Goal: Information Seeking & Learning: Learn about a topic

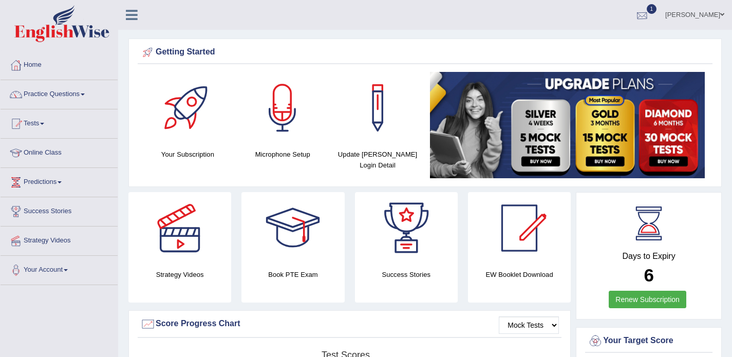
click at [650, 12] on div at bounding box center [641, 15] width 15 height 15
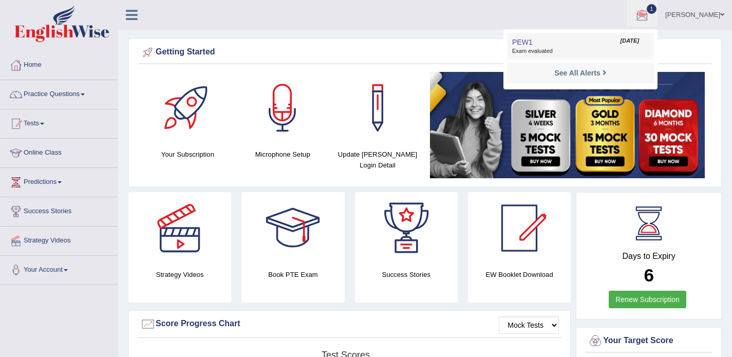
click at [572, 52] on span "Exam evaluated" at bounding box center [580, 51] width 137 height 8
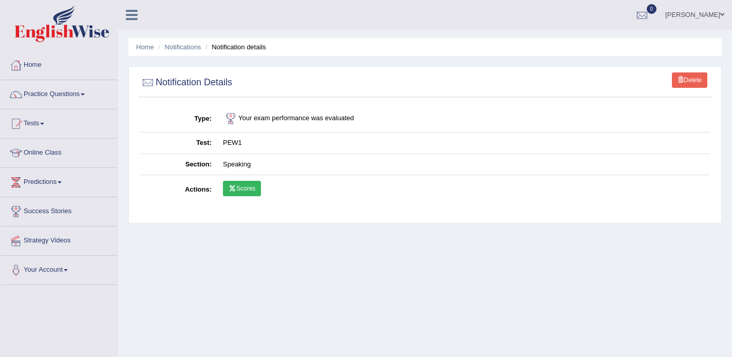
click at [253, 187] on link "Scores" at bounding box center [242, 188] width 38 height 15
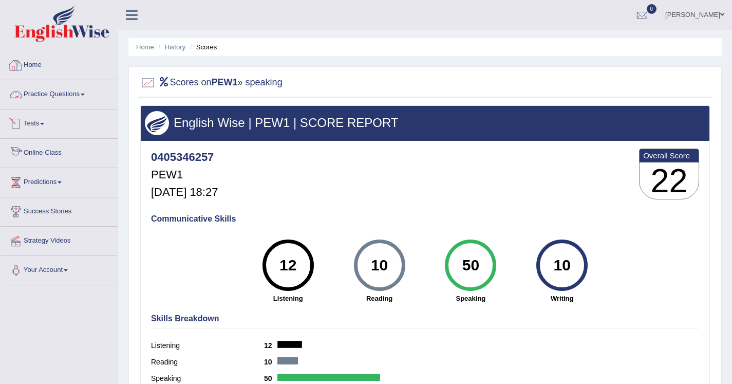
click at [40, 65] on link "Home" at bounding box center [59, 64] width 117 height 26
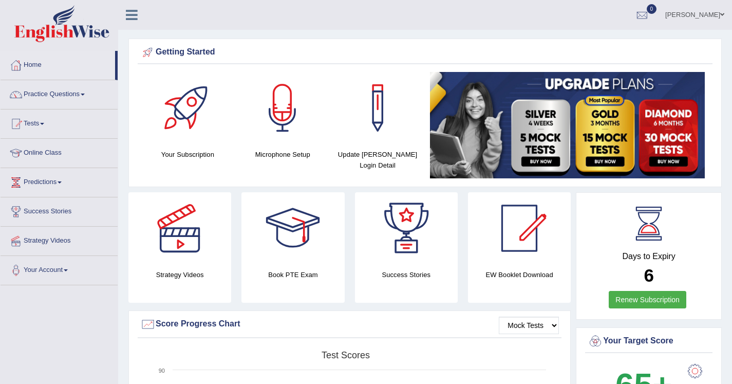
click at [56, 95] on link "Practice Questions" at bounding box center [59, 93] width 117 height 26
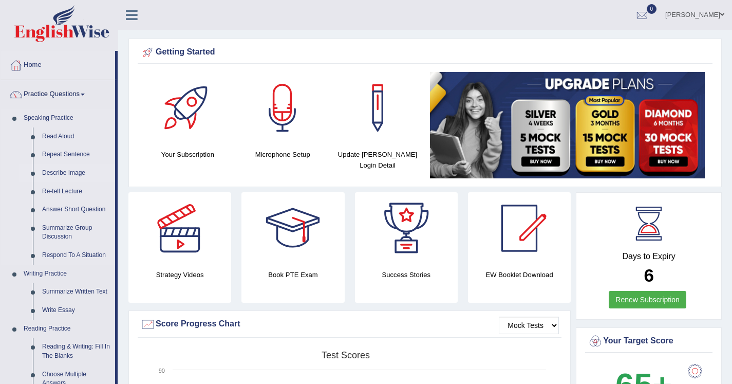
click at [72, 173] on link "Describe Image" at bounding box center [76, 173] width 78 height 18
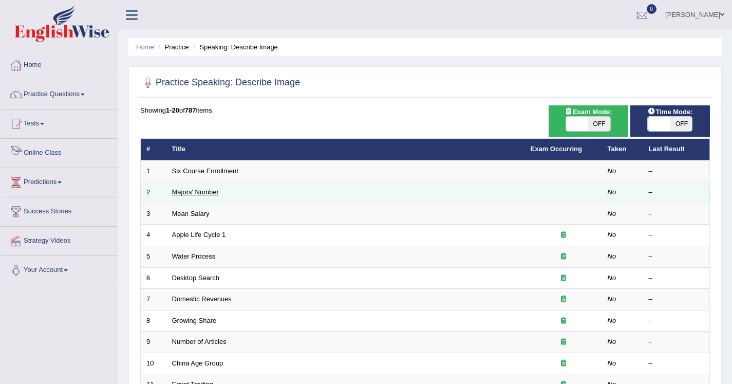
scroll to position [25, 0]
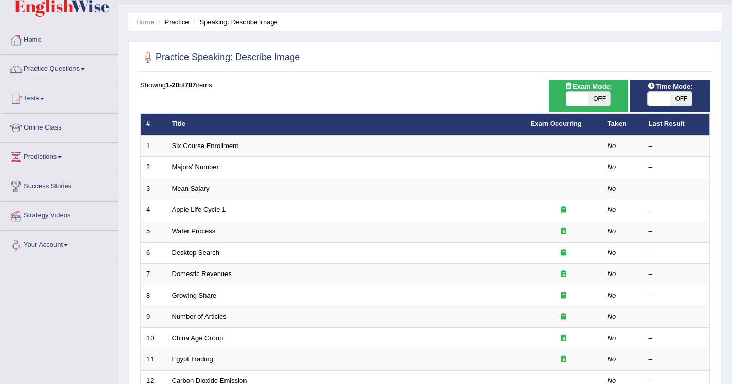
click at [683, 93] on span "OFF" at bounding box center [681, 98] width 22 height 14
checkbox input "true"
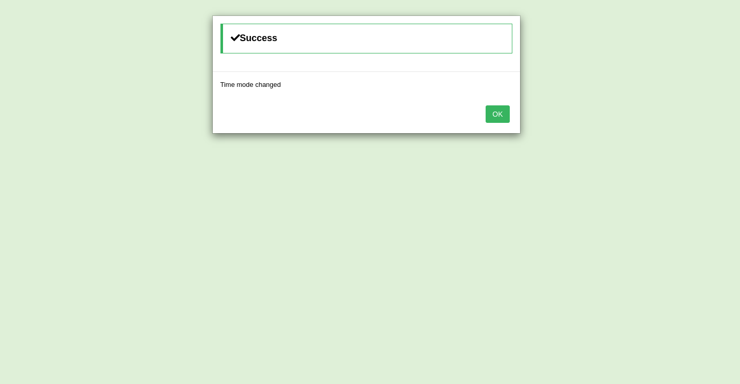
click at [501, 107] on button "OK" at bounding box center [497, 113] width 24 height 17
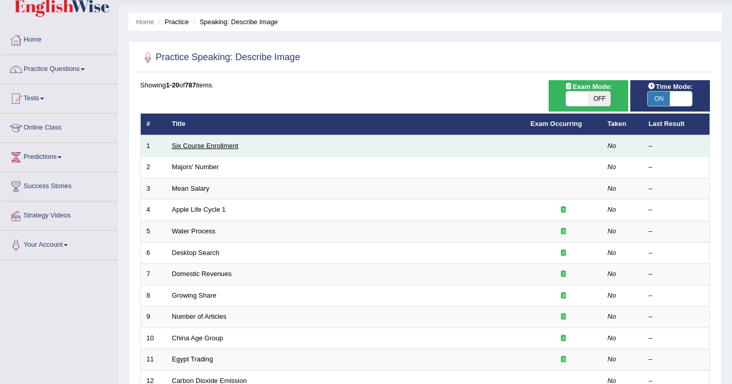
click at [231, 145] on link "Six Course Enrollment" at bounding box center [205, 146] width 66 height 8
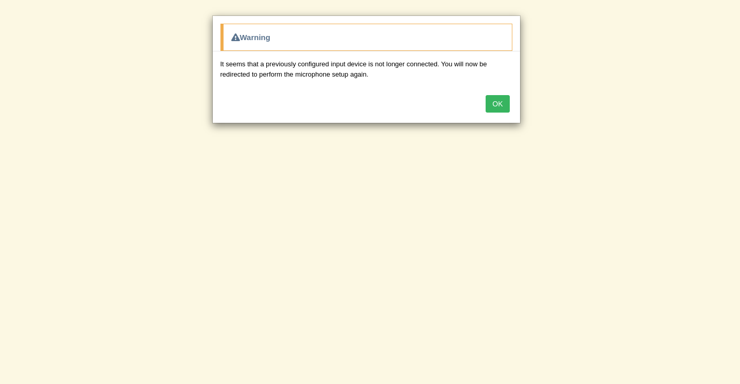
click at [493, 106] on button "OK" at bounding box center [497, 103] width 24 height 17
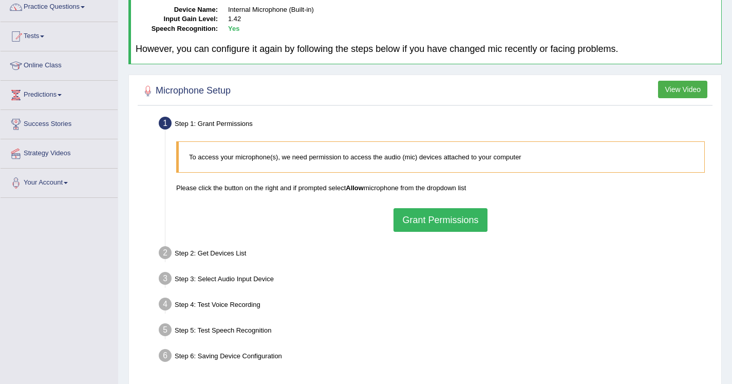
scroll to position [88, 0]
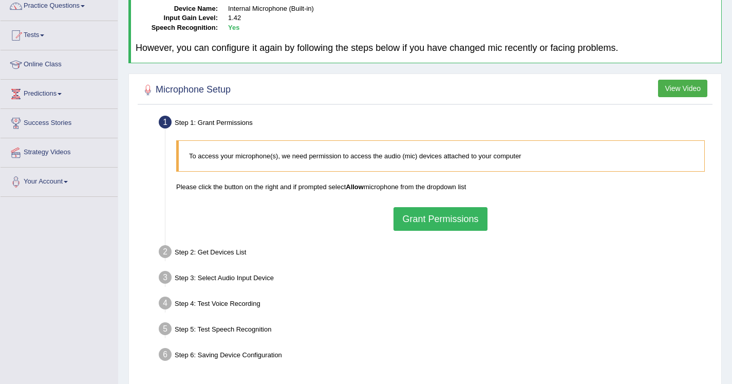
click at [438, 216] on button "Grant Permissions" at bounding box center [439, 219] width 93 height 24
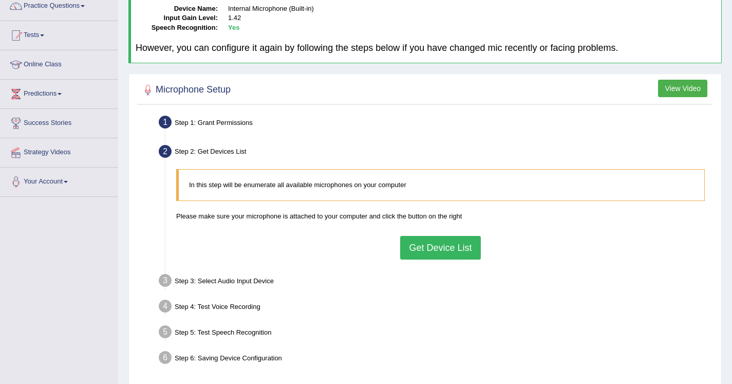
click at [437, 248] on button "Get Device List" at bounding box center [440, 248] width 80 height 24
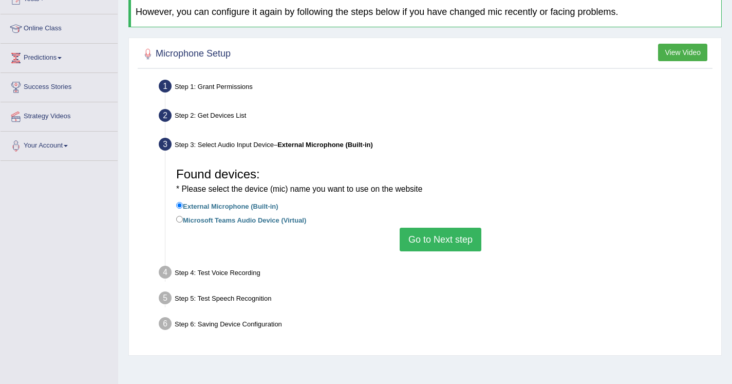
scroll to position [141, 0]
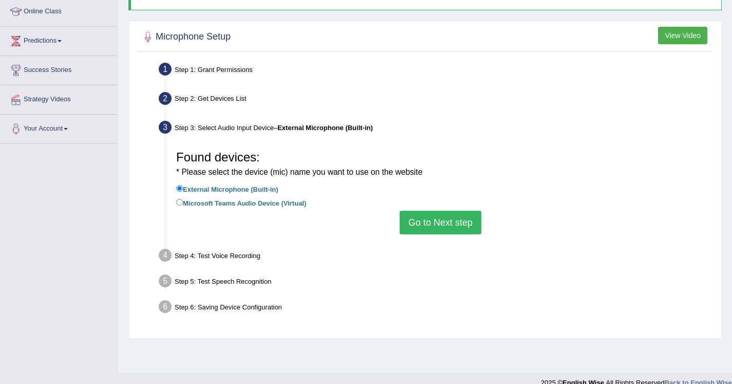
click at [445, 219] on button "Go to Next step" at bounding box center [441, 223] width 82 height 24
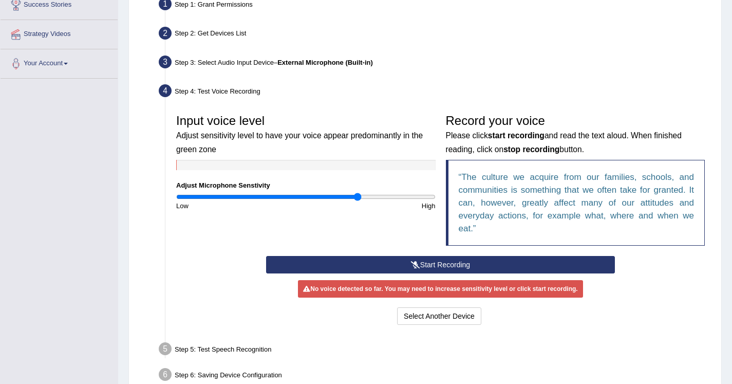
scroll to position [221, 0]
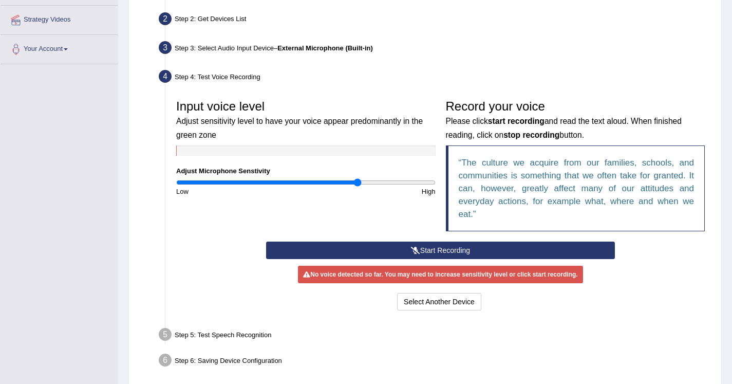
click at [440, 246] on button "Start Recording" at bounding box center [440, 249] width 349 height 17
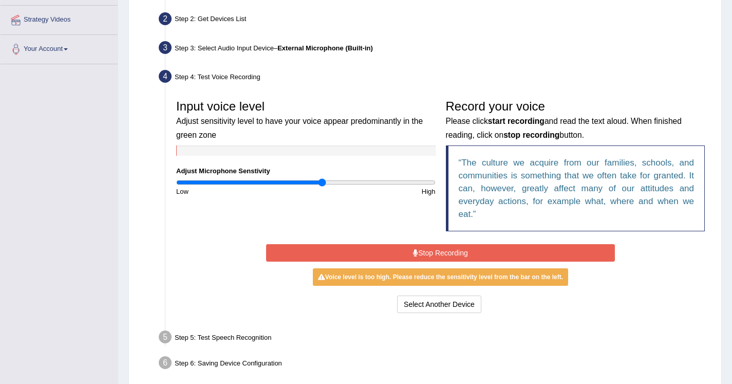
click at [322, 182] on input "range" at bounding box center [305, 182] width 259 height 8
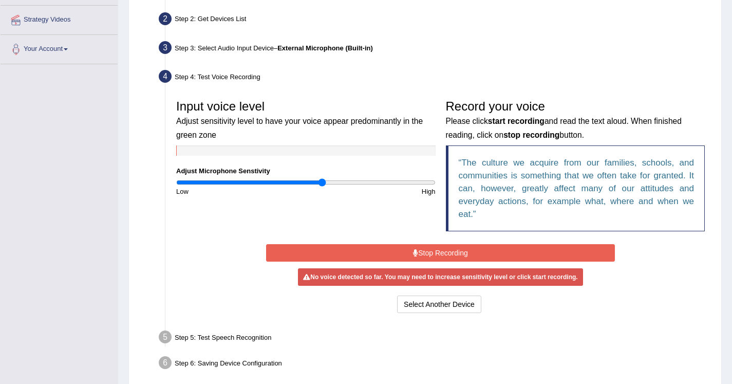
click at [402, 248] on button "Stop Recording" at bounding box center [440, 252] width 349 height 17
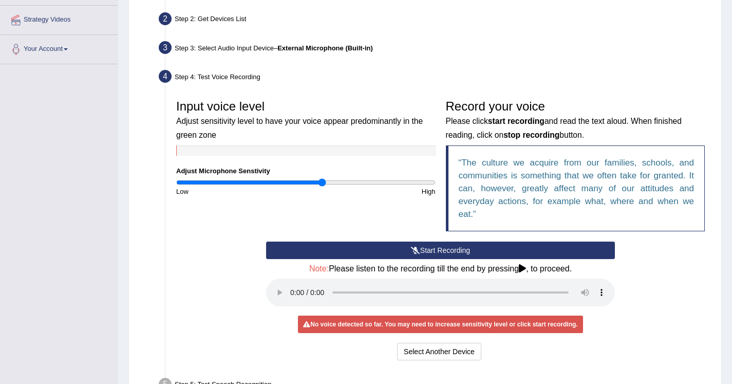
click at [402, 248] on button "Start Recording" at bounding box center [440, 249] width 349 height 17
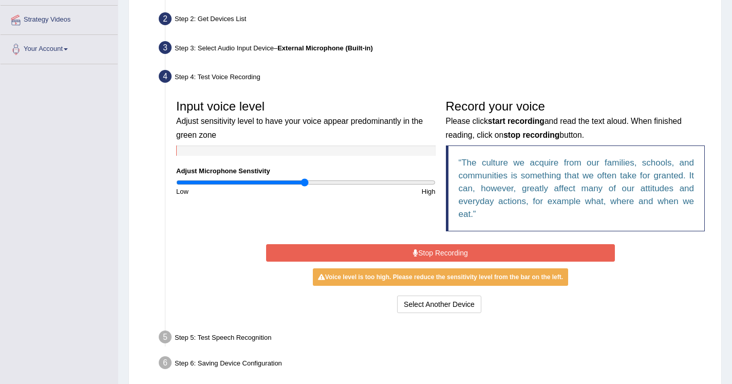
click at [304, 183] on input "range" at bounding box center [305, 182] width 259 height 8
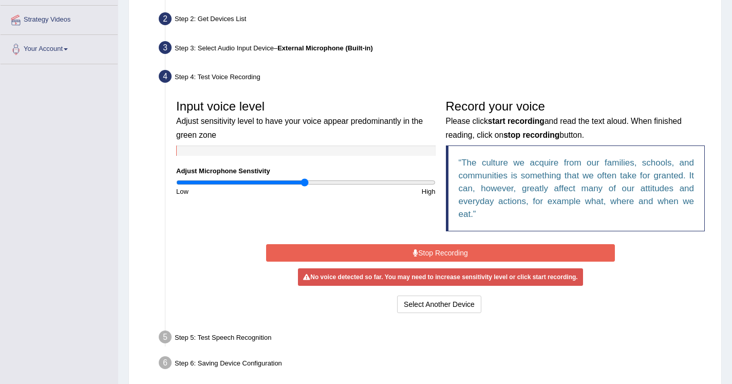
click at [398, 252] on button "Stop Recording" at bounding box center [440, 252] width 349 height 17
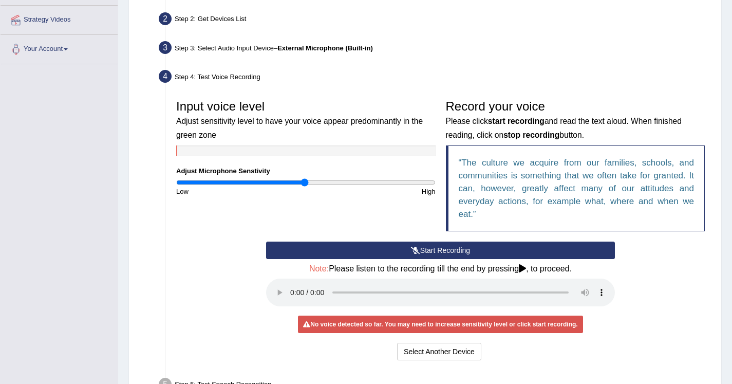
type input "0.86"
click at [286, 185] on input "range" at bounding box center [305, 182] width 259 height 8
click at [397, 251] on button "Start Recording" at bounding box center [440, 249] width 349 height 17
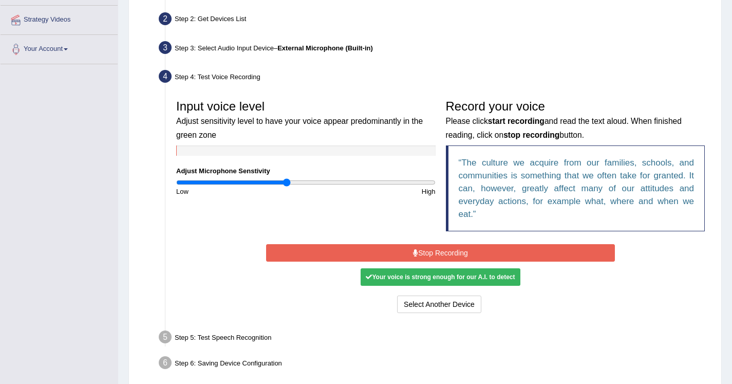
click at [397, 251] on button "Stop Recording" at bounding box center [440, 252] width 349 height 17
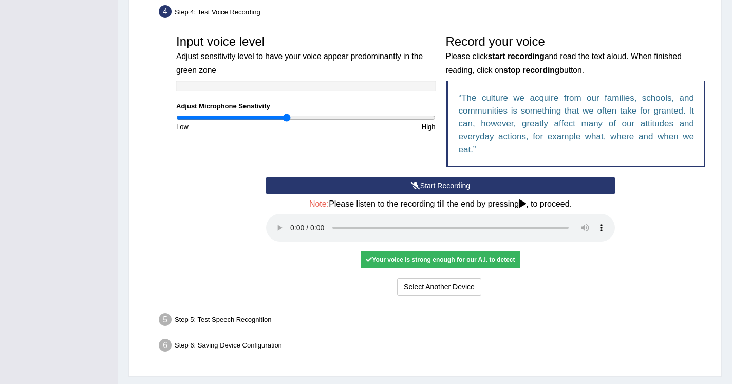
scroll to position [311, 0]
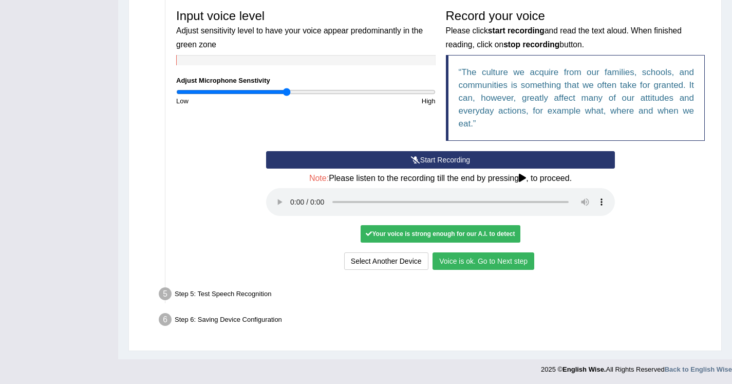
click at [479, 263] on button "Voice is ok. Go to Next step" at bounding box center [484, 260] width 102 height 17
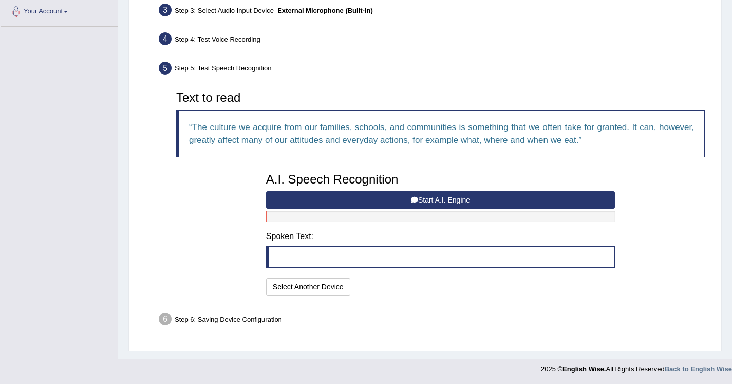
scroll to position [258, 0]
click at [448, 203] on button "Start A.I. Engine" at bounding box center [440, 199] width 349 height 17
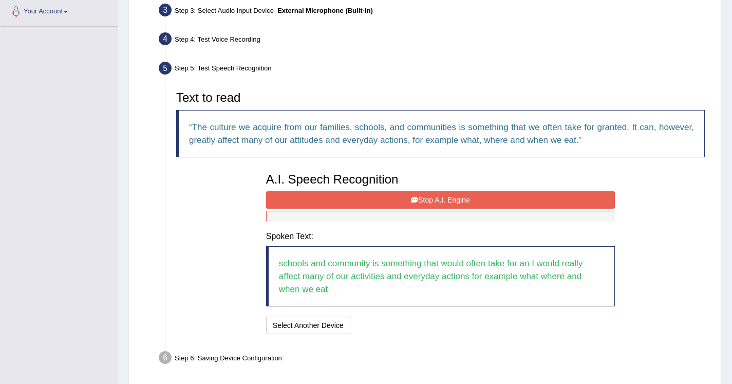
click at [448, 203] on button "Stop A.I. Engine" at bounding box center [440, 199] width 349 height 17
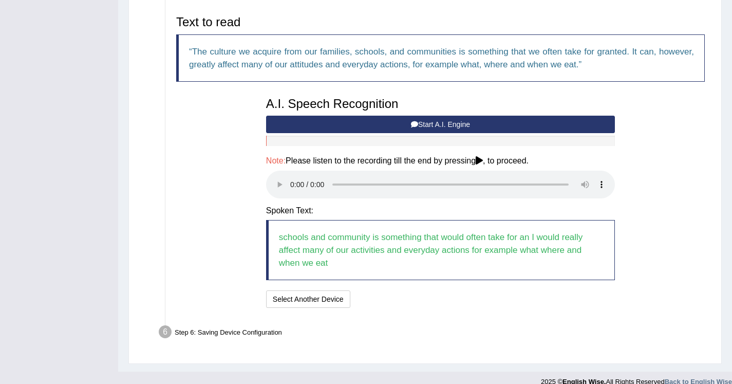
scroll to position [338, 0]
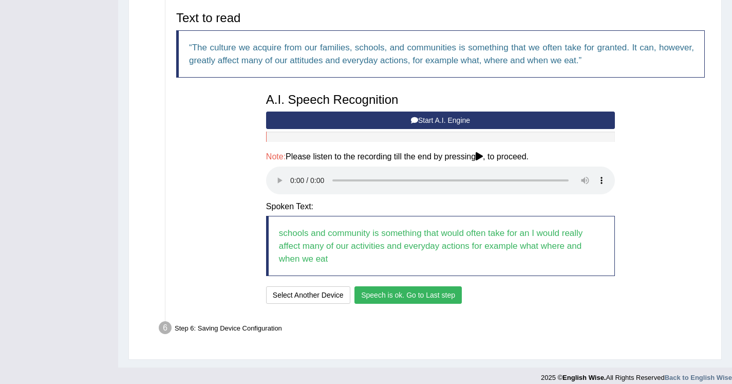
click at [405, 295] on button "Speech is ok. Go to Last step" at bounding box center [407, 294] width 107 height 17
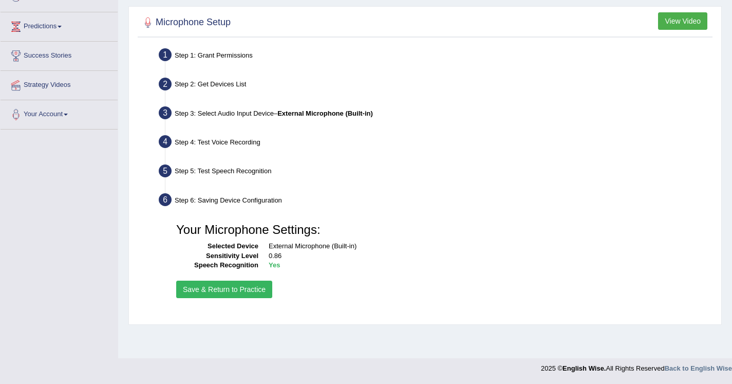
scroll to position [156, 0]
click at [242, 287] on button "Save & Return to Practice" at bounding box center [224, 288] width 96 height 17
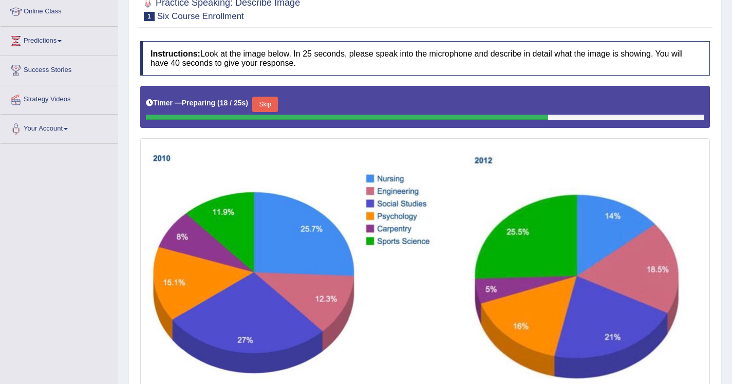
scroll to position [142, 0]
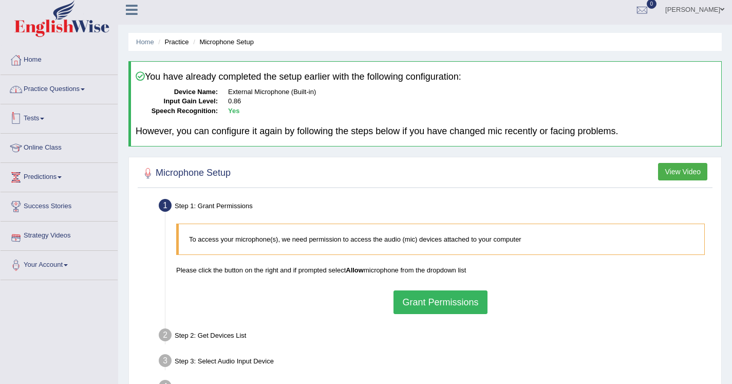
scroll to position [1, 0]
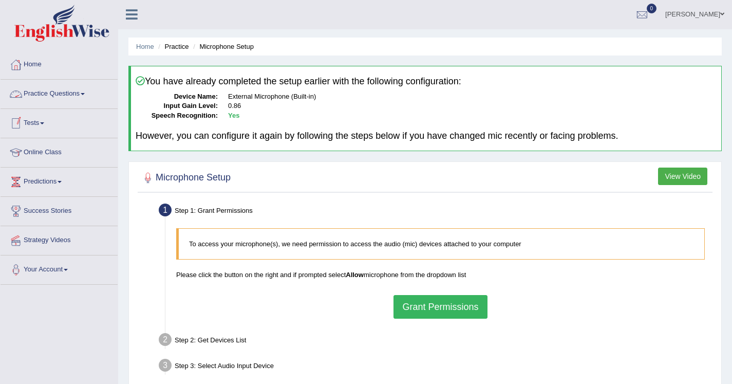
click at [68, 96] on link "Practice Questions" at bounding box center [59, 93] width 117 height 26
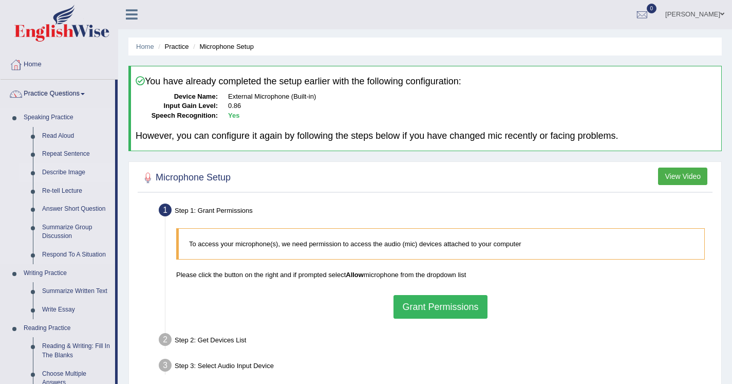
click at [70, 172] on link "Describe Image" at bounding box center [76, 172] width 78 height 18
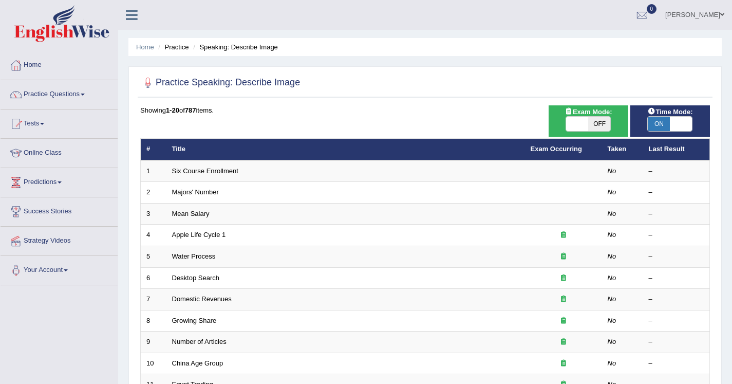
click at [666, 128] on span "ON" at bounding box center [659, 124] width 22 height 14
checkbox input "false"
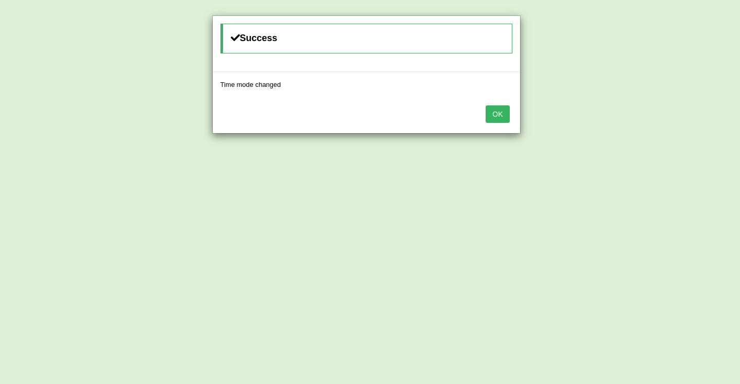
click at [497, 115] on button "OK" at bounding box center [497, 113] width 24 height 17
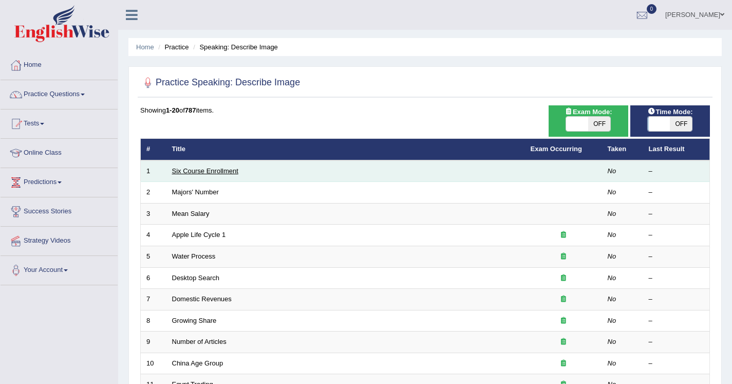
click at [212, 173] on link "Six Course Enrollment" at bounding box center [205, 171] width 66 height 8
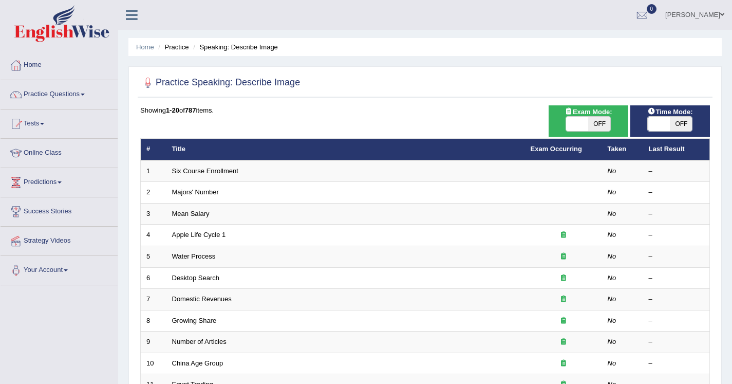
click at [680, 127] on span "OFF" at bounding box center [681, 124] width 22 height 14
checkbox input "true"
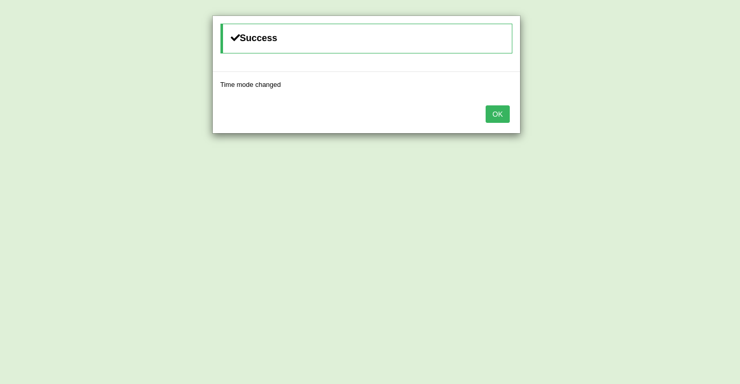
click at [490, 113] on button "OK" at bounding box center [497, 113] width 24 height 17
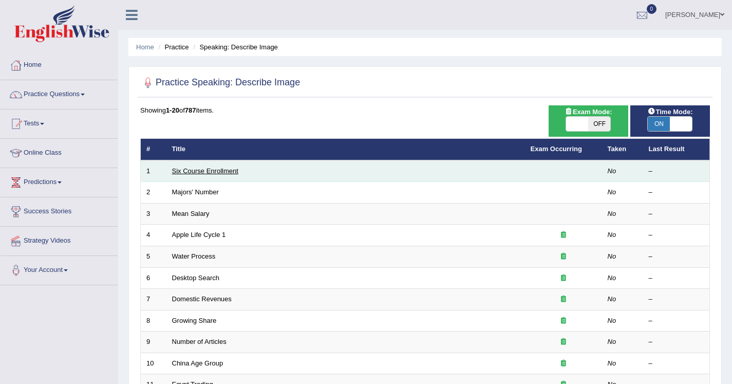
click at [204, 169] on link "Six Course Enrollment" at bounding box center [205, 171] width 66 height 8
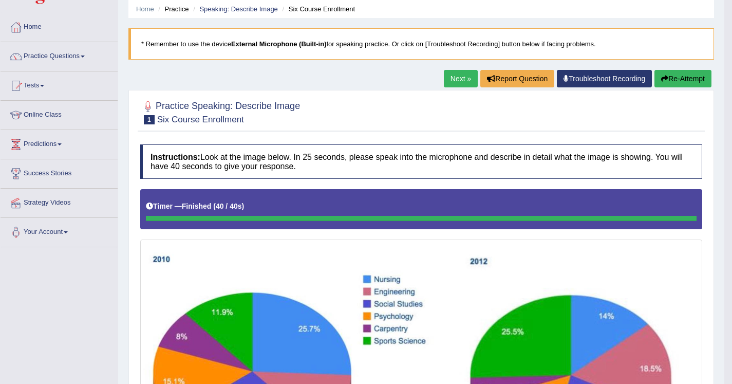
scroll to position [41, 0]
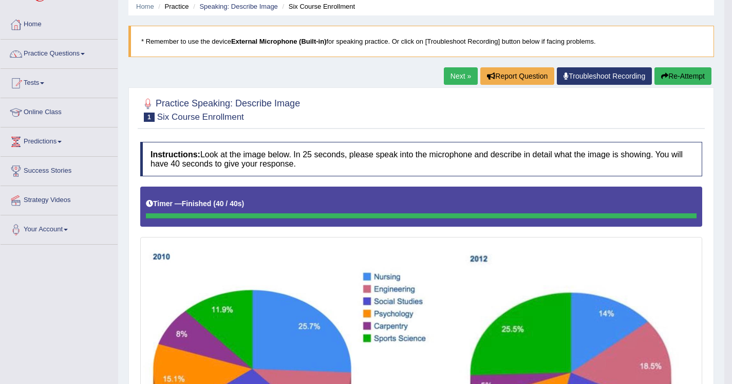
click at [675, 76] on button "Re-Attempt" at bounding box center [682, 75] width 57 height 17
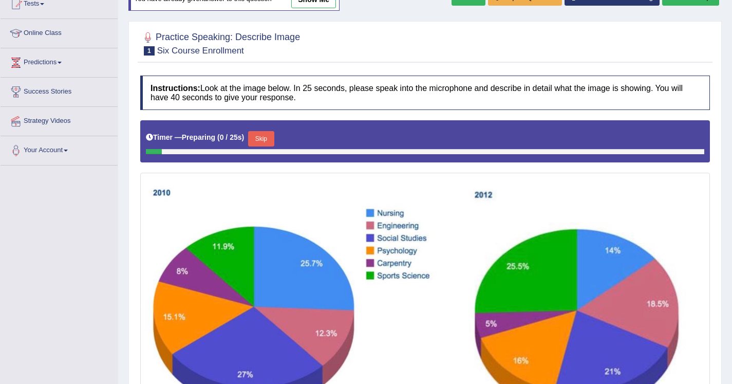
scroll to position [120, 0]
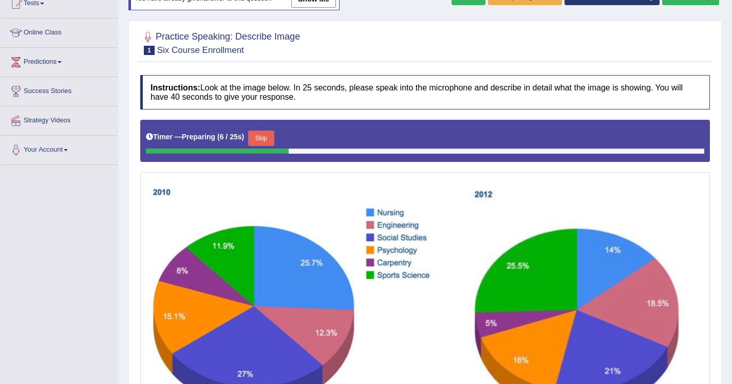
click at [272, 136] on button "Skip" at bounding box center [261, 137] width 26 height 15
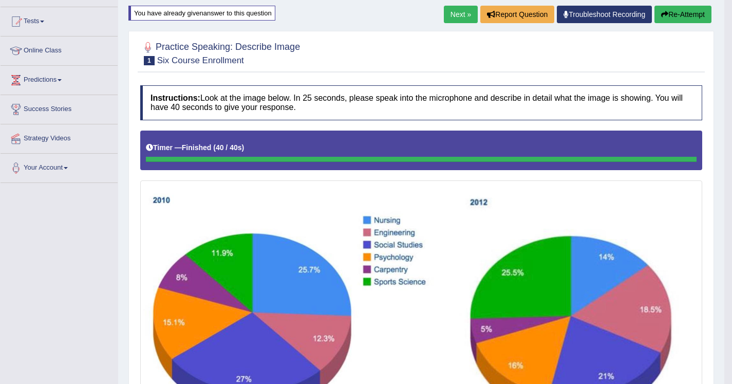
scroll to position [91, 0]
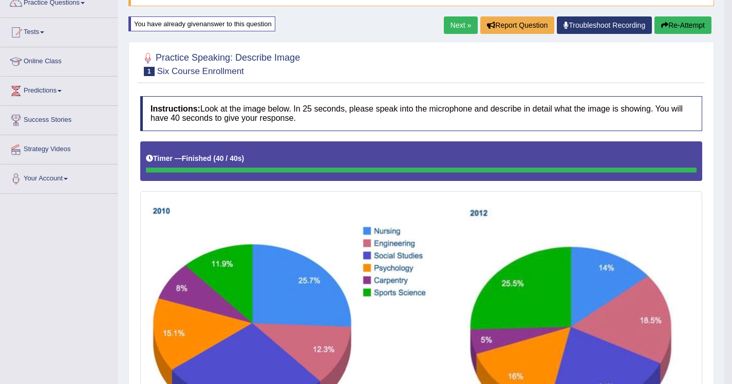
click at [683, 24] on button "Re-Attempt" at bounding box center [682, 24] width 57 height 17
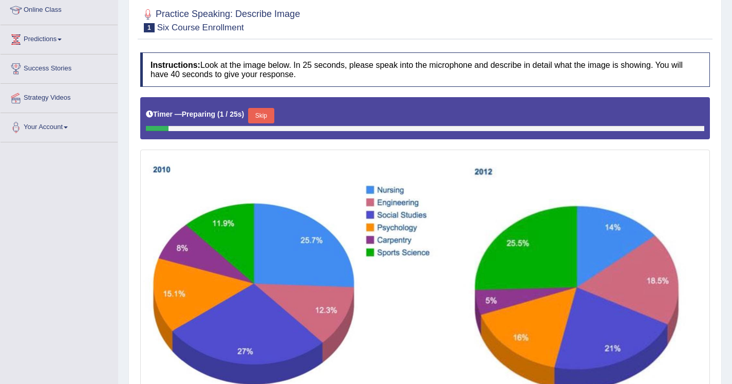
scroll to position [155, 0]
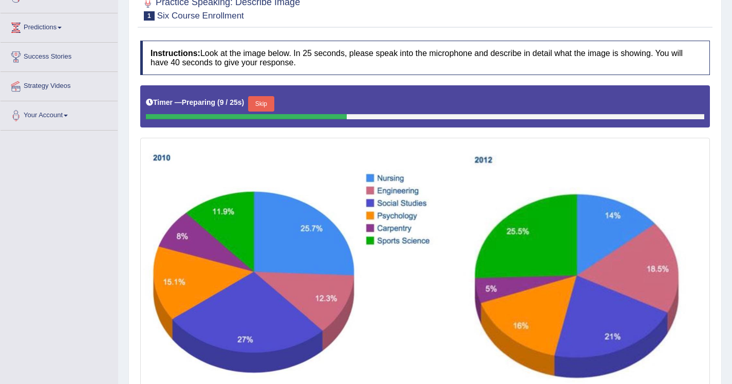
click at [274, 103] on button "Skip" at bounding box center [261, 103] width 26 height 15
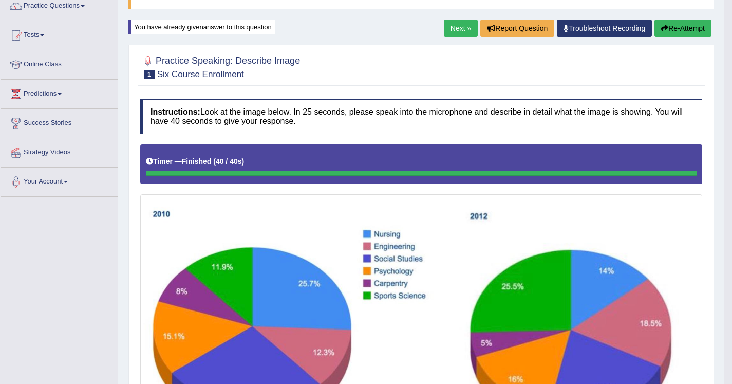
scroll to position [114, 0]
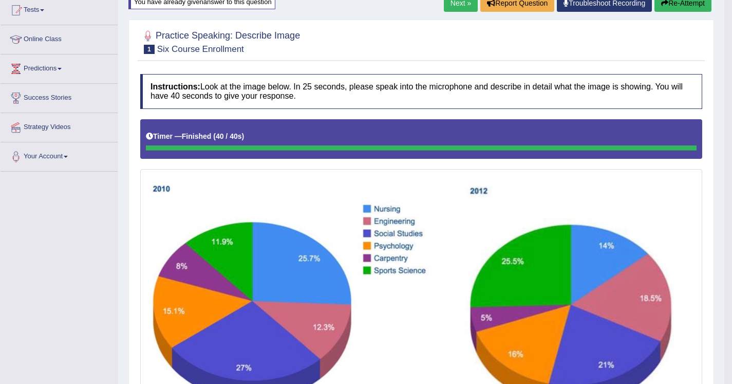
click at [670, 6] on button "Re-Attempt" at bounding box center [682, 2] width 57 height 17
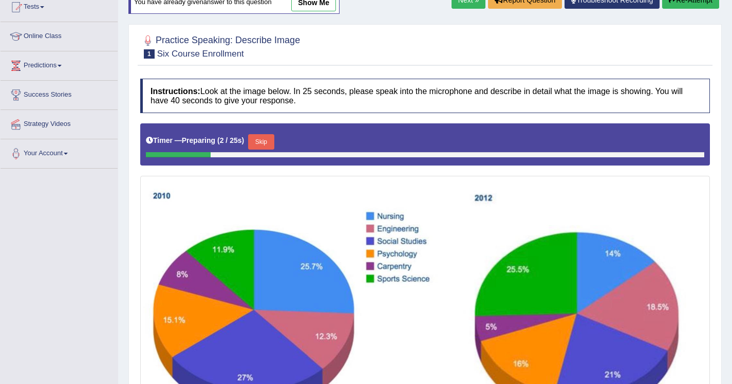
click at [269, 146] on button "Skip" at bounding box center [261, 141] width 26 height 15
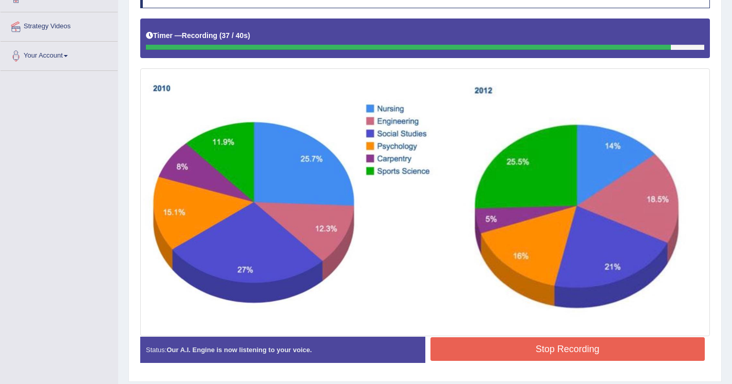
scroll to position [246, 0]
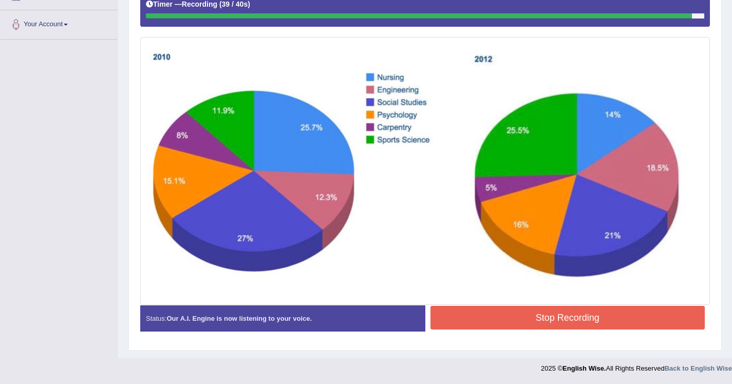
click at [517, 312] on button "Stop Recording" at bounding box center [567, 318] width 275 height 24
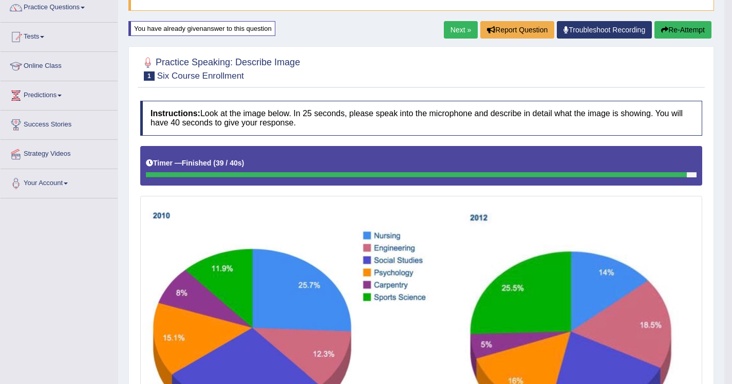
scroll to position [84, 0]
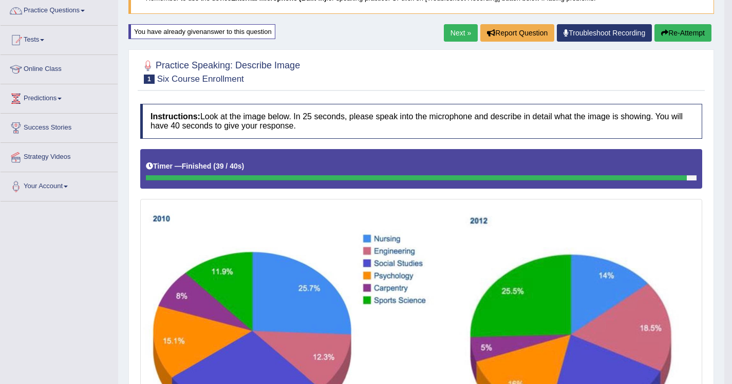
click at [453, 32] on link "Next »" at bounding box center [461, 32] width 34 height 17
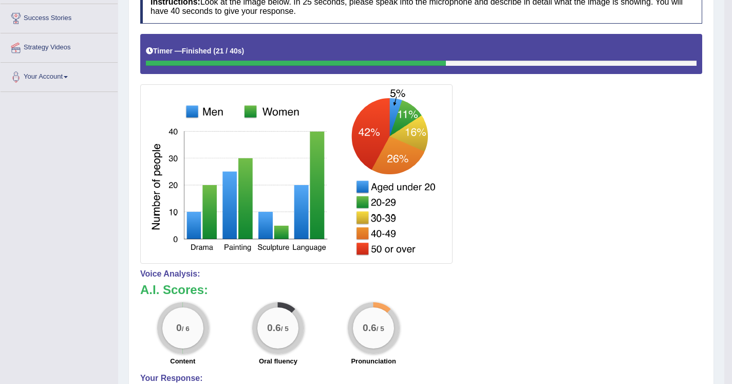
scroll to position [96, 0]
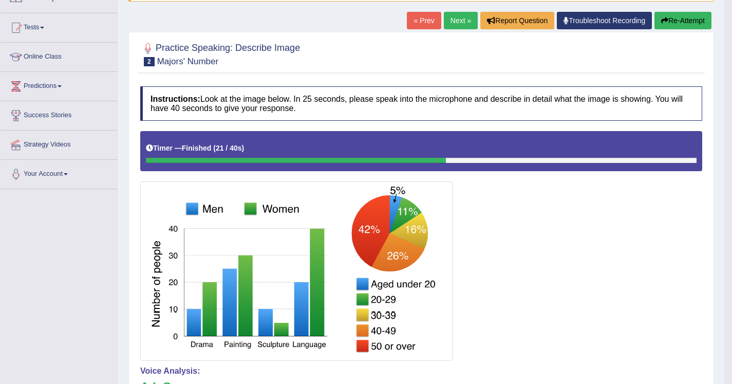
click at [670, 23] on button "Re-Attempt" at bounding box center [682, 20] width 57 height 17
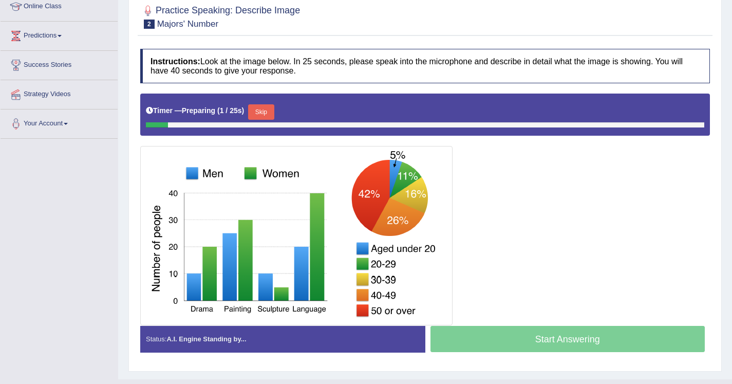
scroll to position [167, 0]
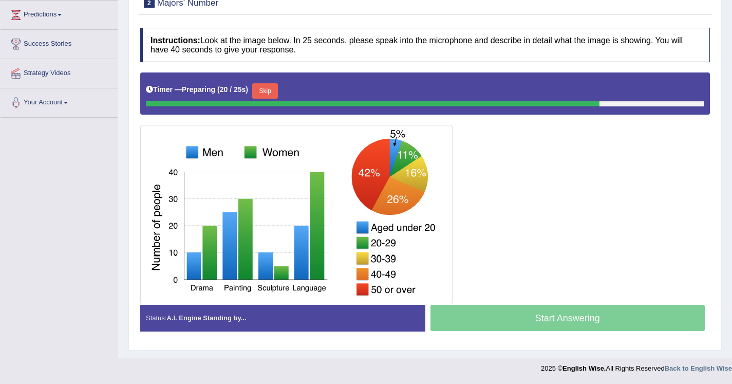
click at [264, 93] on button "Skip" at bounding box center [265, 90] width 26 height 15
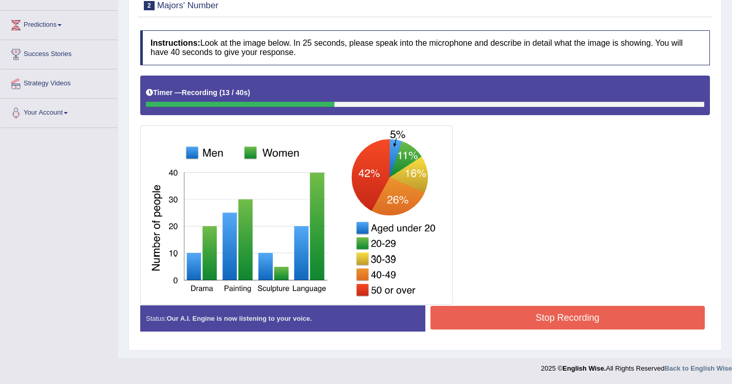
click at [520, 317] on button "Stop Recording" at bounding box center [567, 318] width 275 height 24
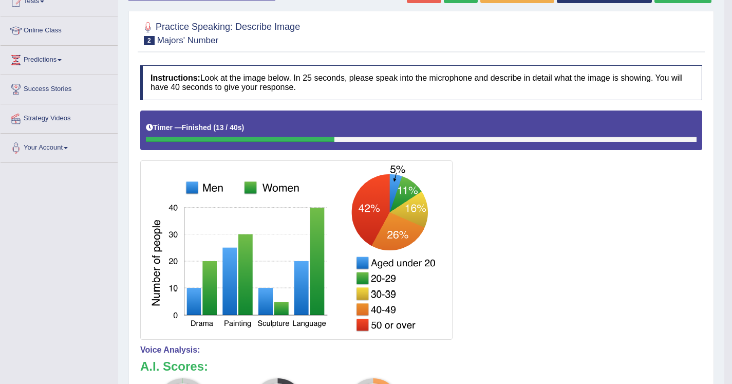
scroll to position [83, 0]
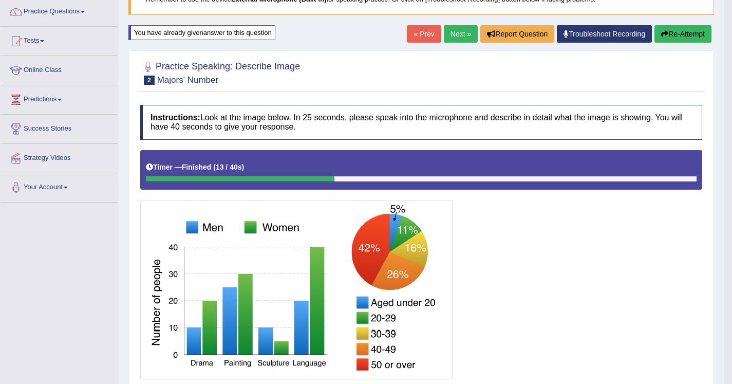
click at [671, 32] on button "Re-Attempt" at bounding box center [682, 33] width 57 height 17
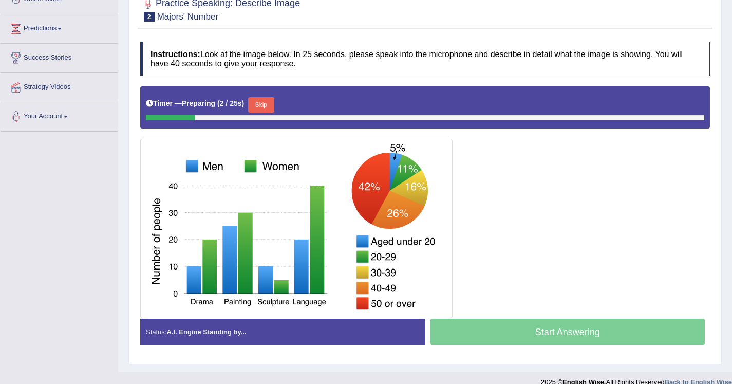
scroll to position [164, 0]
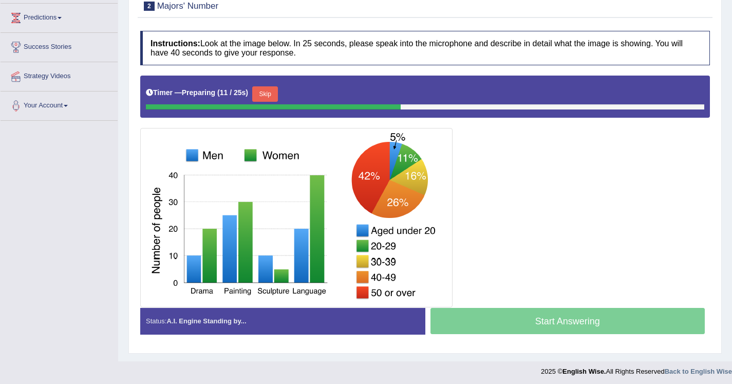
click at [271, 91] on button "Skip" at bounding box center [265, 93] width 26 height 15
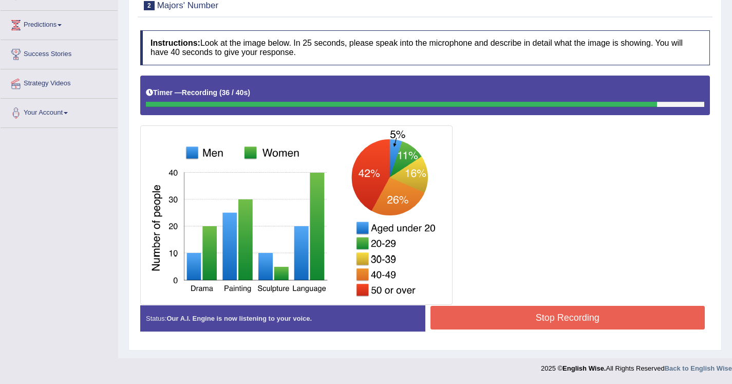
click at [497, 316] on button "Stop Recording" at bounding box center [567, 318] width 275 height 24
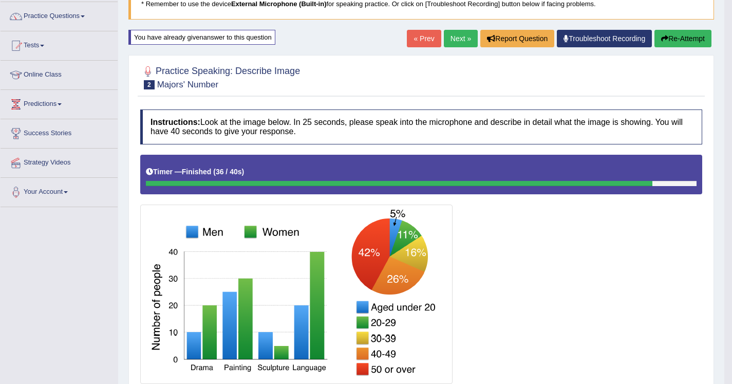
scroll to position [72, 0]
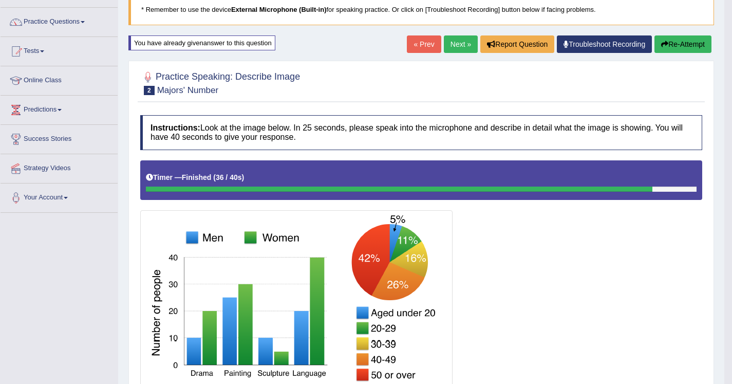
click at [686, 45] on button "Re-Attempt" at bounding box center [682, 43] width 57 height 17
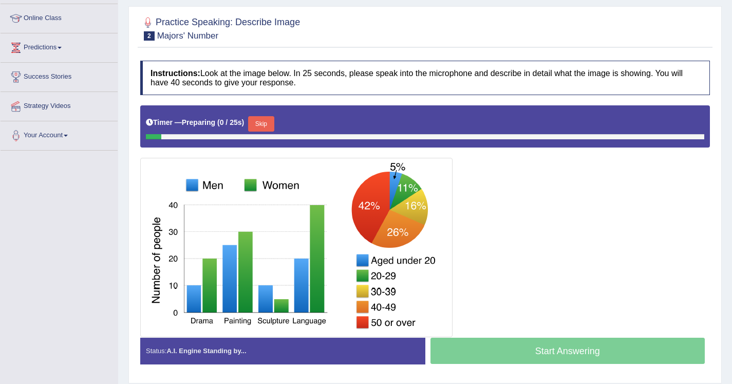
scroll to position [150, 0]
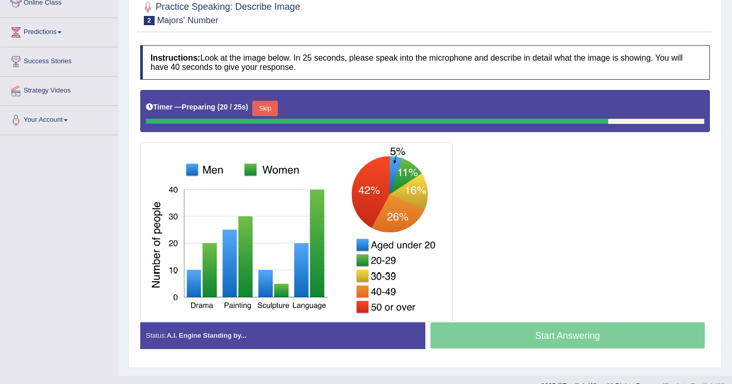
click at [264, 112] on button "Skip" at bounding box center [265, 108] width 26 height 15
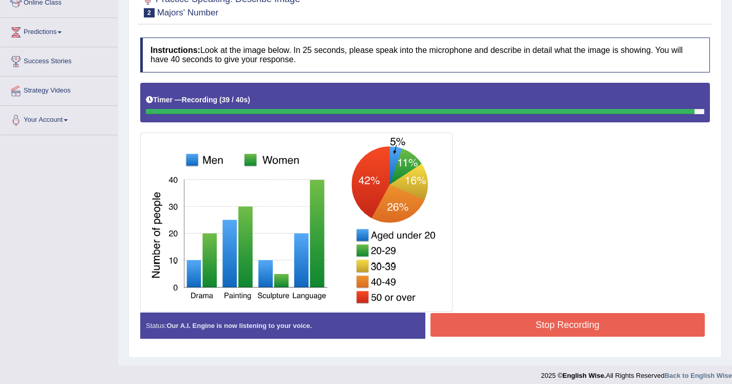
click at [543, 333] on button "Stop Recording" at bounding box center [567, 325] width 275 height 24
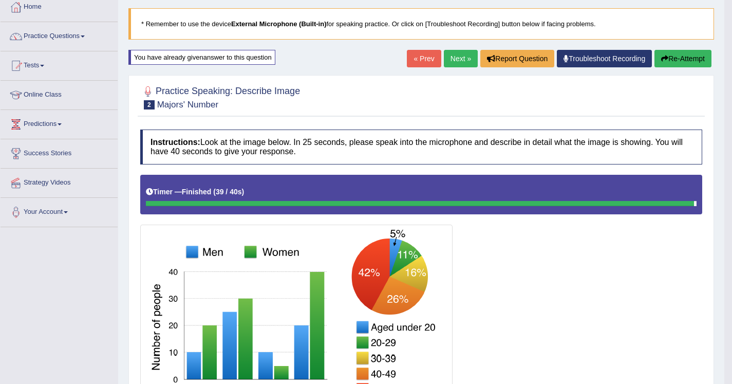
scroll to position [59, 0]
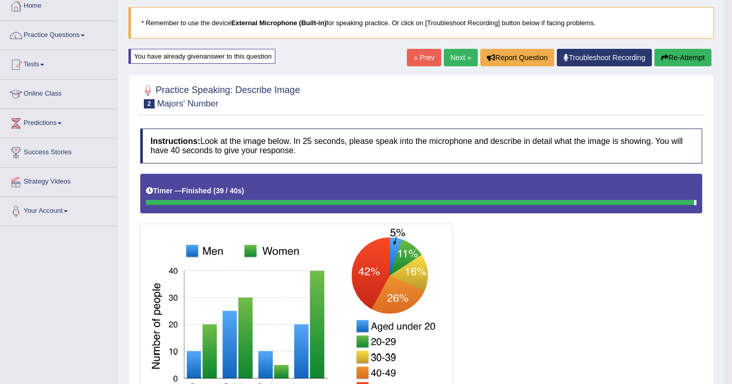
click at [449, 57] on link "Next »" at bounding box center [461, 57] width 34 height 17
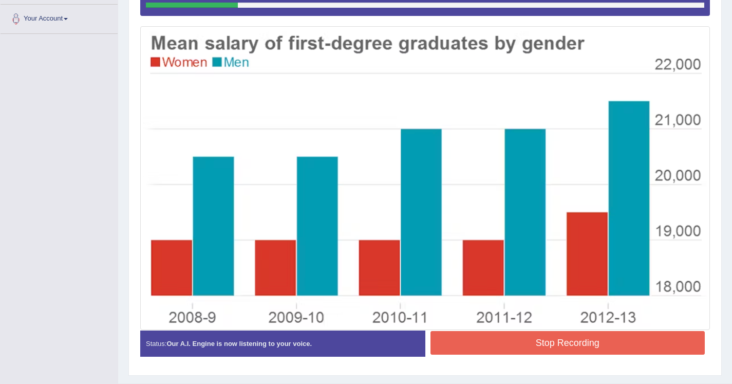
scroll to position [262, 0]
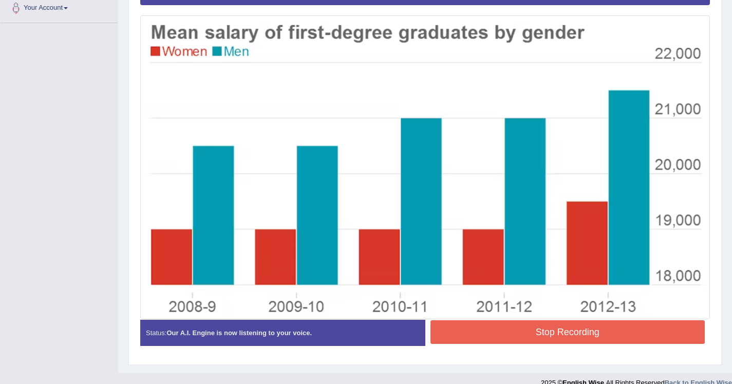
click at [614, 330] on button "Stop Recording" at bounding box center [567, 332] width 275 height 24
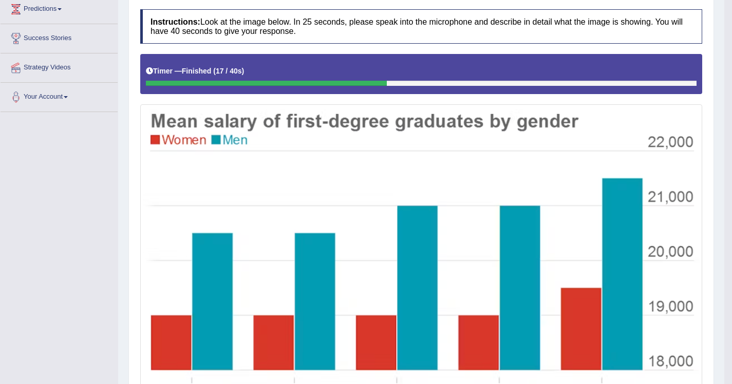
scroll to position [90, 0]
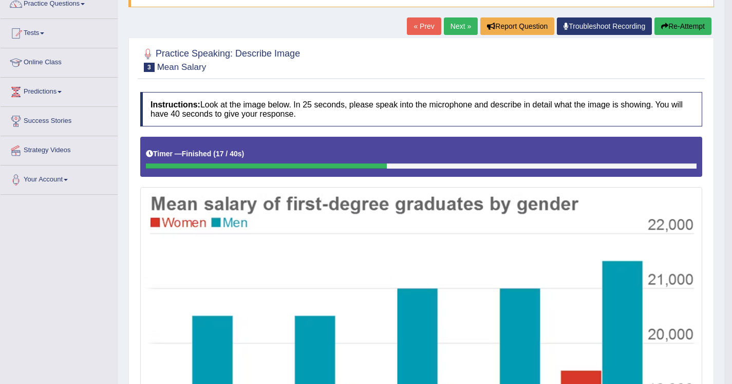
click at [676, 27] on button "Re-Attempt" at bounding box center [682, 25] width 57 height 17
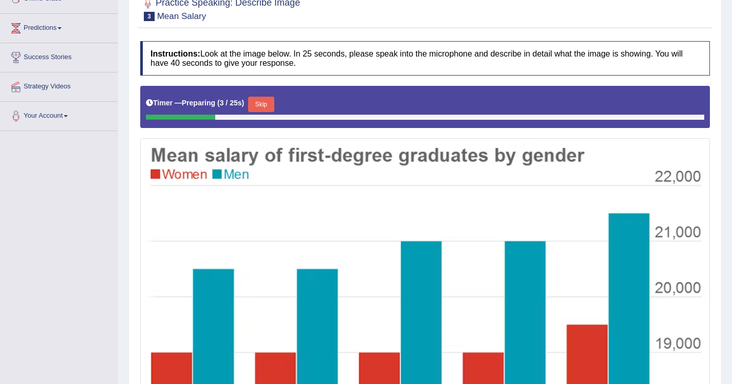
scroll to position [177, 0]
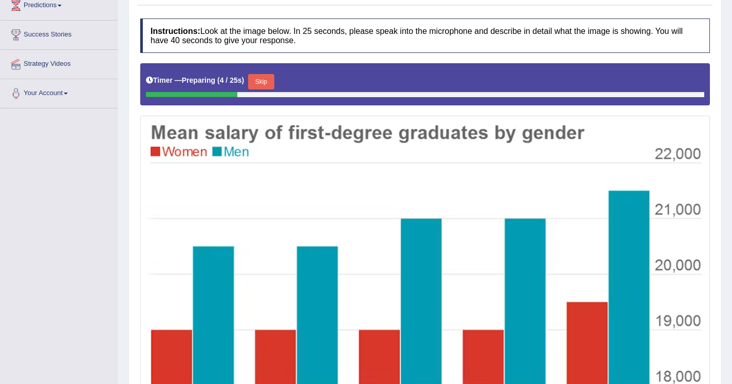
click at [259, 87] on button "Skip" at bounding box center [261, 81] width 26 height 15
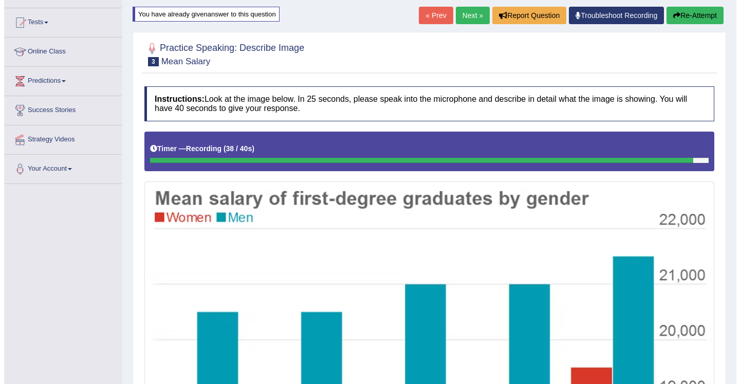
scroll to position [99, 0]
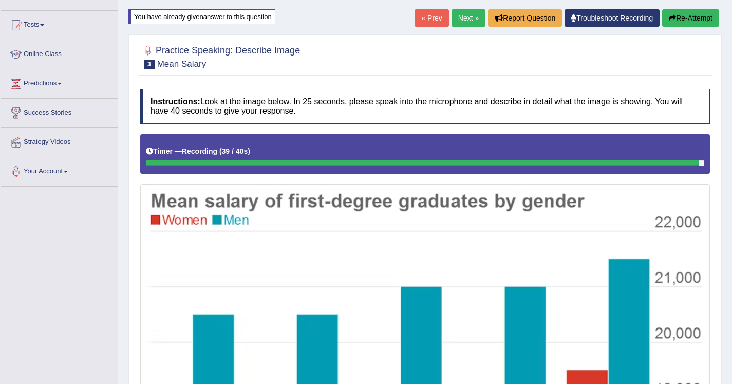
click at [696, 16] on button "Re-Attempt" at bounding box center [690, 17] width 57 height 17
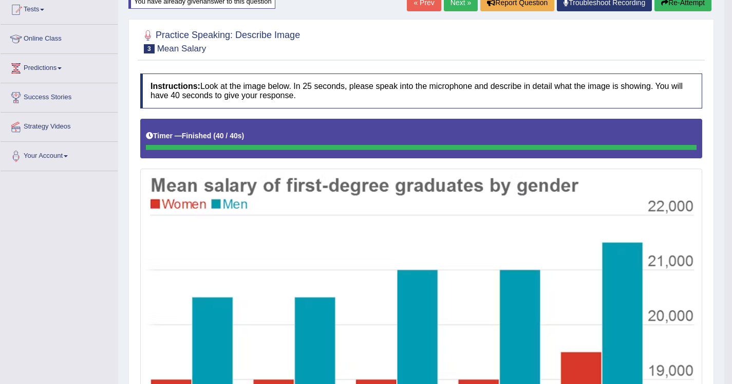
scroll to position [107, 0]
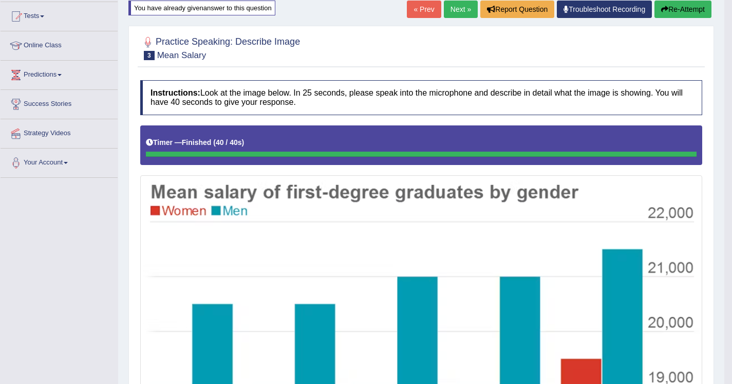
click at [456, 4] on link "Next »" at bounding box center [461, 9] width 34 height 17
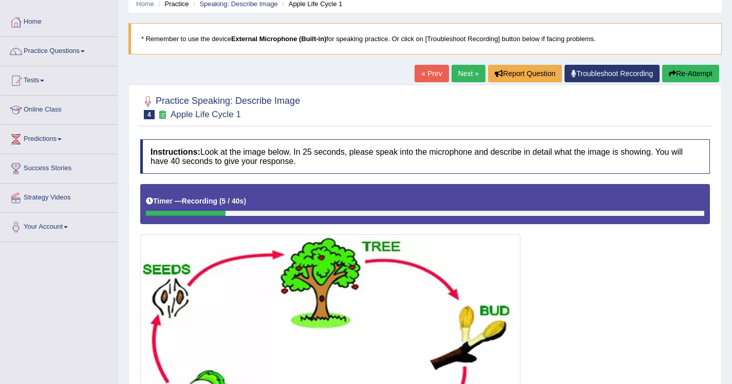
scroll to position [41, 0]
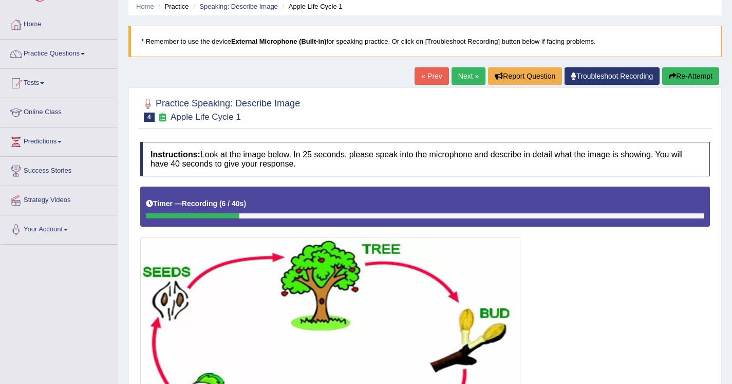
click at [695, 81] on button "Re-Attempt" at bounding box center [690, 75] width 57 height 17
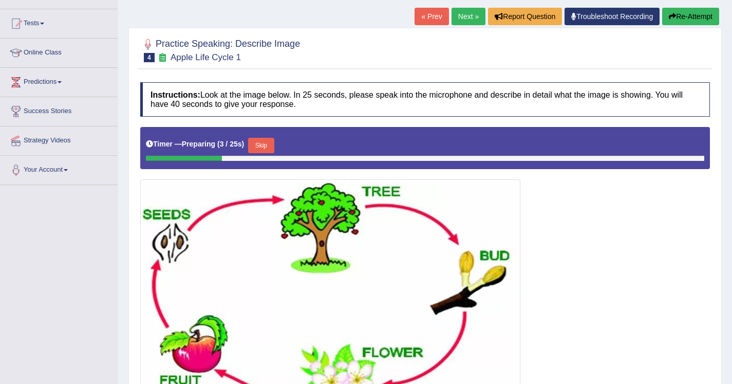
scroll to position [111, 0]
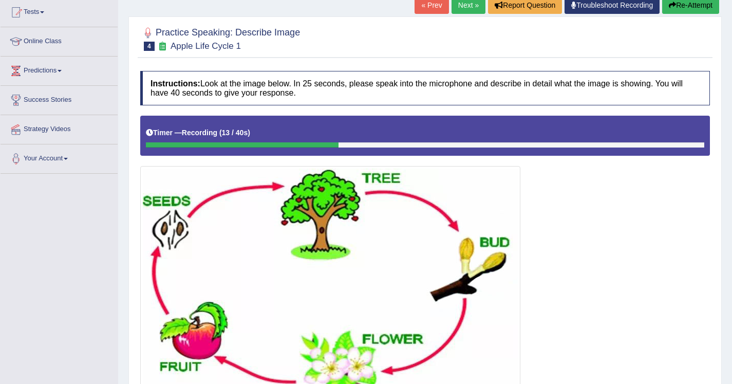
click at [694, 6] on button "Re-Attempt" at bounding box center [690, 4] width 57 height 17
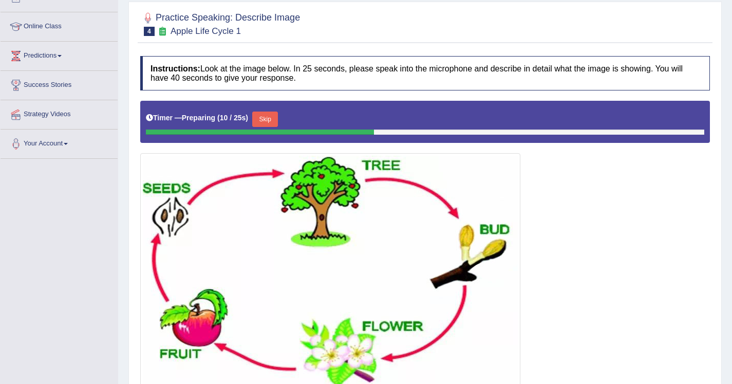
scroll to position [142, 0]
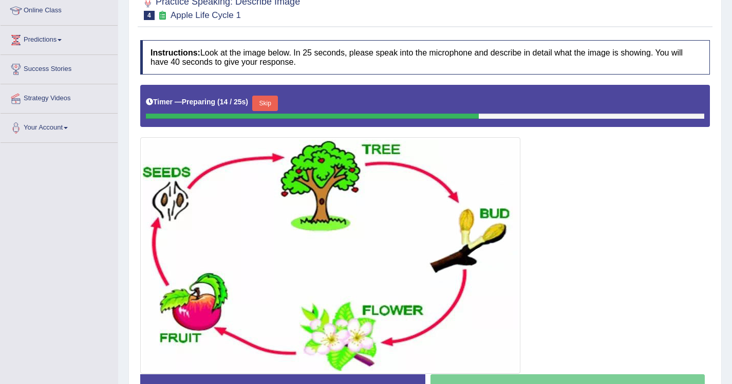
click at [278, 100] on button "Skip" at bounding box center [265, 103] width 26 height 15
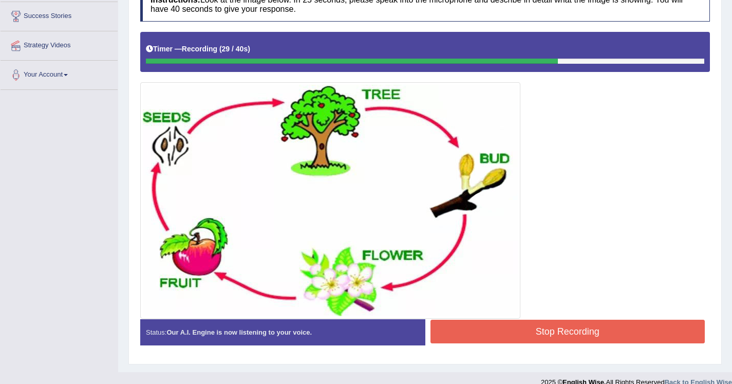
scroll to position [209, 0]
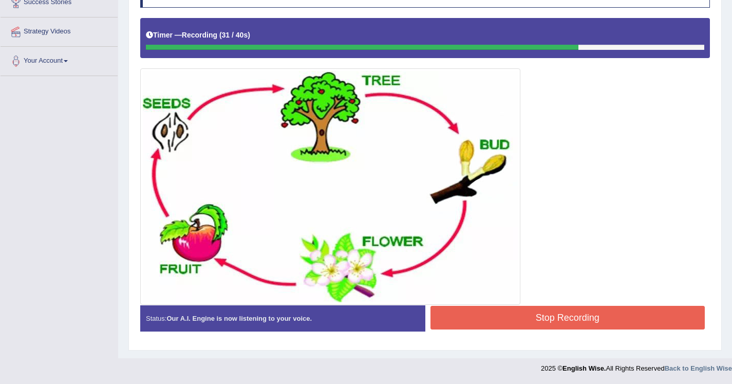
click at [472, 308] on button "Stop Recording" at bounding box center [567, 318] width 275 height 24
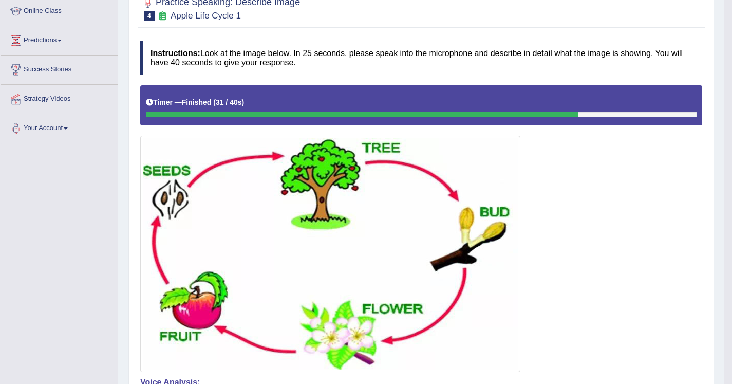
scroll to position [145, 0]
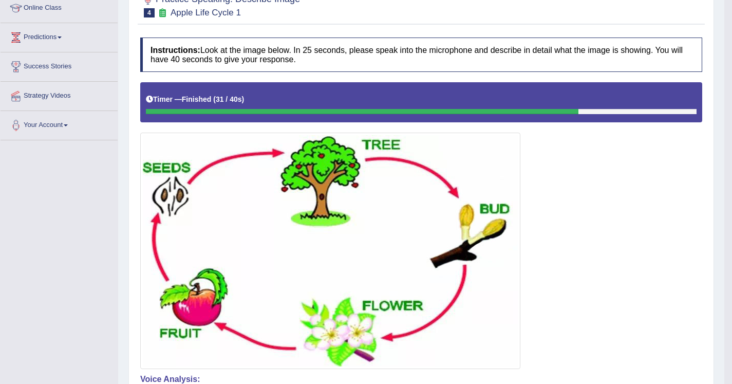
click at [605, 177] on div at bounding box center [421, 225] width 562 height 286
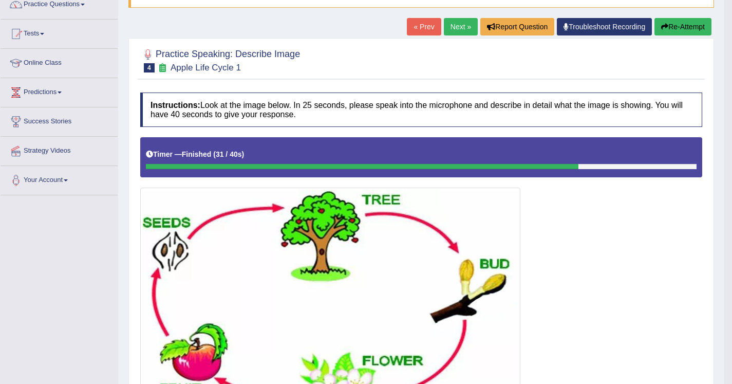
scroll to position [85, 0]
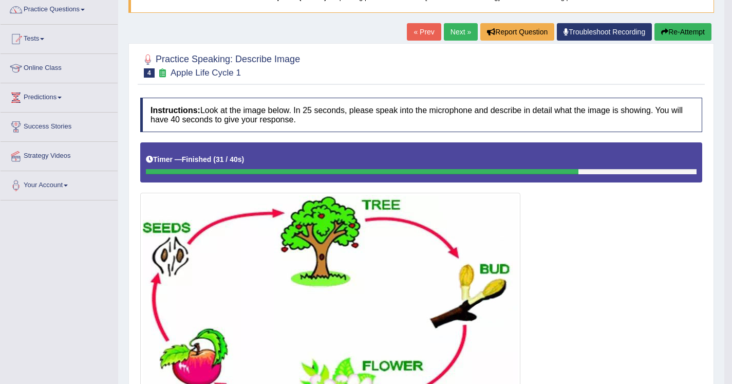
click at [676, 23] on button "Re-Attempt" at bounding box center [682, 31] width 57 height 17
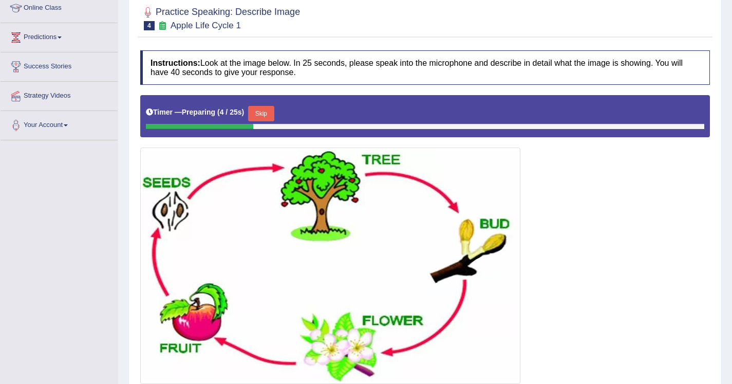
scroll to position [123, 0]
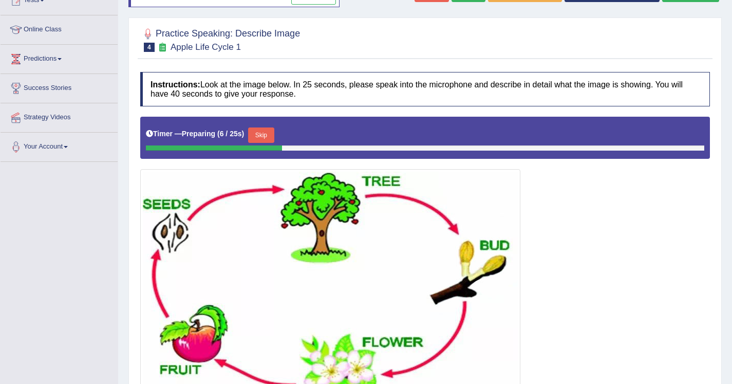
click at [260, 133] on button "Skip" at bounding box center [261, 134] width 26 height 15
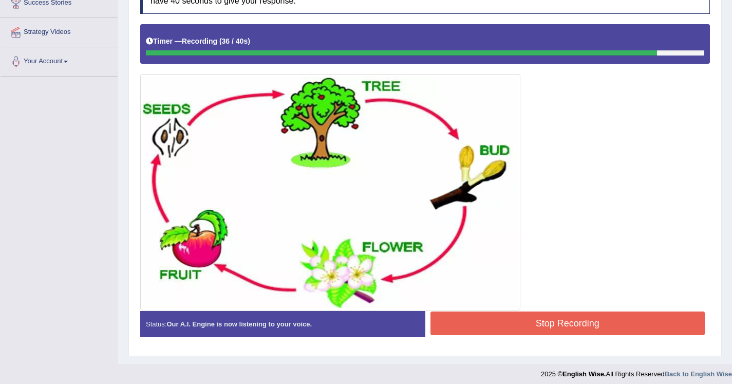
scroll to position [214, 0]
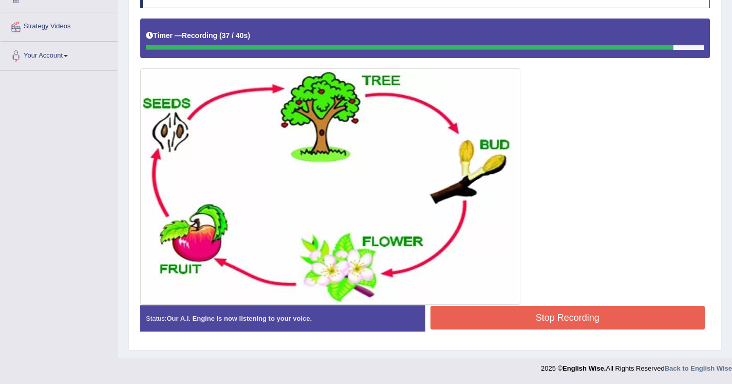
click at [517, 326] on button "Stop Recording" at bounding box center [567, 318] width 275 height 24
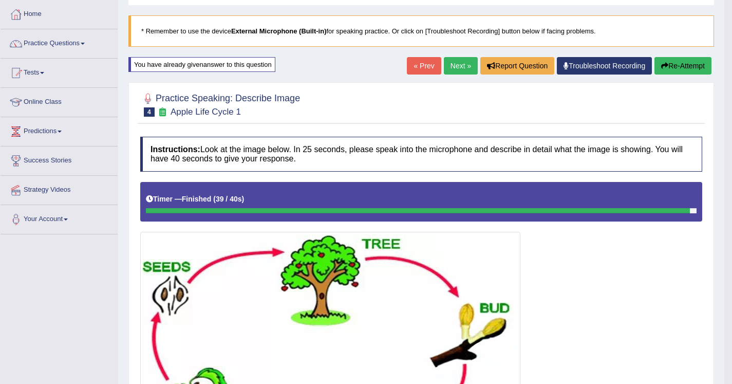
scroll to position [6, 0]
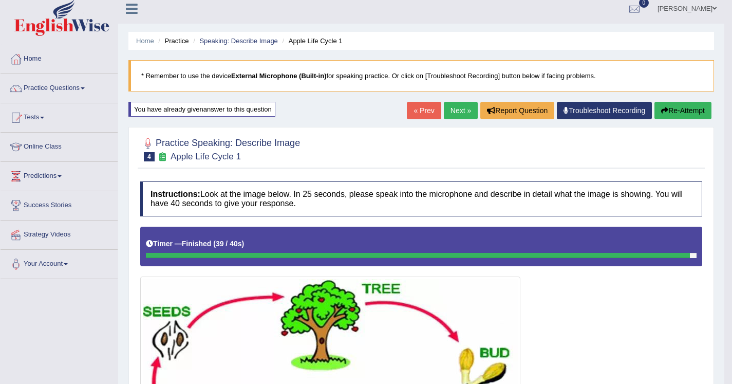
click at [444, 113] on link "Next »" at bounding box center [461, 110] width 34 height 17
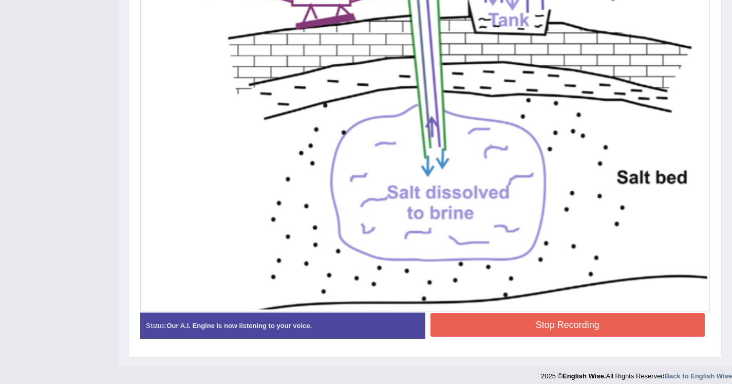
scroll to position [359, 0]
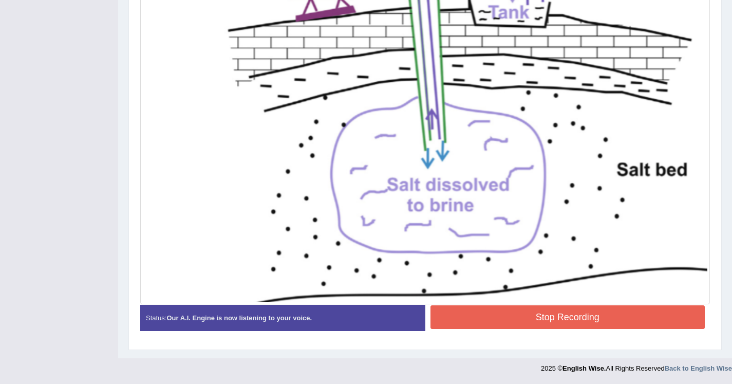
click at [522, 318] on button "Stop Recording" at bounding box center [567, 317] width 275 height 24
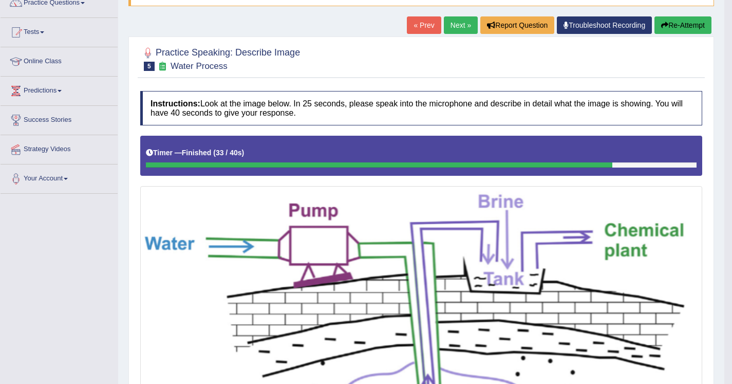
scroll to position [86, 0]
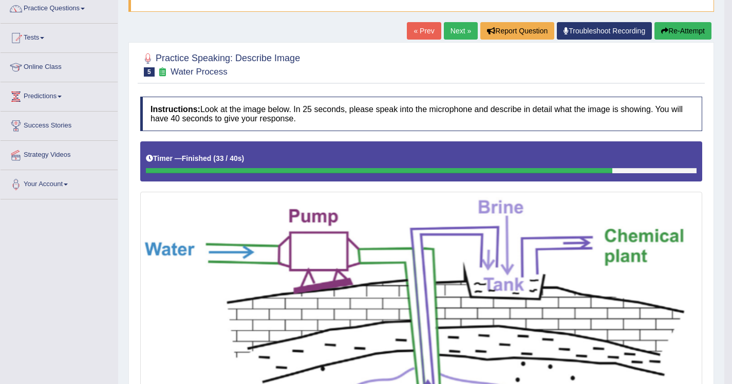
click at [454, 28] on link "Next »" at bounding box center [461, 30] width 34 height 17
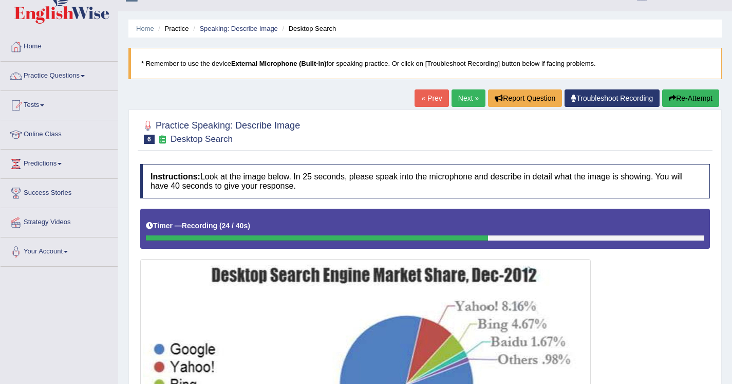
scroll to position [15, 0]
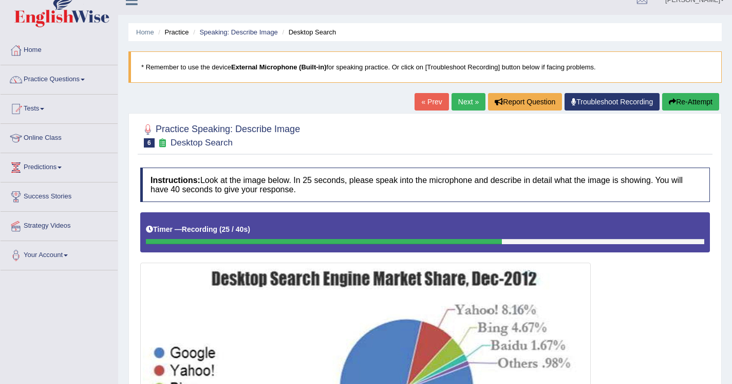
click at [684, 103] on button "Re-Attempt" at bounding box center [690, 101] width 57 height 17
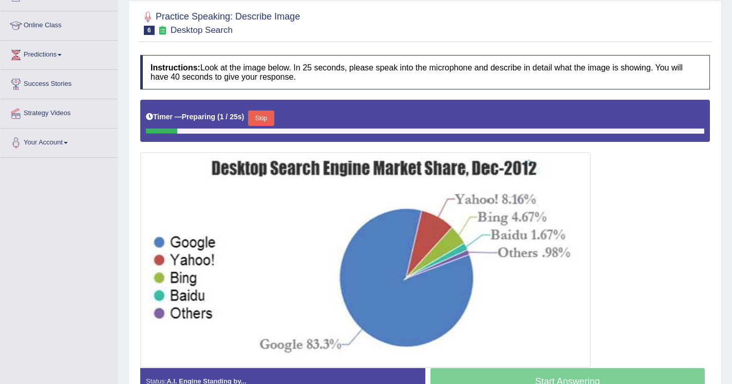
scroll to position [128, 0]
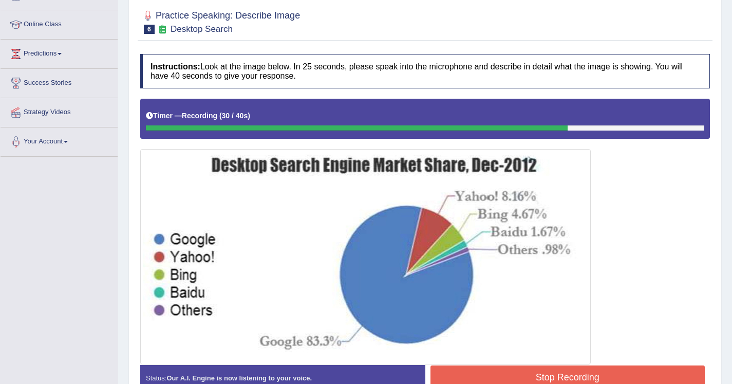
click at [617, 376] on button "Stop Recording" at bounding box center [567, 377] width 275 height 24
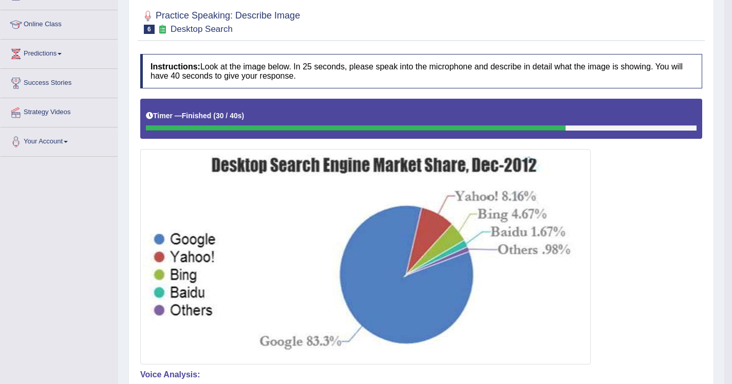
scroll to position [95, 0]
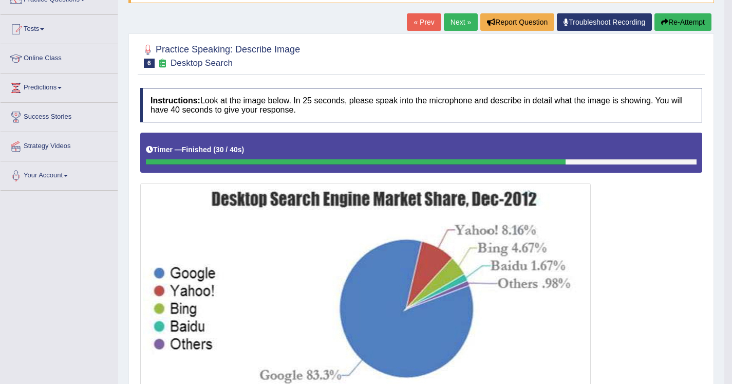
click at [671, 26] on button "Re-Attempt" at bounding box center [682, 21] width 57 height 17
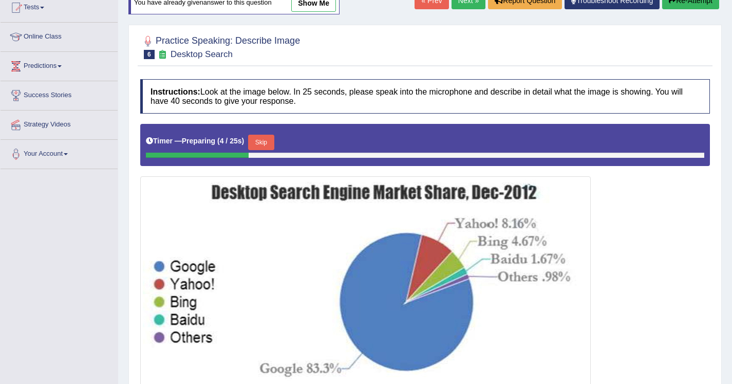
scroll to position [117, 0]
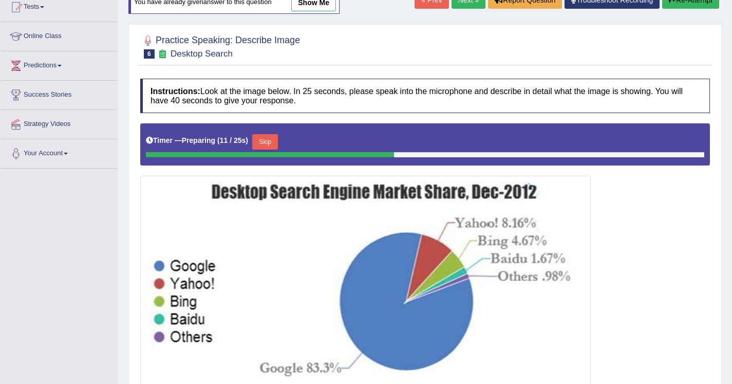
click at [264, 144] on button "Skip" at bounding box center [265, 141] width 26 height 15
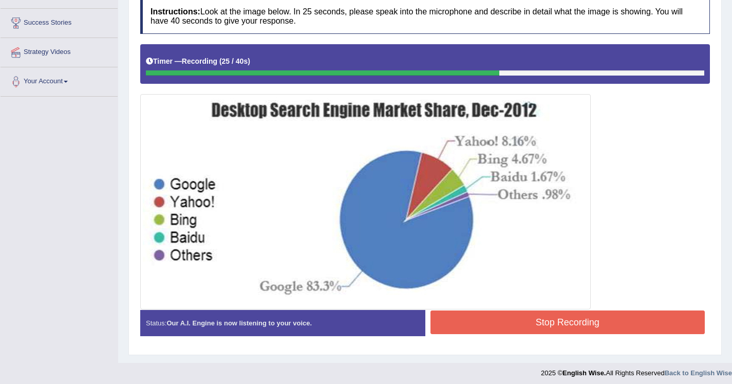
scroll to position [191, 0]
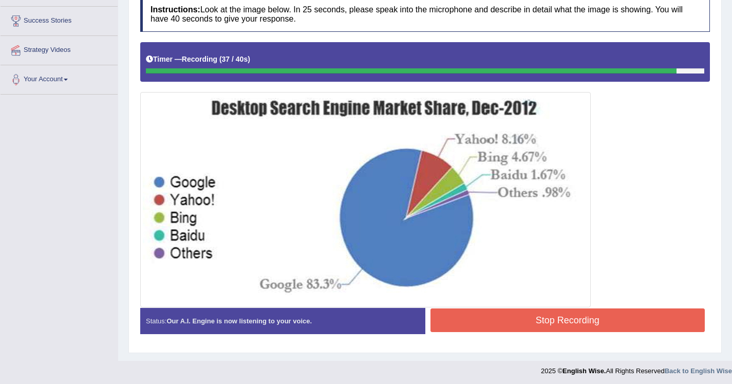
click at [487, 317] on button "Stop Recording" at bounding box center [567, 320] width 275 height 24
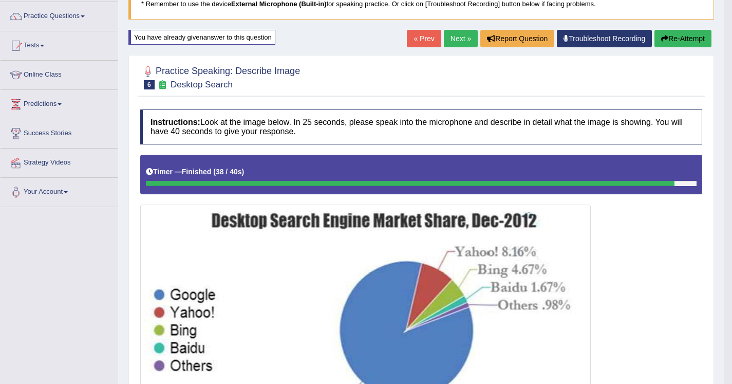
scroll to position [70, 0]
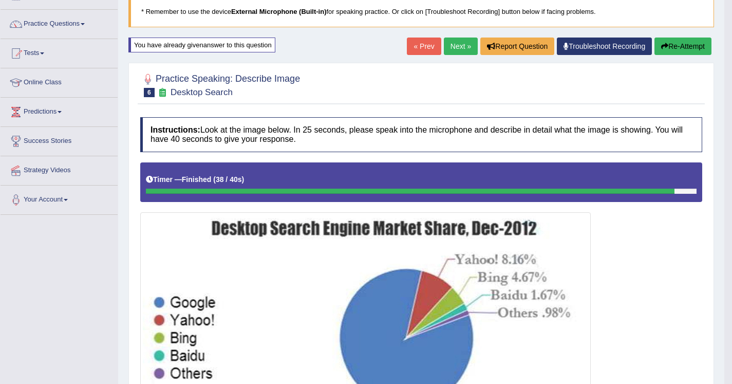
click at [685, 52] on button "Re-Attempt" at bounding box center [682, 45] width 57 height 17
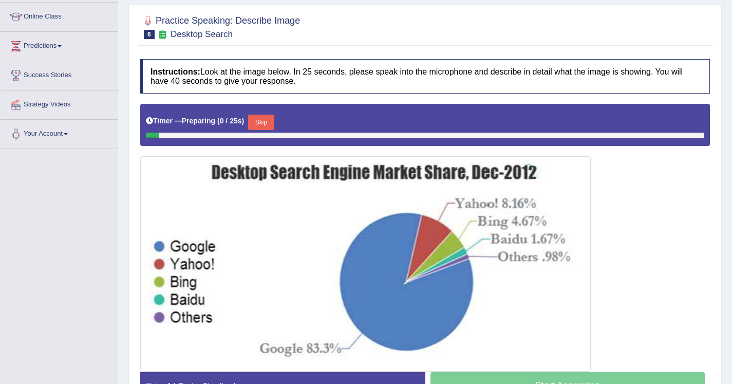
scroll to position [153, 0]
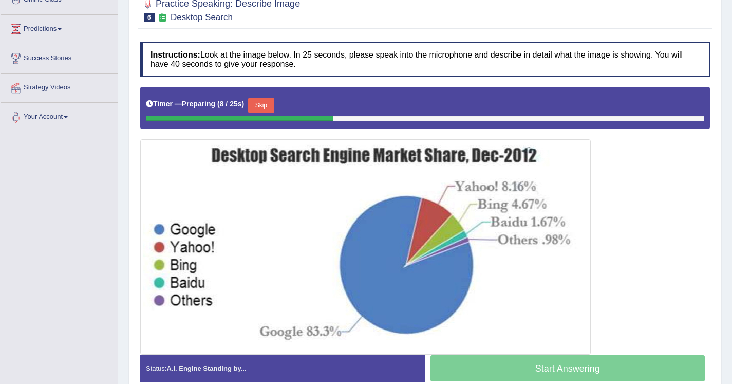
click at [266, 108] on button "Skip" at bounding box center [261, 105] width 26 height 15
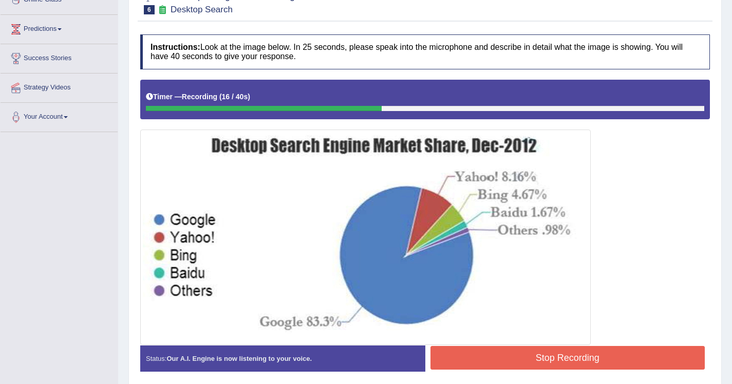
click at [526, 361] on button "Stop Recording" at bounding box center [567, 358] width 275 height 24
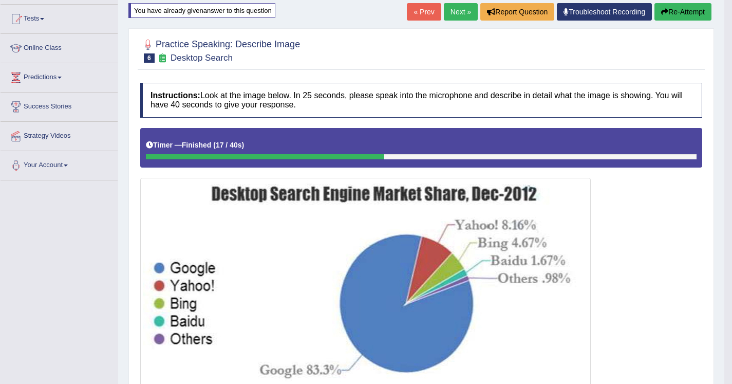
scroll to position [97, 0]
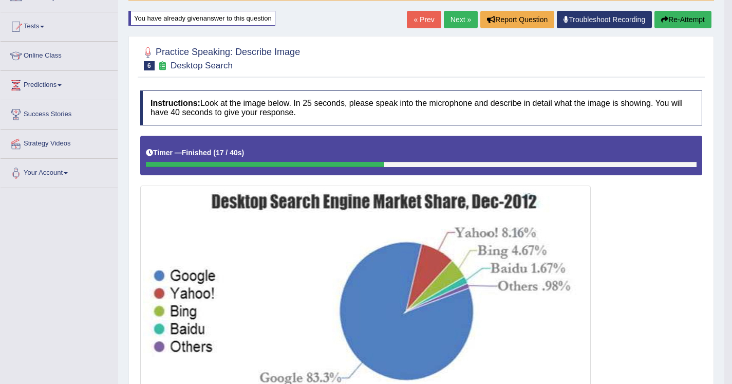
click at [687, 18] on button "Re-Attempt" at bounding box center [682, 19] width 57 height 17
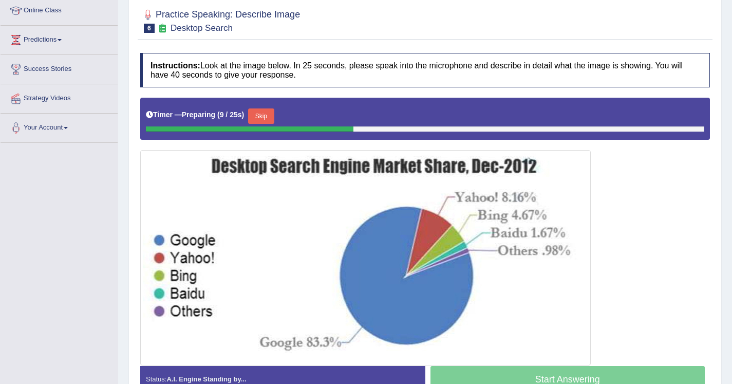
click at [268, 117] on button "Skip" at bounding box center [261, 115] width 26 height 15
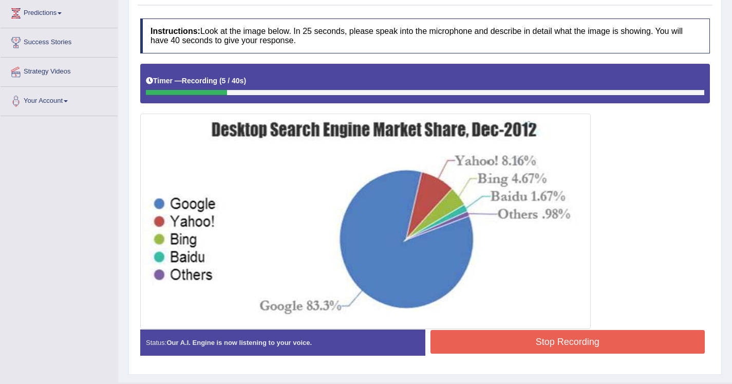
scroll to position [176, 0]
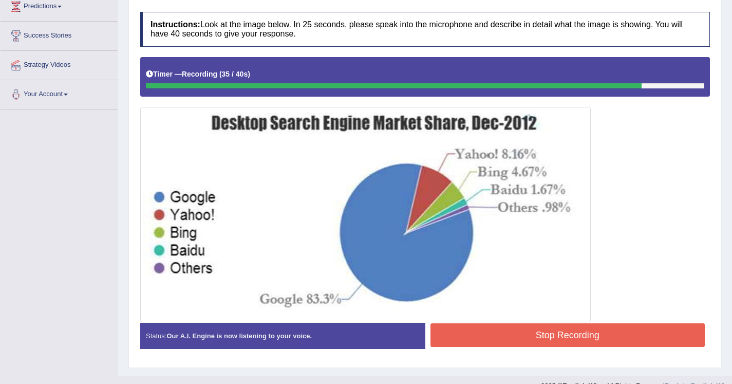
click at [476, 325] on button "Stop Recording" at bounding box center [567, 335] width 275 height 24
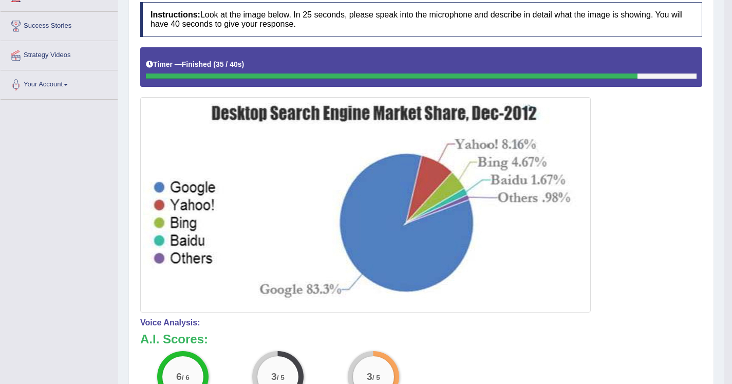
scroll to position [0, 0]
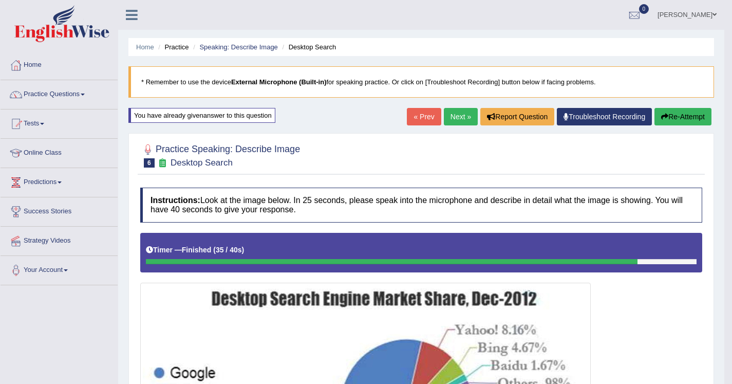
click at [455, 116] on link "Next »" at bounding box center [461, 116] width 34 height 17
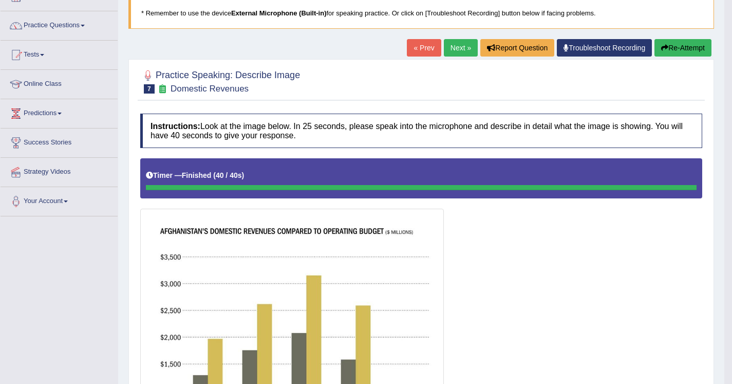
scroll to position [60, 0]
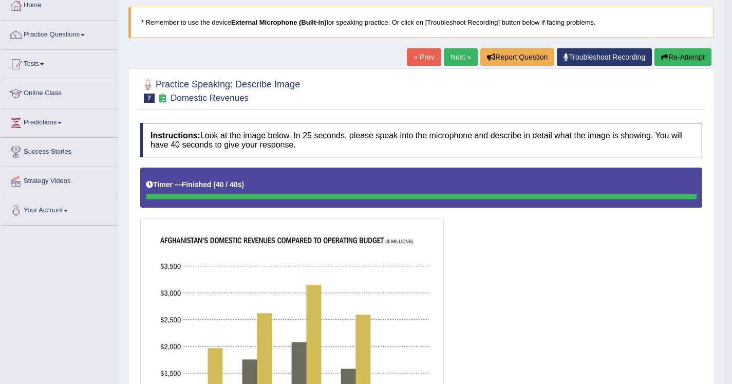
click at [692, 59] on button "Re-Attempt" at bounding box center [682, 56] width 57 height 17
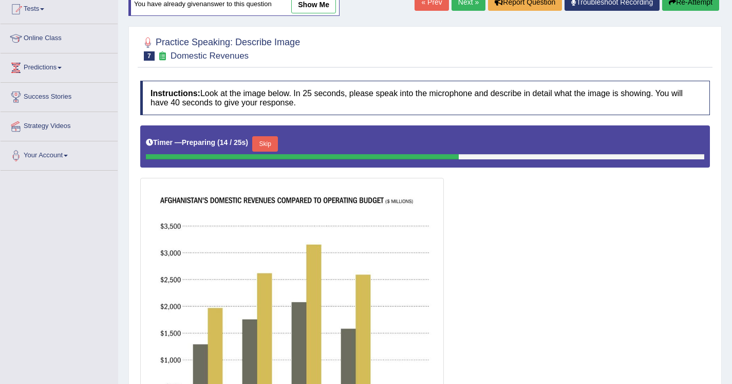
scroll to position [105, 0]
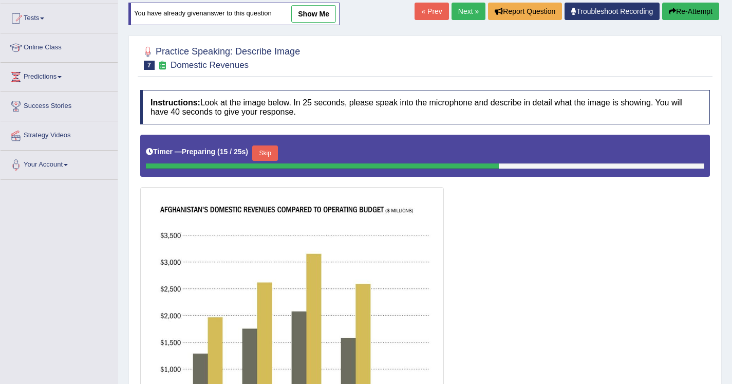
click at [264, 153] on button "Skip" at bounding box center [265, 152] width 26 height 15
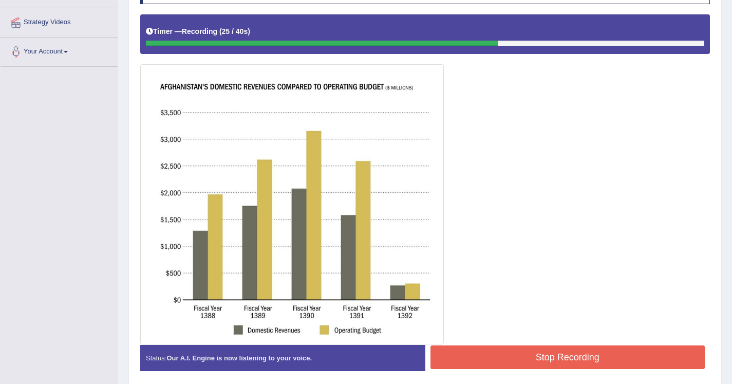
scroll to position [258, 0]
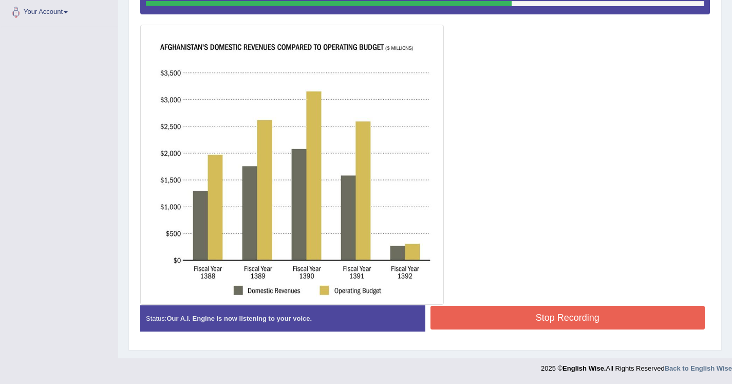
click at [544, 321] on button "Stop Recording" at bounding box center [567, 318] width 275 height 24
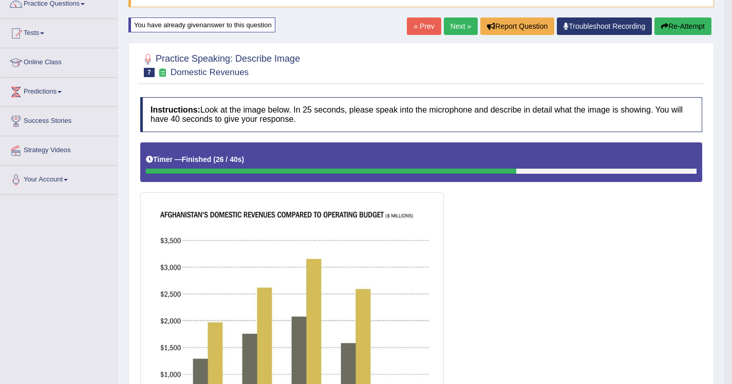
scroll to position [90, 0]
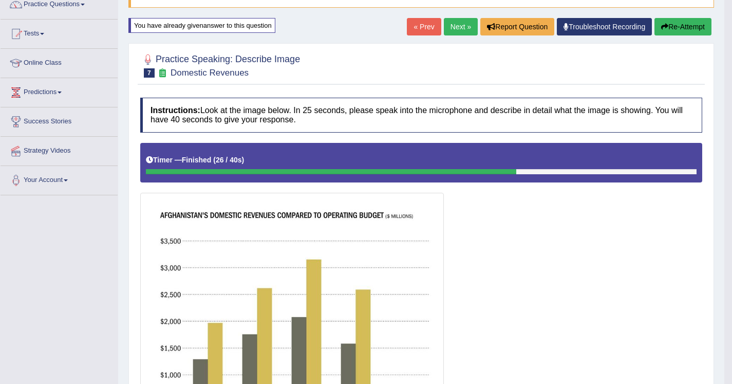
click at [689, 27] on button "Re-Attempt" at bounding box center [682, 26] width 57 height 17
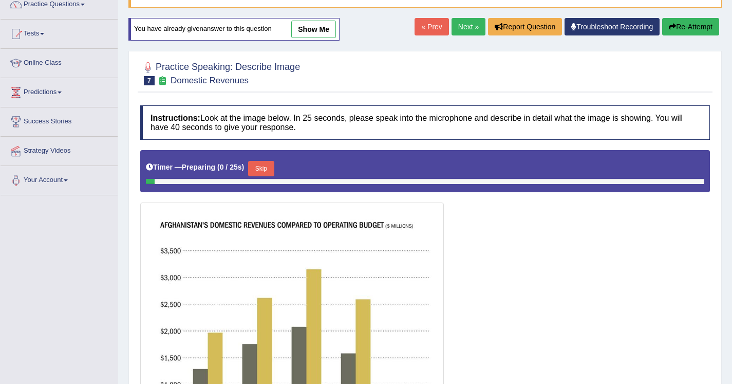
scroll to position [186, 0]
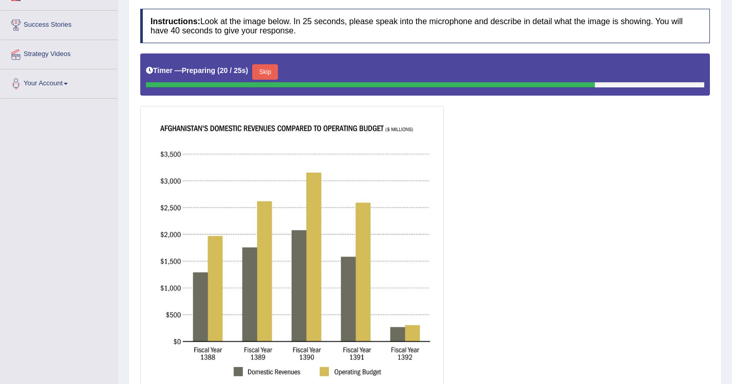
click at [268, 72] on button "Skip" at bounding box center [265, 71] width 26 height 15
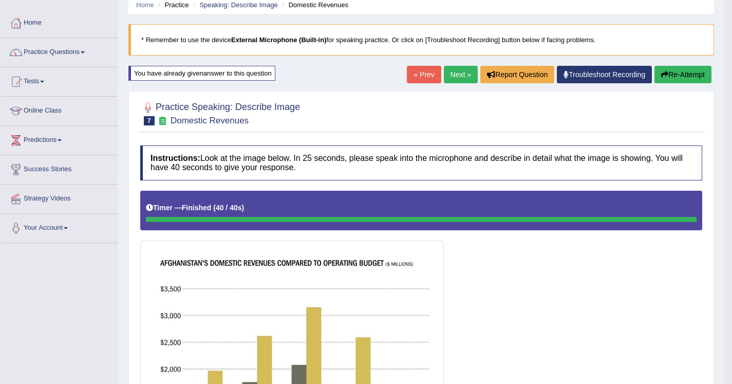
scroll to position [0, 0]
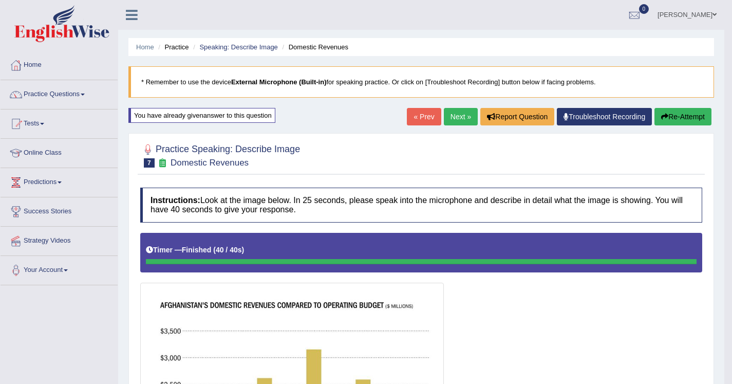
click at [677, 123] on button "Re-Attempt" at bounding box center [682, 116] width 57 height 17
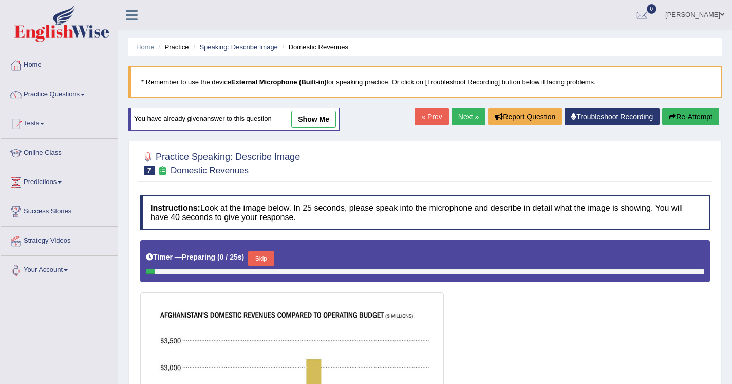
scroll to position [100, 0]
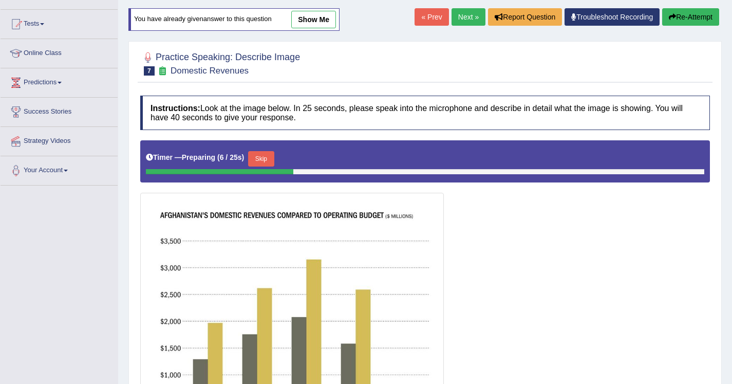
click at [270, 158] on button "Skip" at bounding box center [261, 158] width 26 height 15
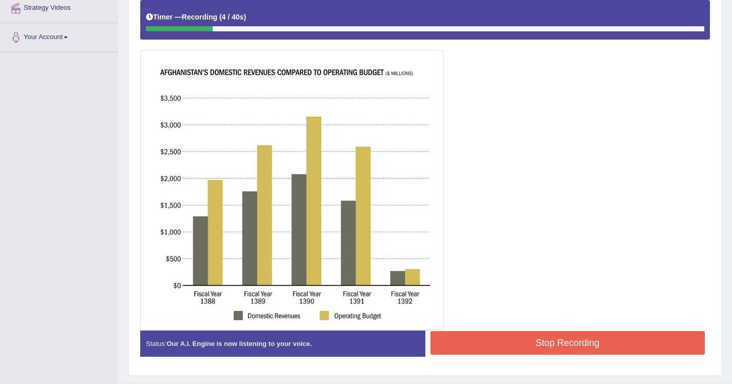
scroll to position [241, 0]
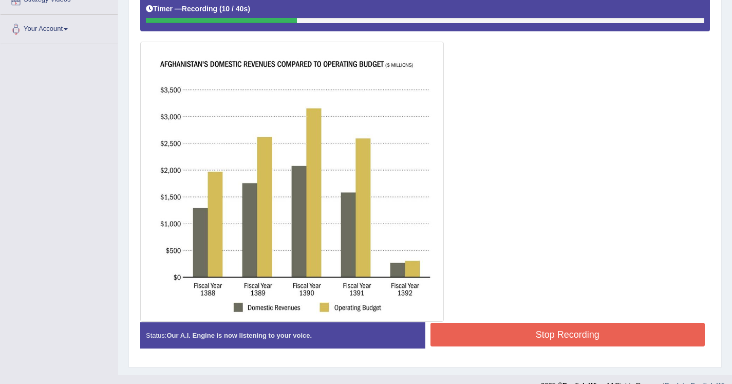
click at [549, 338] on button "Stop Recording" at bounding box center [567, 335] width 275 height 24
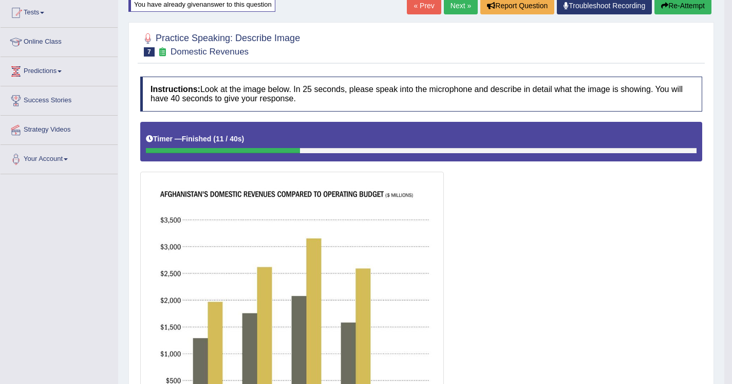
scroll to position [106, 0]
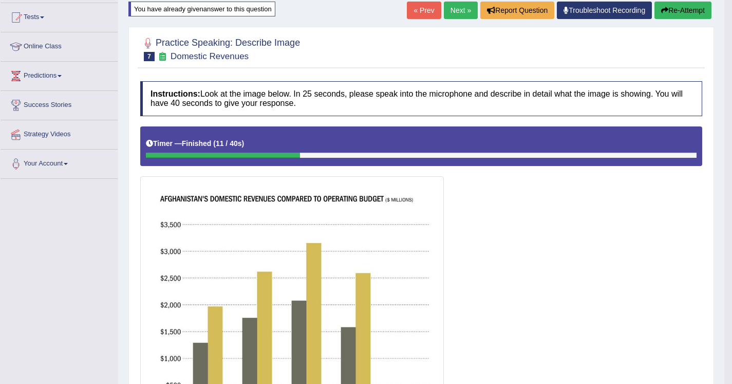
click at [681, 6] on button "Re-Attempt" at bounding box center [682, 10] width 57 height 17
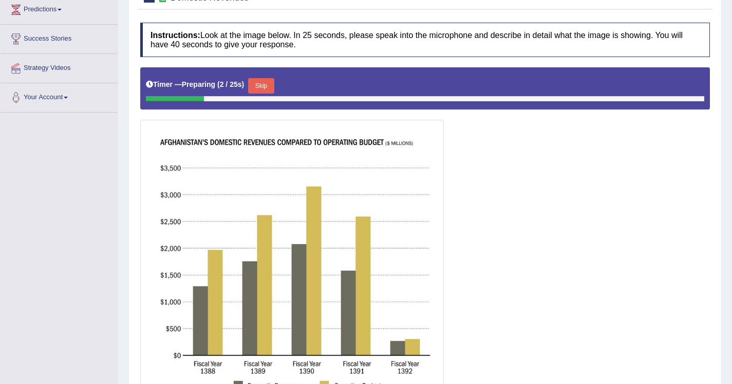
scroll to position [161, 0]
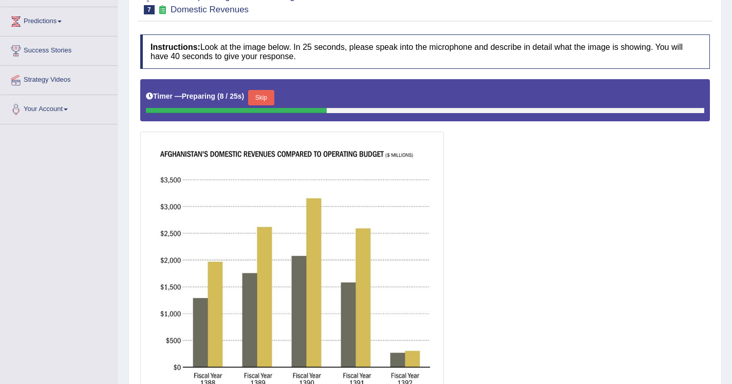
click at [270, 97] on button "Skip" at bounding box center [261, 97] width 26 height 15
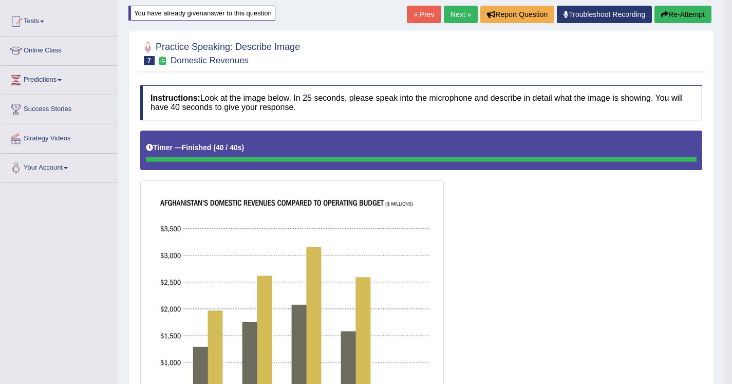
scroll to position [102, 0]
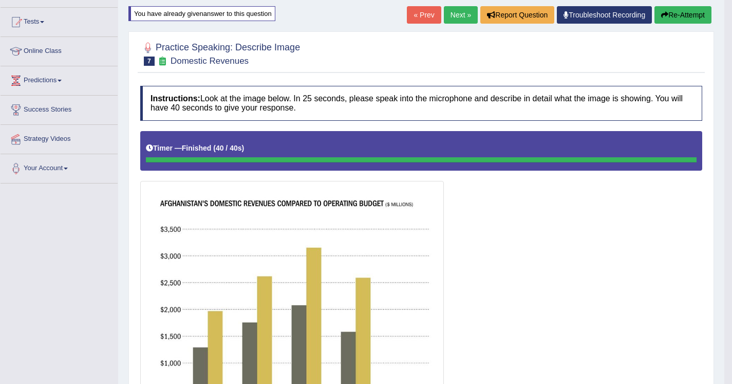
click at [687, 18] on button "Re-Attempt" at bounding box center [682, 14] width 57 height 17
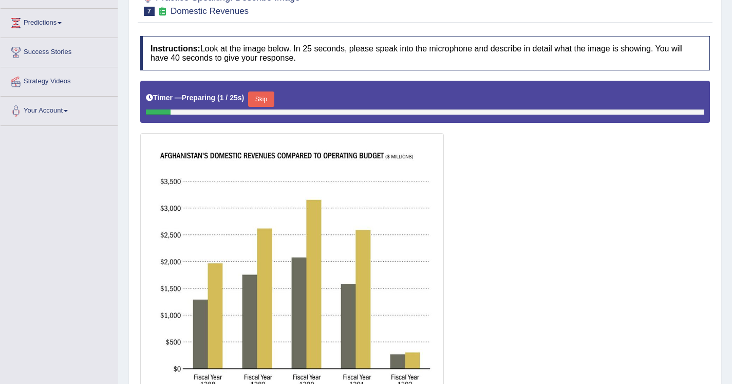
scroll to position [166, 0]
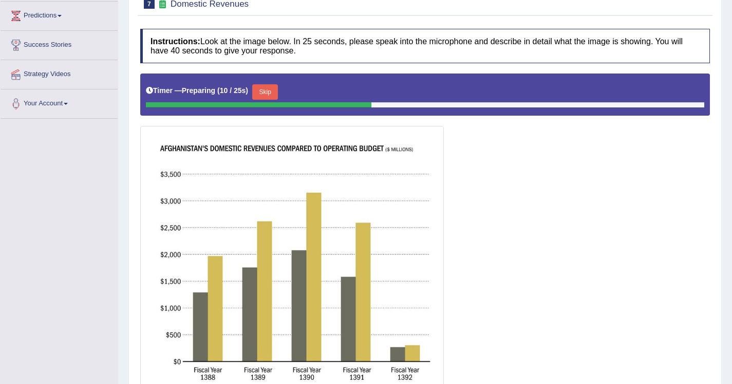
click at [267, 89] on button "Skip" at bounding box center [265, 91] width 26 height 15
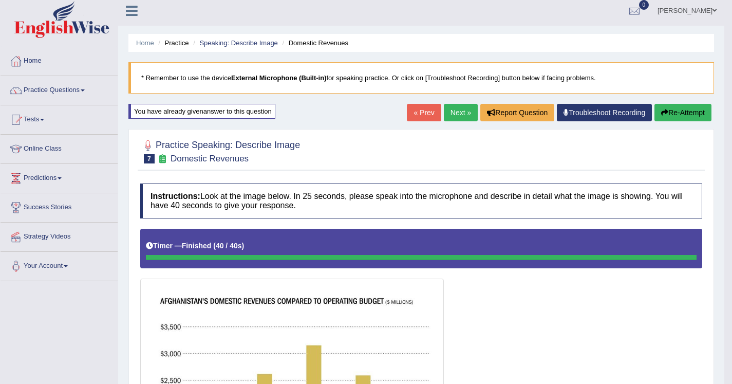
scroll to position [0, 0]
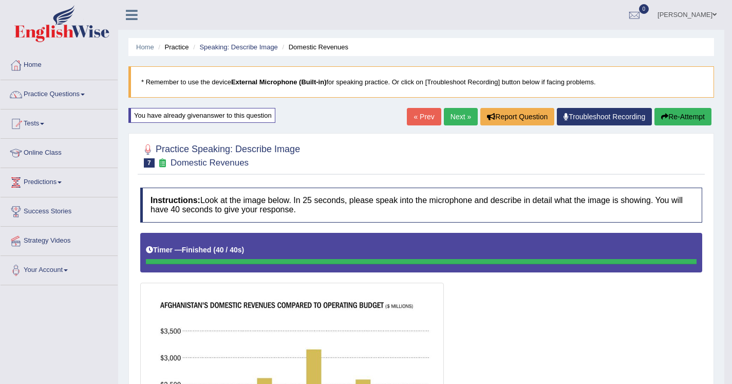
click at [460, 114] on link "Next »" at bounding box center [461, 116] width 34 height 17
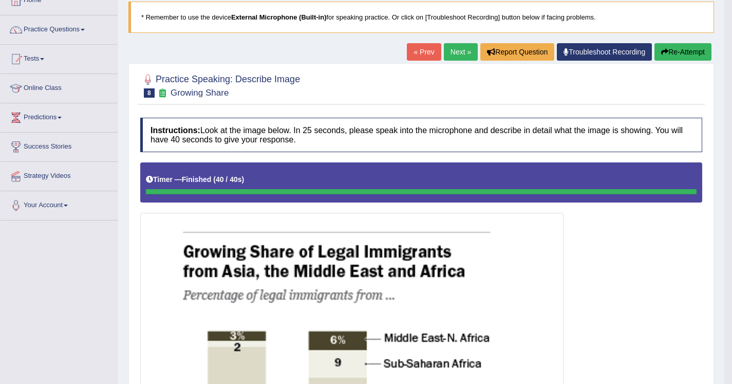
scroll to position [56, 0]
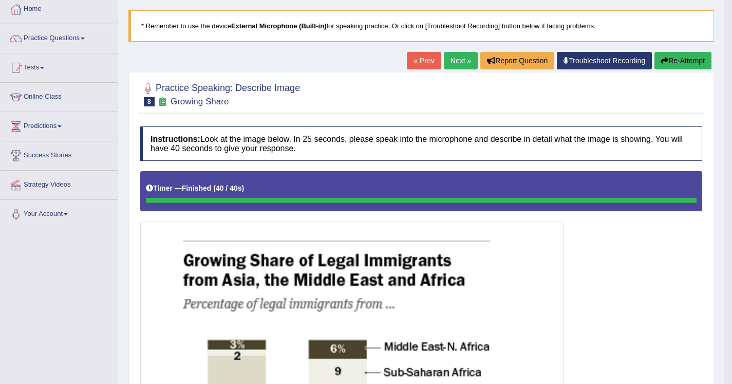
click at [680, 54] on button "Re-Attempt" at bounding box center [682, 60] width 57 height 17
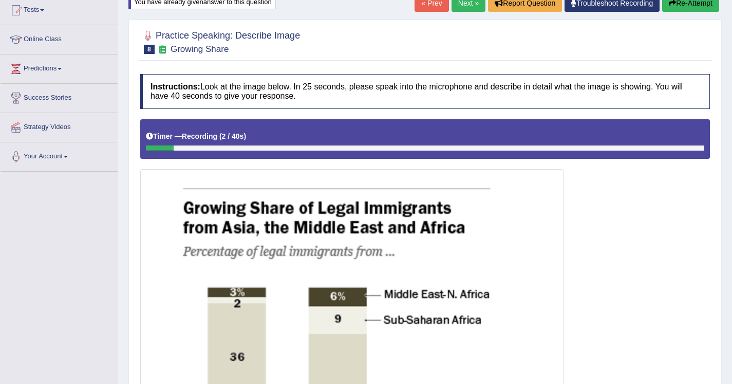
scroll to position [109, 0]
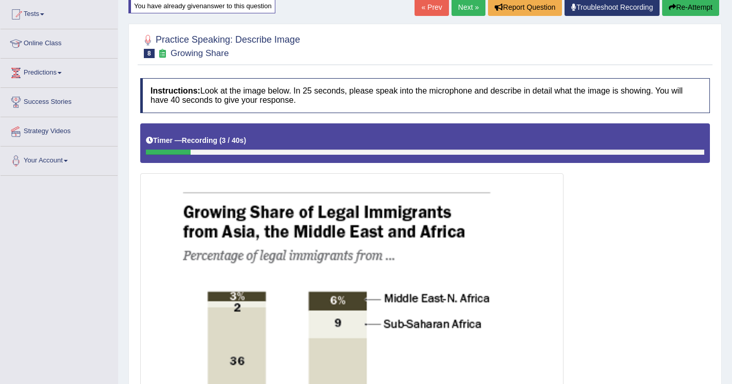
click at [678, 9] on button "Re-Attempt" at bounding box center [690, 6] width 57 height 17
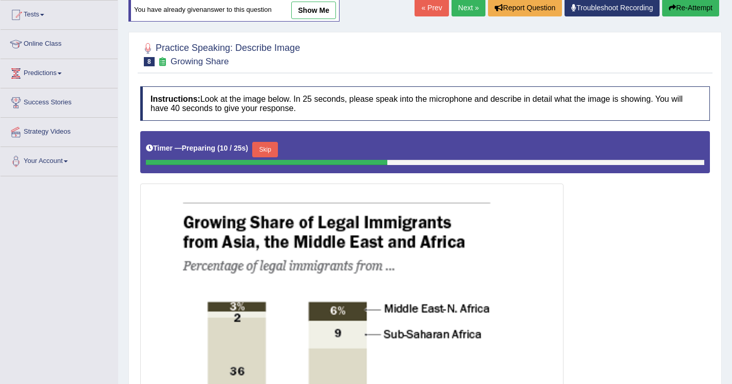
scroll to position [108, 0]
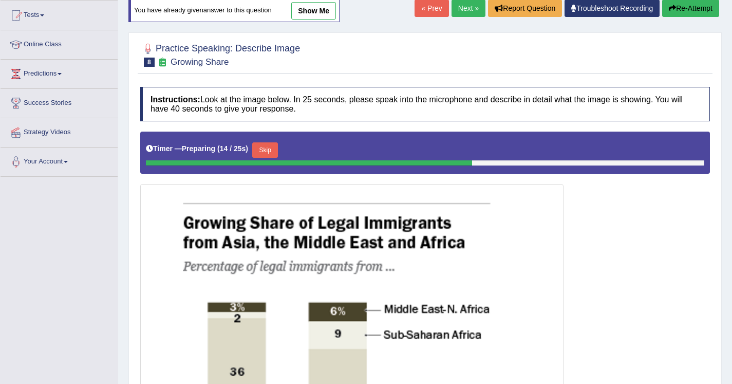
click at [274, 153] on button "Skip" at bounding box center [265, 149] width 26 height 15
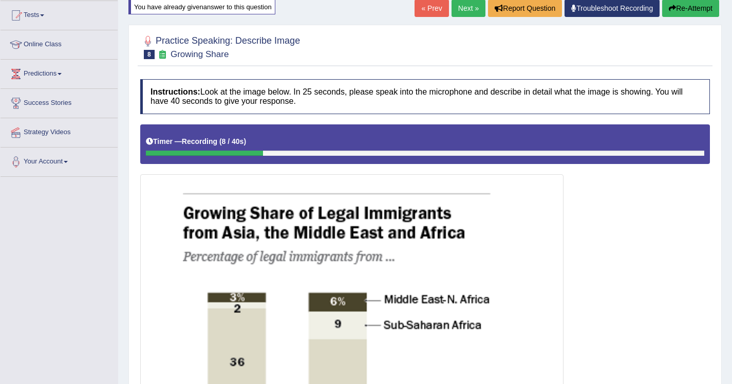
click at [689, 3] on button "Re-Attempt" at bounding box center [690, 7] width 57 height 17
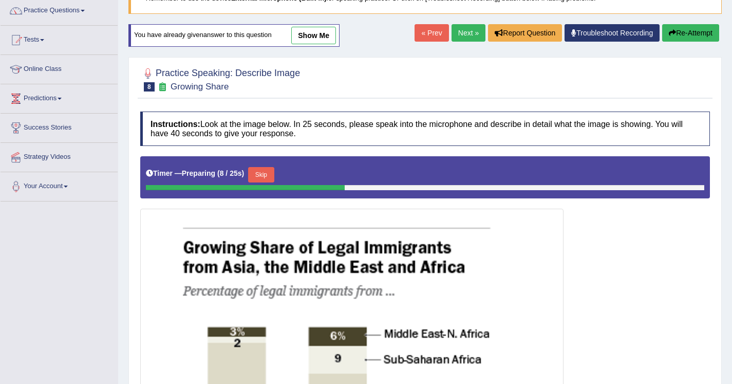
scroll to position [81, 0]
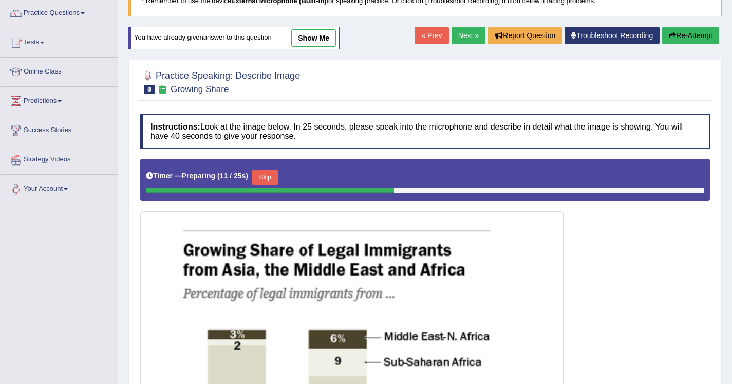
click at [270, 178] on button "Skip" at bounding box center [265, 177] width 26 height 15
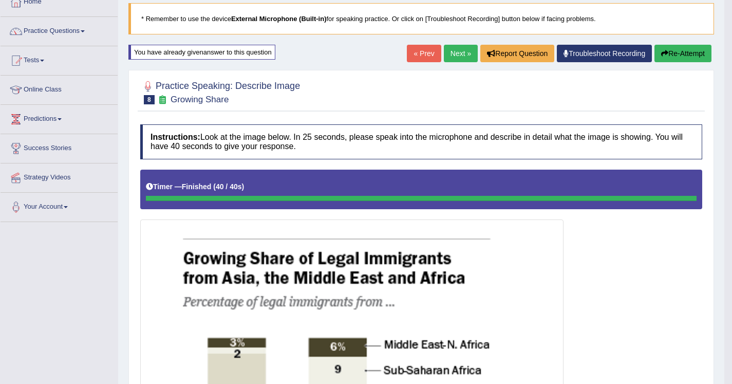
scroll to position [62, 0]
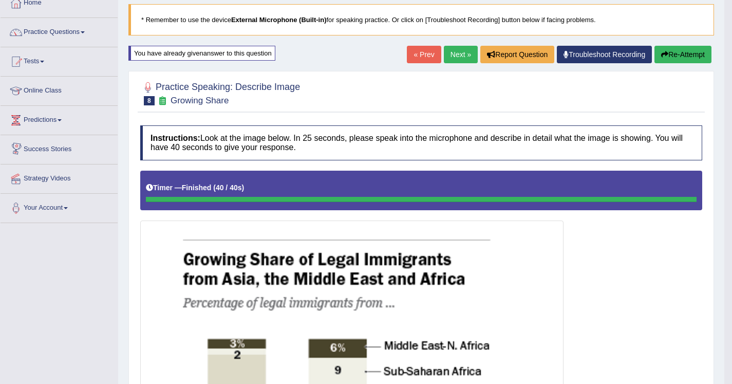
click at [454, 55] on link "Next »" at bounding box center [461, 54] width 34 height 17
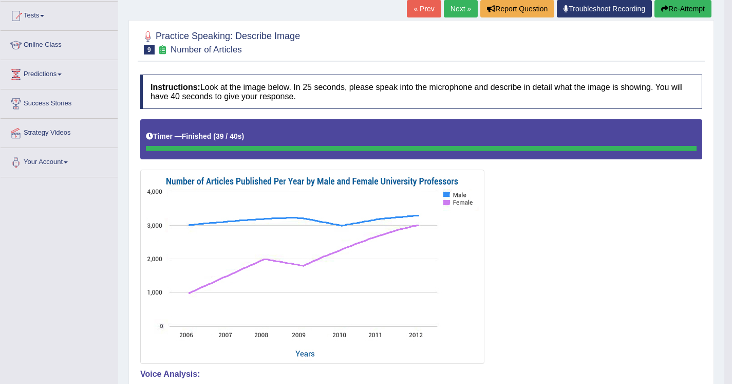
scroll to position [107, 0]
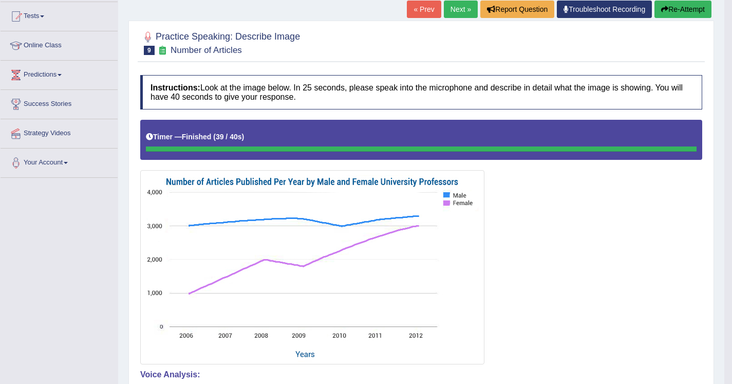
click at [703, 5] on button "Re-Attempt" at bounding box center [682, 9] width 57 height 17
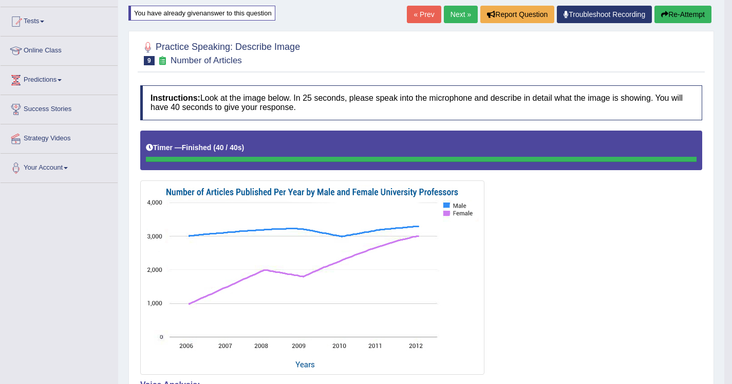
scroll to position [92, 0]
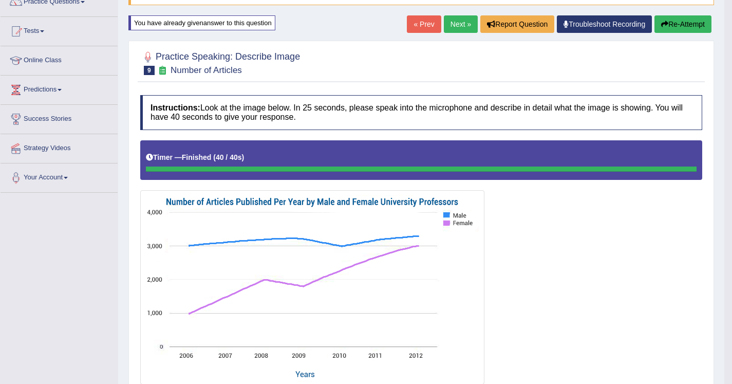
click at [680, 22] on button "Re-Attempt" at bounding box center [682, 23] width 57 height 17
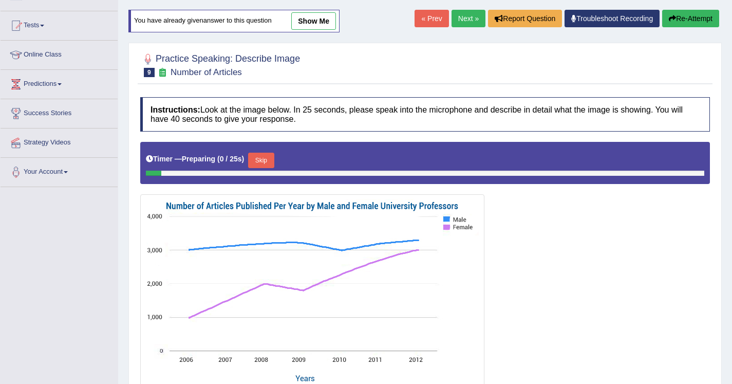
scroll to position [143, 0]
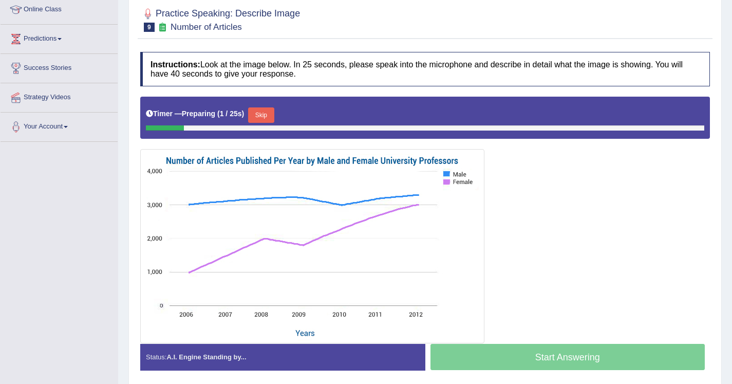
click at [267, 118] on button "Skip" at bounding box center [261, 114] width 26 height 15
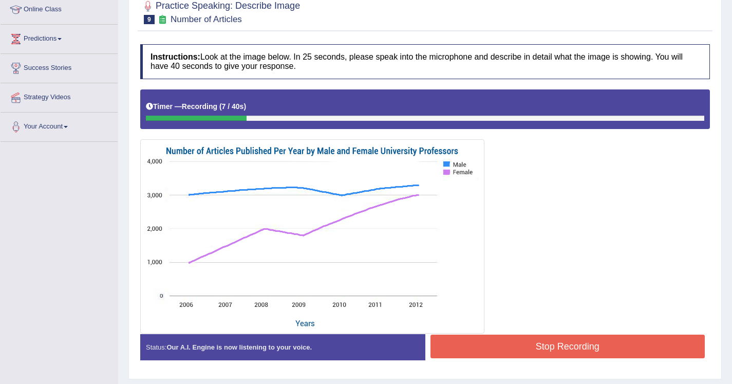
click at [522, 344] on button "Stop Recording" at bounding box center [567, 346] width 275 height 24
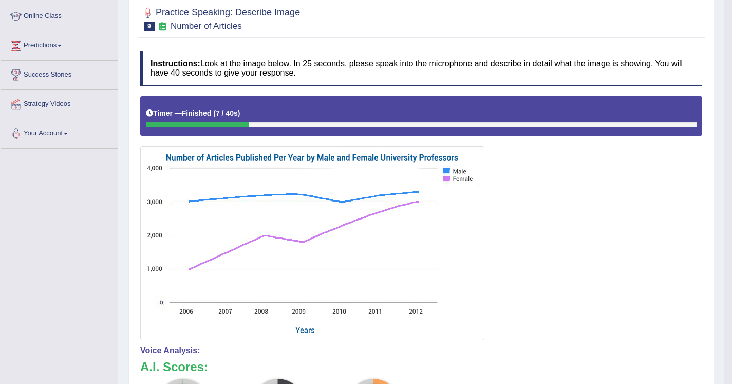
scroll to position [107, 0]
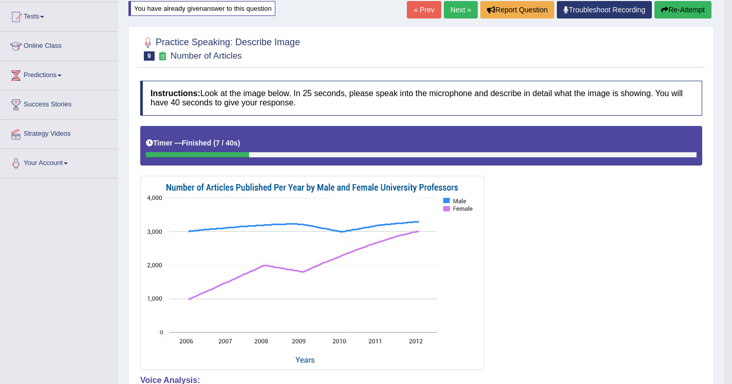
click at [668, 12] on button "Re-Attempt" at bounding box center [682, 9] width 57 height 17
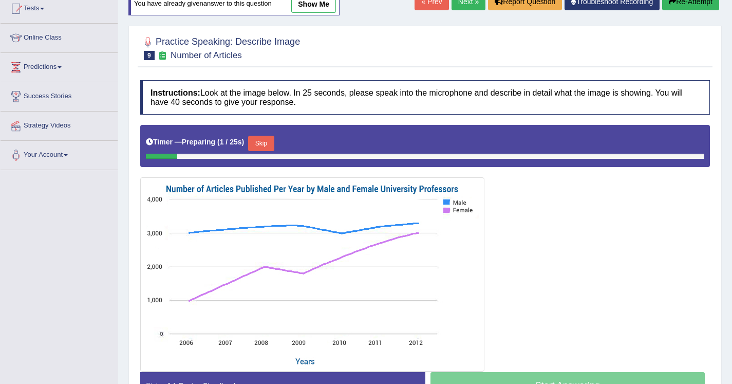
click at [265, 143] on button "Skip" at bounding box center [261, 143] width 26 height 15
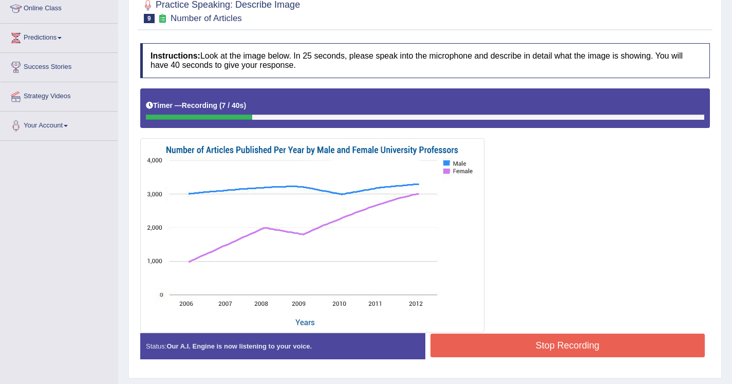
scroll to position [163, 0]
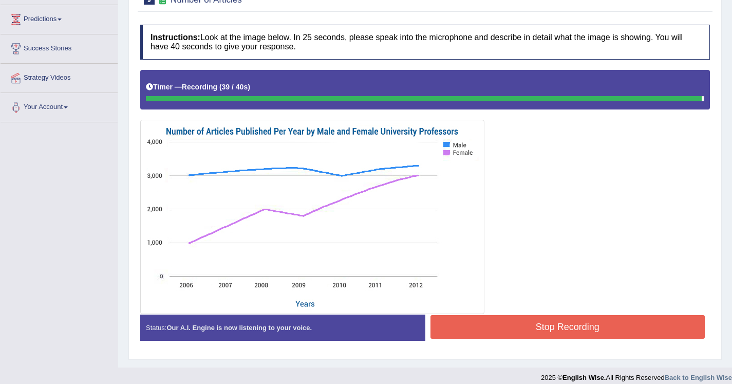
click at [459, 321] on button "Stop Recording" at bounding box center [567, 327] width 275 height 24
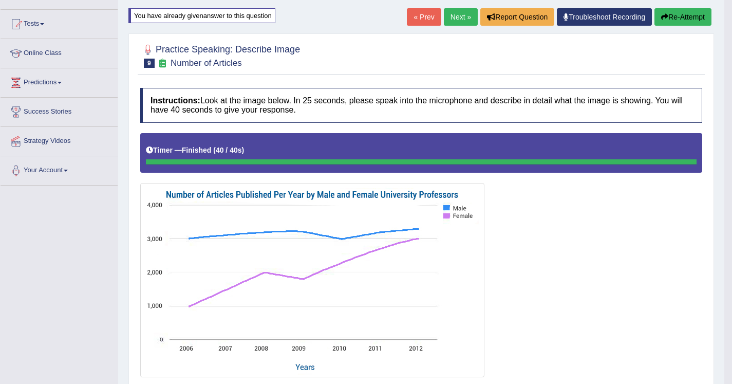
scroll to position [87, 0]
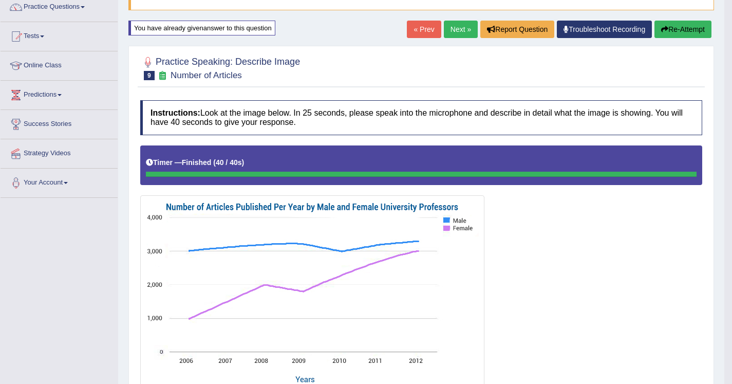
click at [449, 33] on link "Next »" at bounding box center [461, 29] width 34 height 17
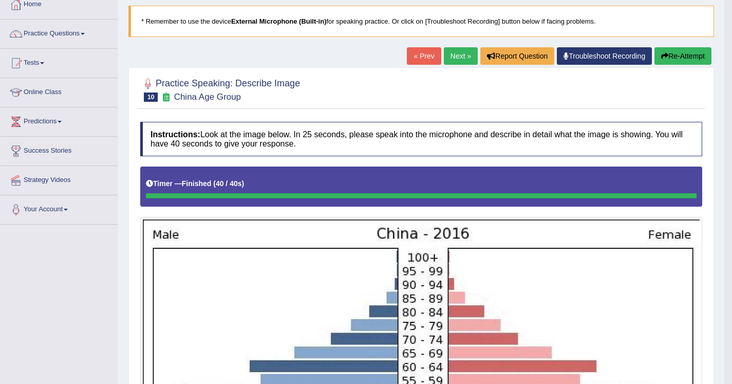
scroll to position [51, 0]
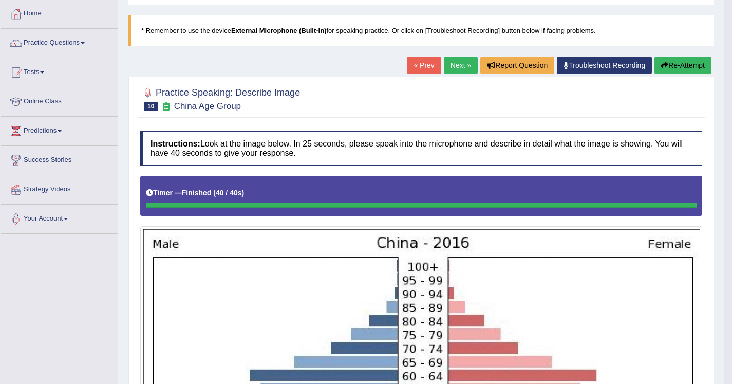
click at [454, 68] on link "Next »" at bounding box center [461, 65] width 34 height 17
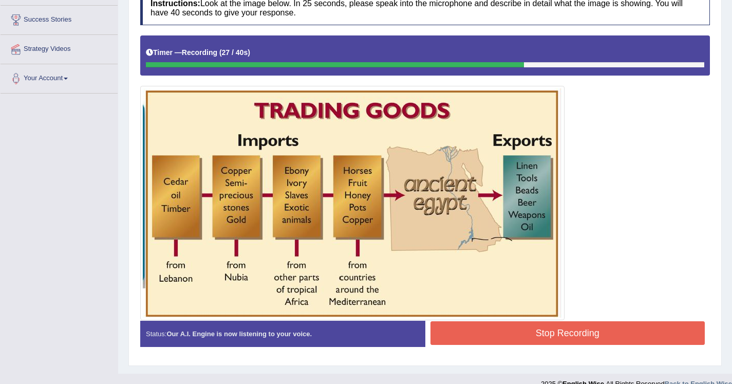
scroll to position [207, 0]
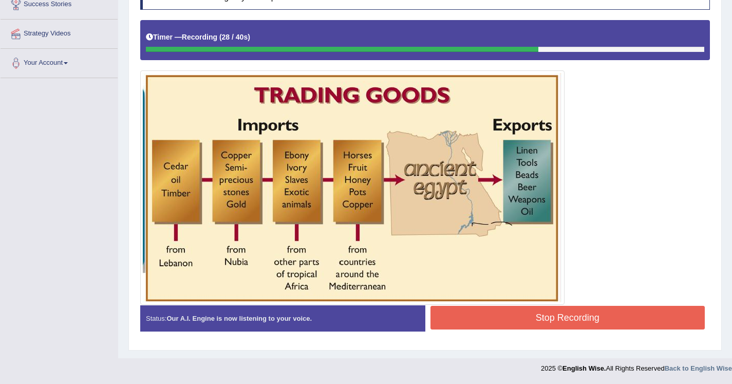
click at [591, 312] on button "Stop Recording" at bounding box center [567, 318] width 275 height 24
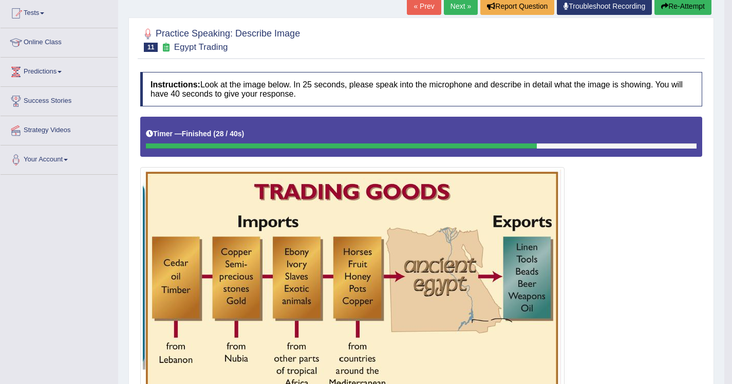
scroll to position [93, 0]
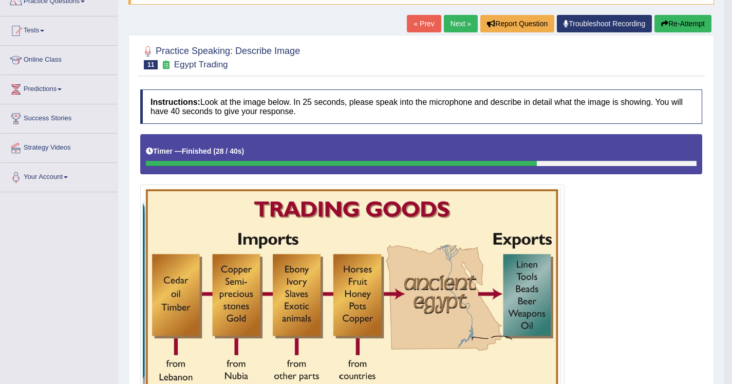
click at [683, 26] on button "Re-Attempt" at bounding box center [682, 23] width 57 height 17
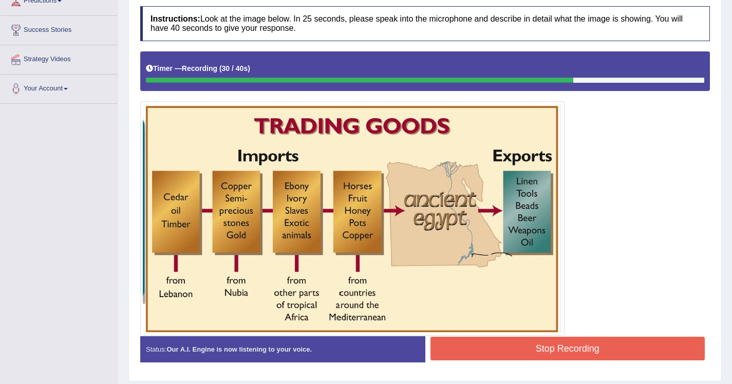
scroll to position [212, 0]
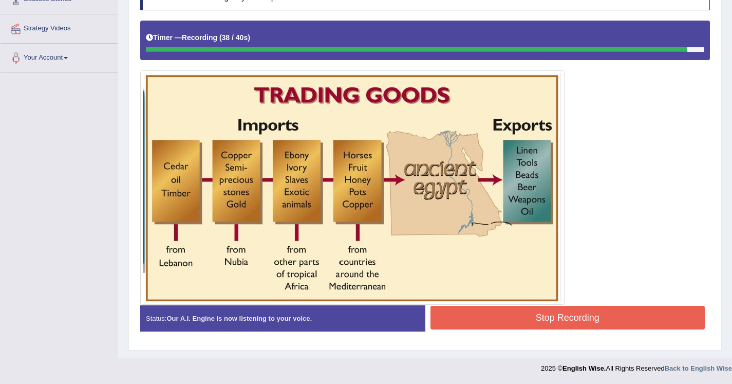
click at [534, 320] on button "Stop Recording" at bounding box center [567, 318] width 275 height 24
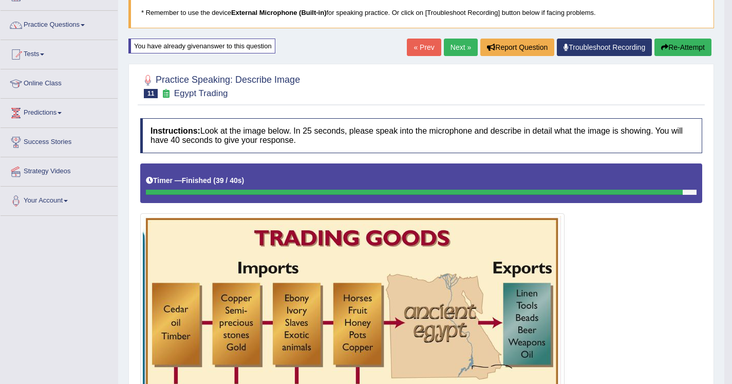
scroll to position [65, 0]
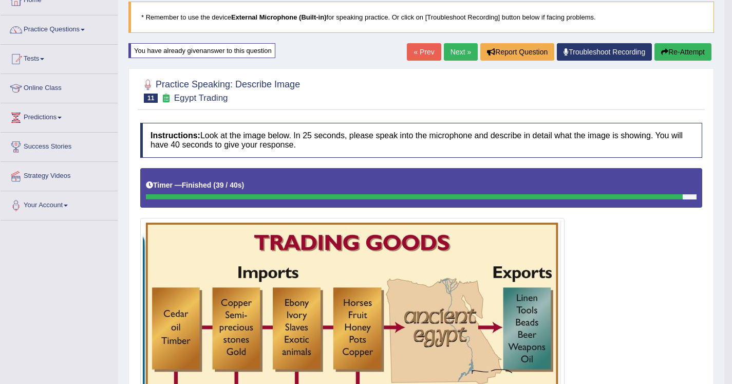
click at [447, 51] on link "Next »" at bounding box center [461, 51] width 34 height 17
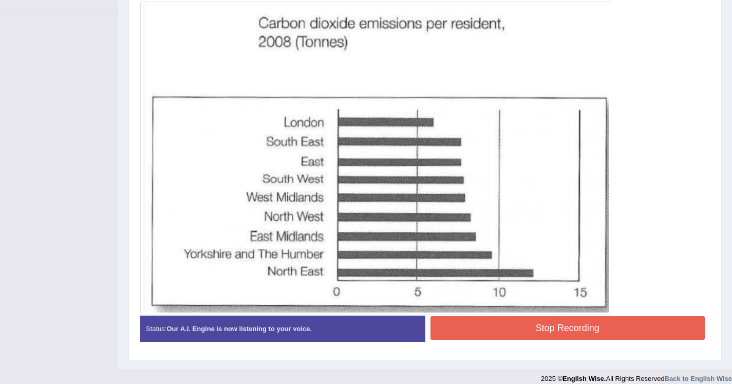
scroll to position [286, 0]
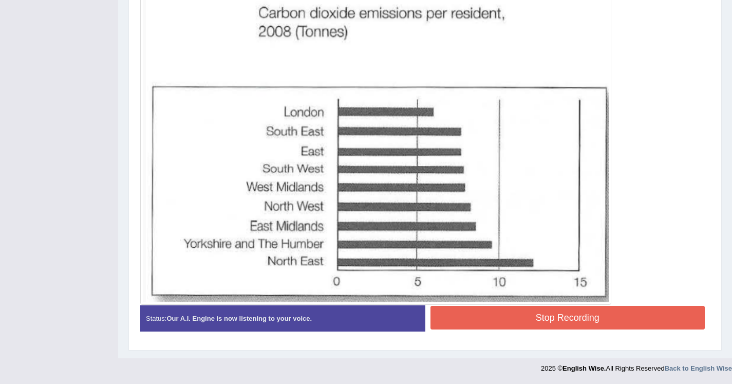
click at [497, 318] on button "Stop Recording" at bounding box center [567, 318] width 275 height 24
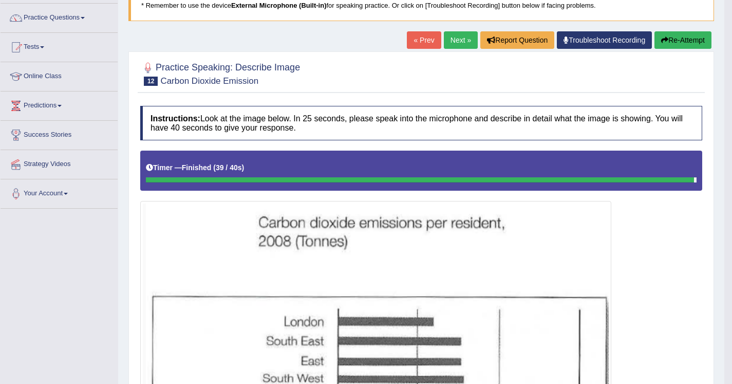
scroll to position [71, 0]
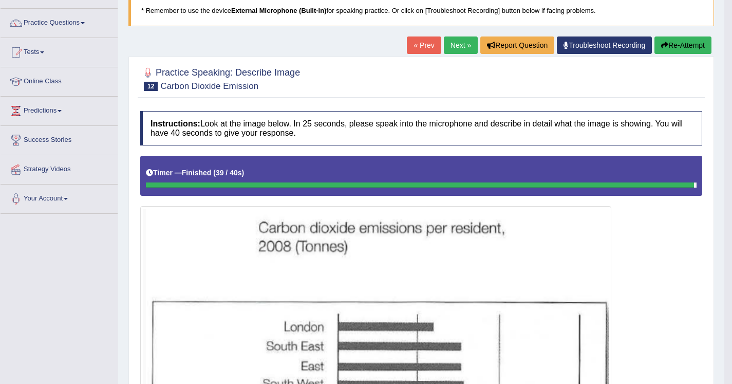
click at [676, 47] on button "Re-Attempt" at bounding box center [682, 44] width 57 height 17
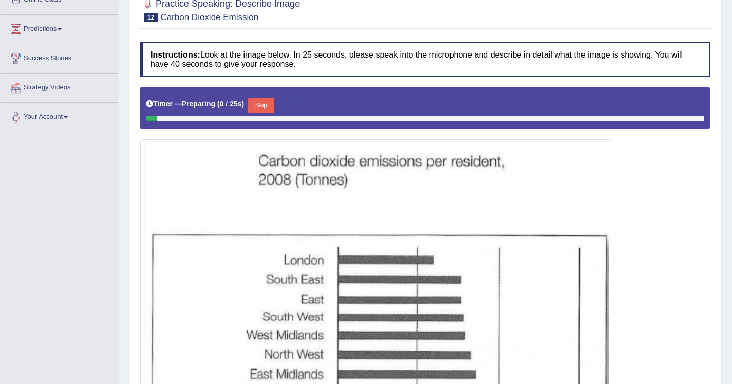
scroll to position [157, 0]
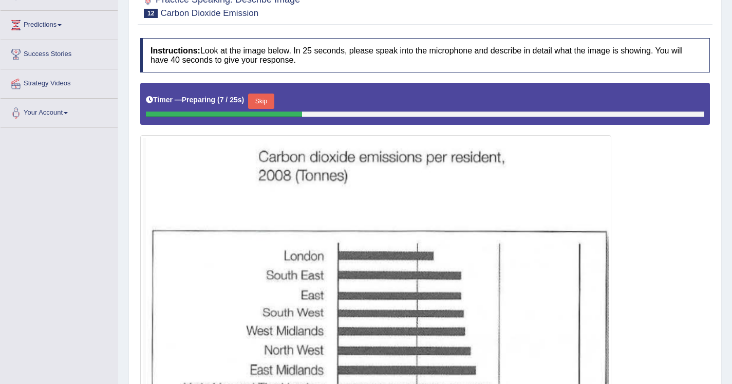
click at [265, 105] on button "Skip" at bounding box center [261, 100] width 26 height 15
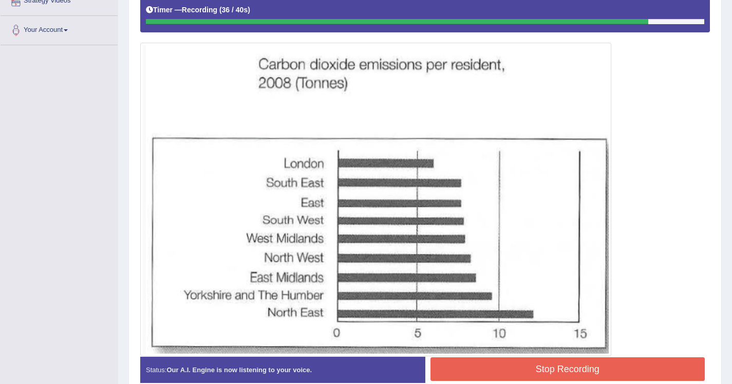
scroll to position [291, 0]
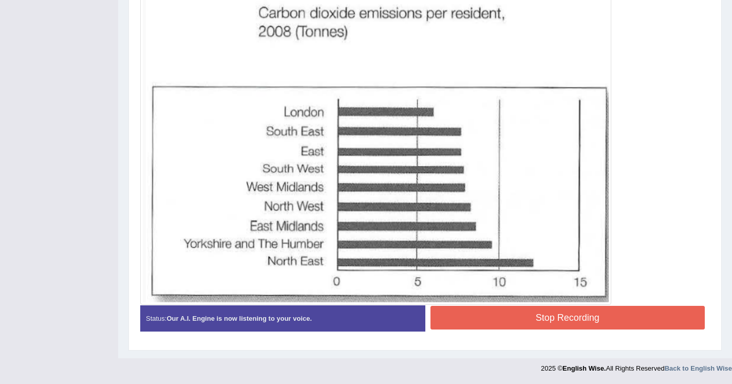
click at [455, 325] on button "Stop Recording" at bounding box center [567, 318] width 275 height 24
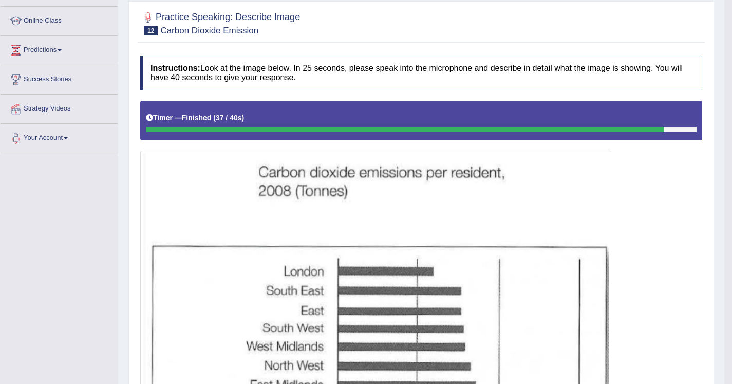
scroll to position [111, 0]
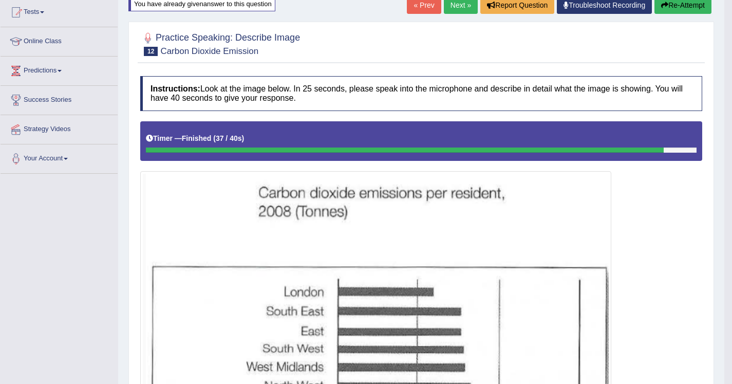
click at [663, 1] on button "Re-Attempt" at bounding box center [682, 4] width 57 height 17
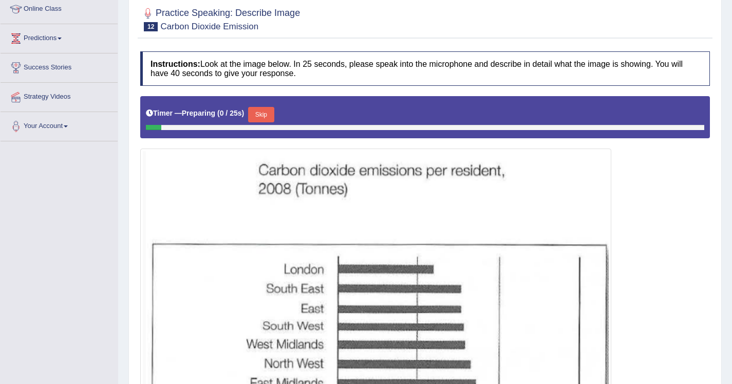
scroll to position [145, 0]
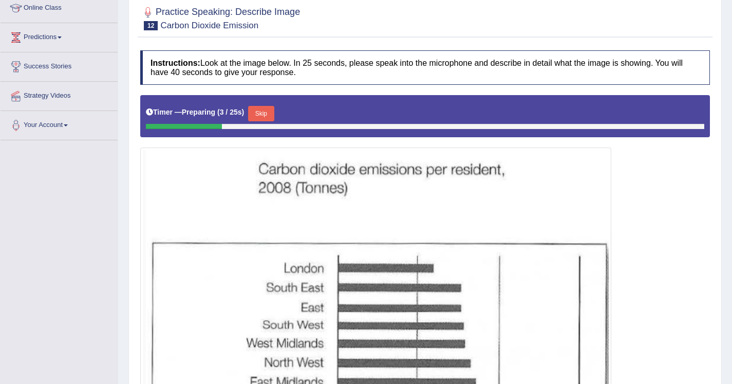
click at [270, 111] on button "Skip" at bounding box center [261, 113] width 26 height 15
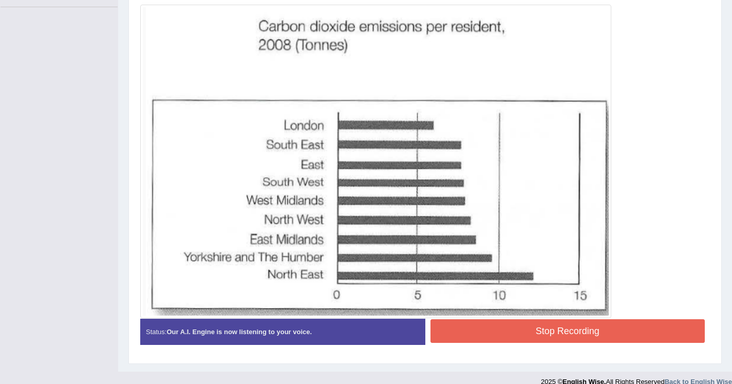
scroll to position [291, 0]
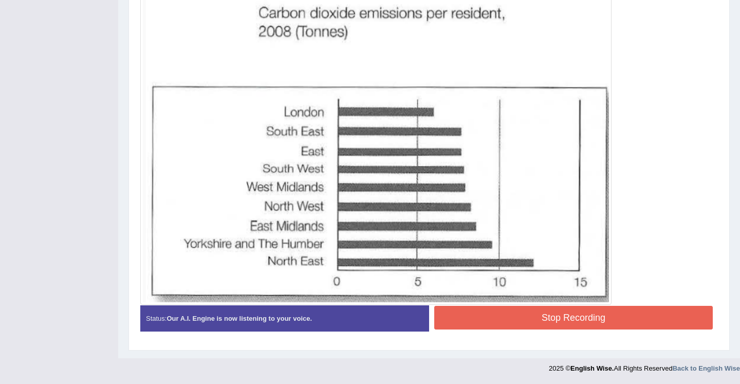
click at [0, 0] on blockquote "." at bounding box center [0, 0] width 0 height 0
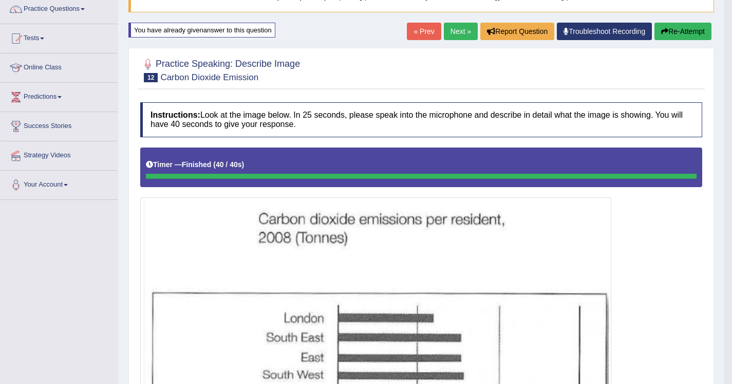
scroll to position [80, 0]
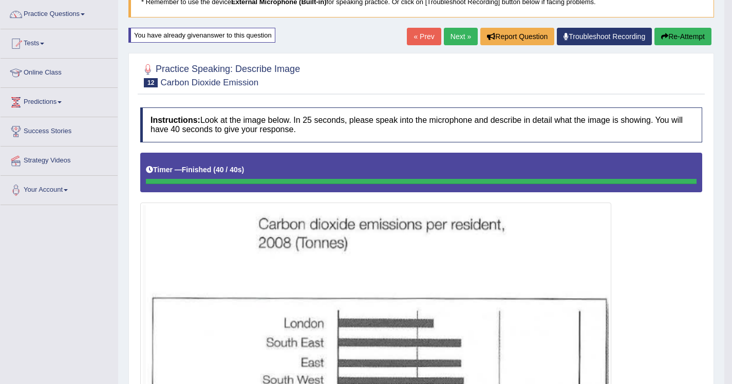
click at [673, 37] on button "Re-Attempt" at bounding box center [682, 36] width 57 height 17
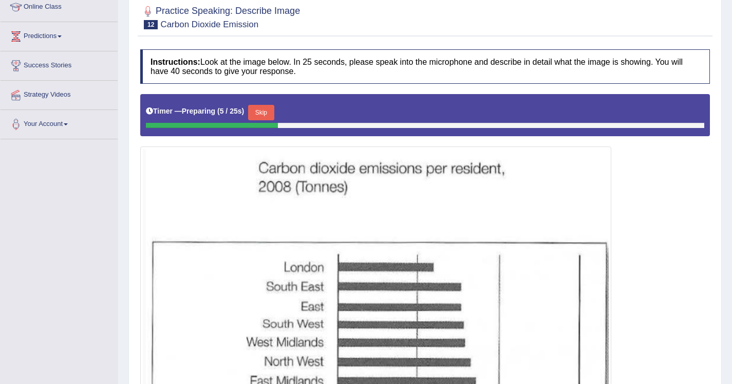
scroll to position [146, 0]
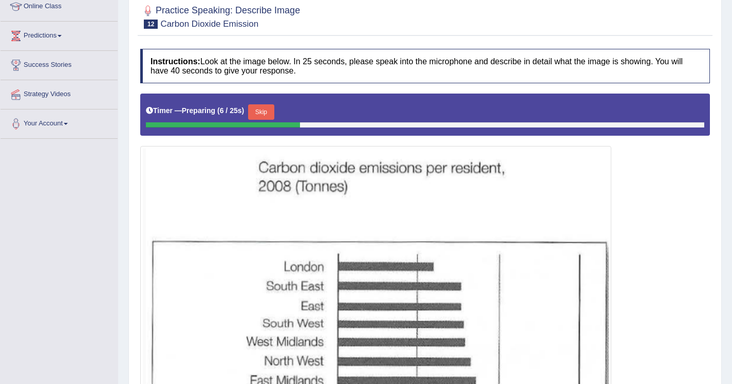
click at [268, 117] on button "Skip" at bounding box center [261, 111] width 26 height 15
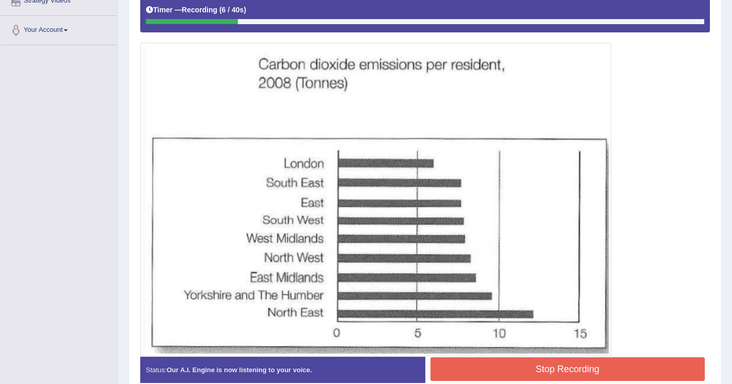
scroll to position [243, 0]
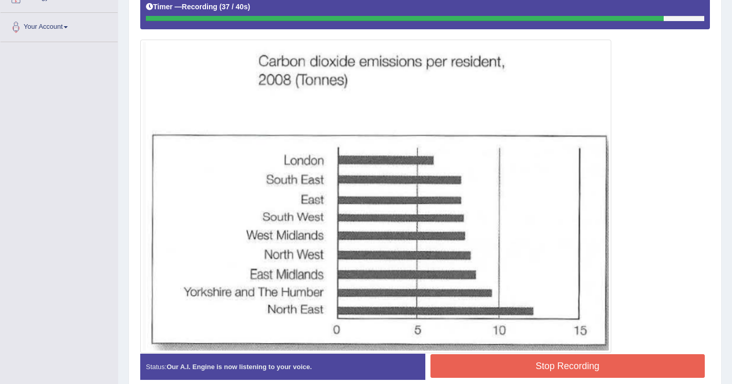
click at [602, 358] on button "Stop Recording" at bounding box center [567, 366] width 275 height 24
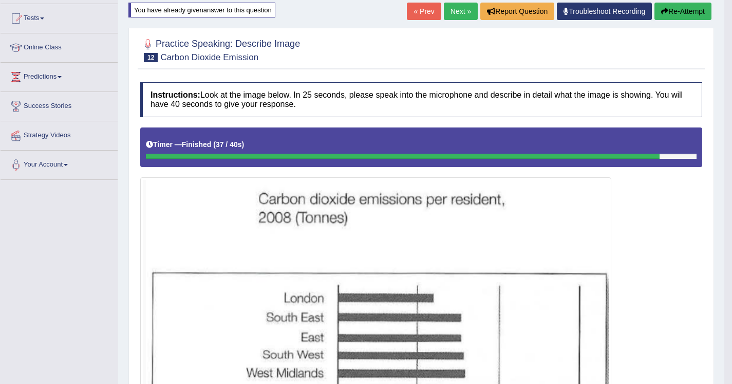
scroll to position [103, 0]
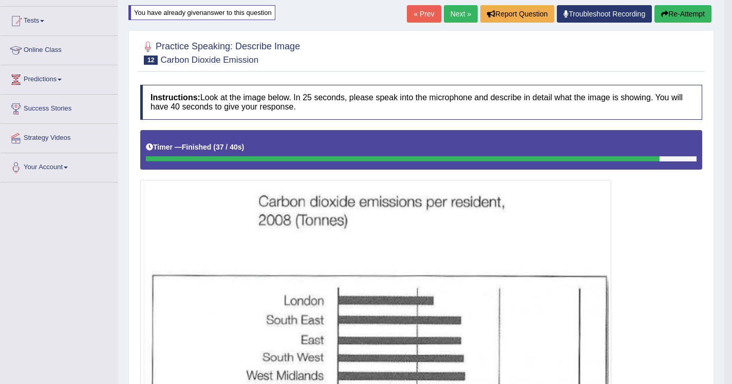
click at [678, 16] on button "Re-Attempt" at bounding box center [682, 13] width 57 height 17
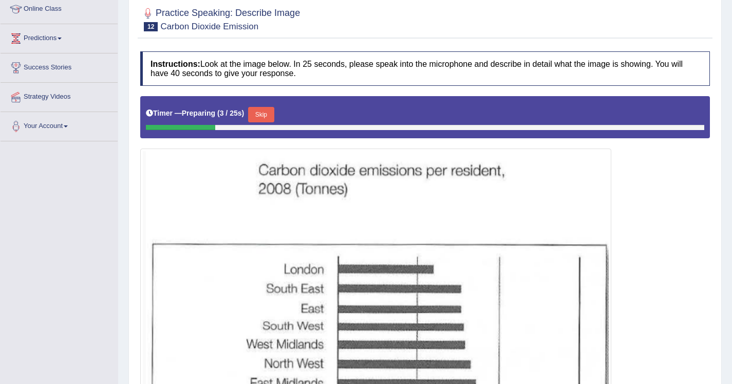
scroll to position [144, 0]
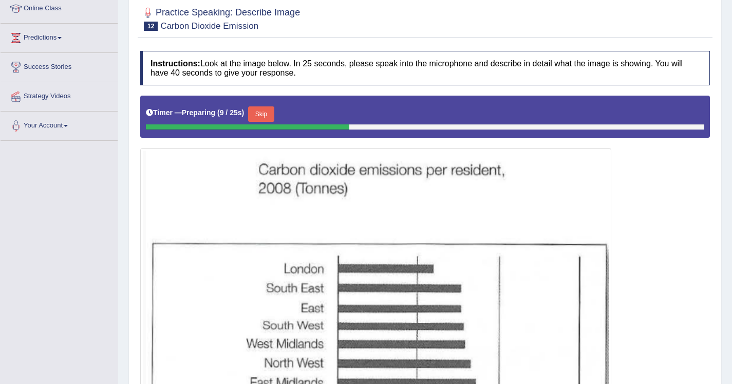
click at [263, 119] on button "Skip" at bounding box center [261, 113] width 26 height 15
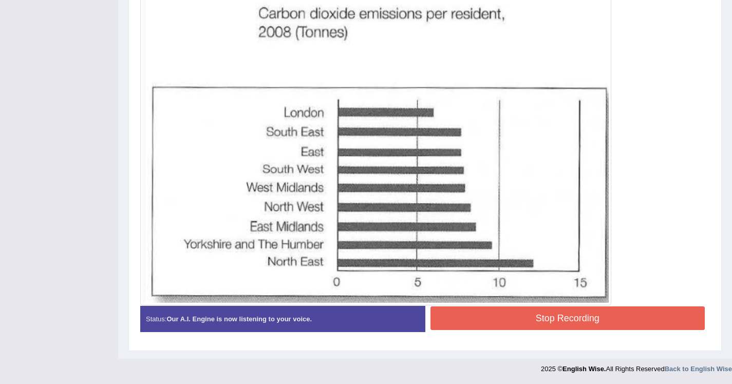
scroll to position [291, 0]
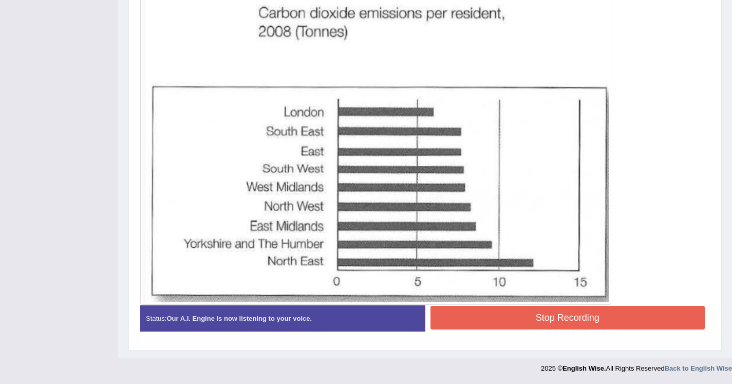
click at [517, 323] on button "Stop Recording" at bounding box center [567, 318] width 275 height 24
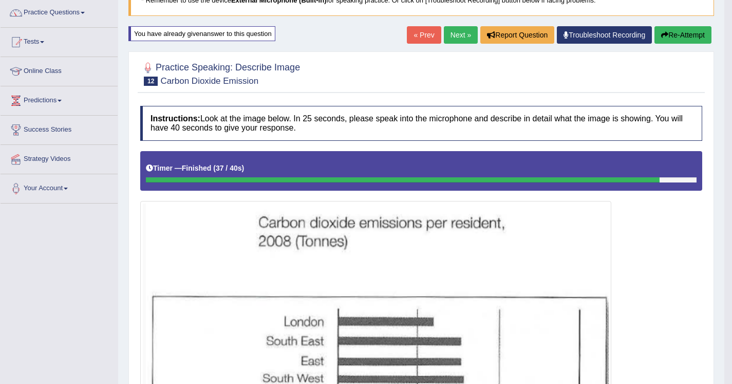
scroll to position [79, 0]
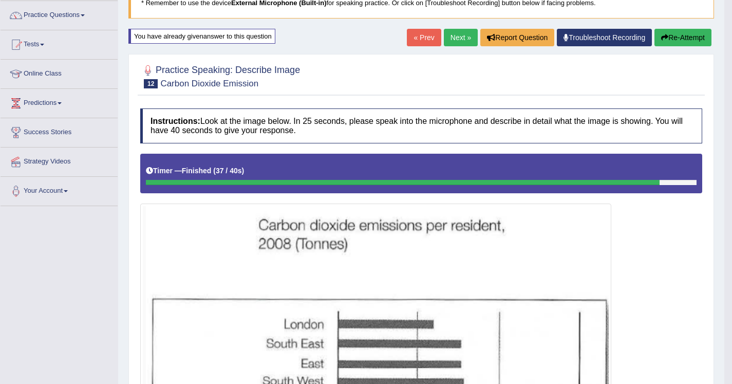
click at [679, 31] on button "Re-Attempt" at bounding box center [682, 37] width 57 height 17
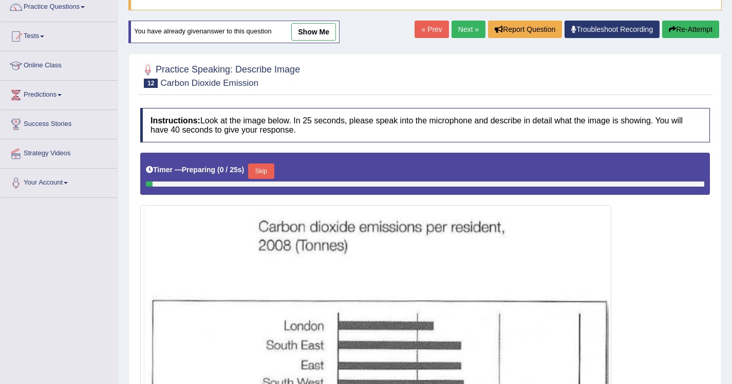
scroll to position [151, 0]
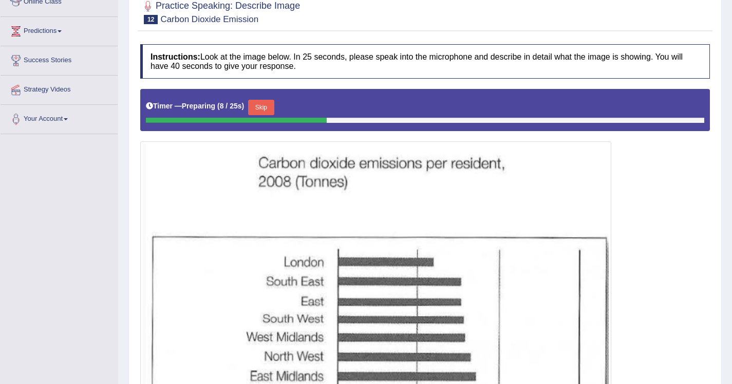
click at [268, 108] on button "Skip" at bounding box center [261, 107] width 26 height 15
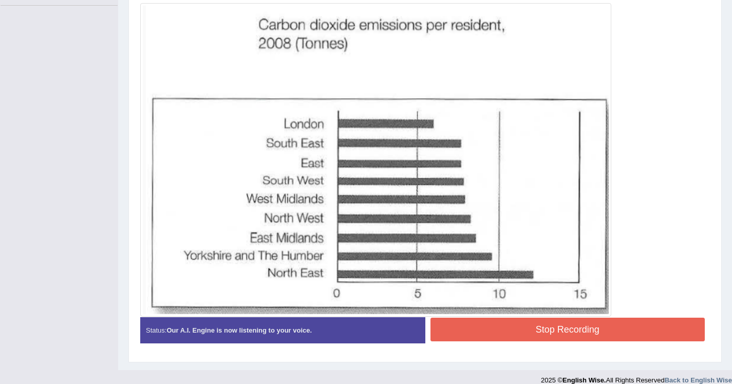
scroll to position [291, 0]
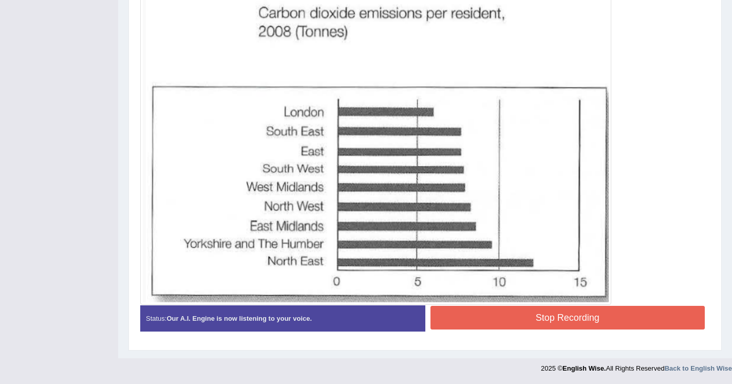
click at [458, 314] on button "Stop Recording" at bounding box center [567, 318] width 275 height 24
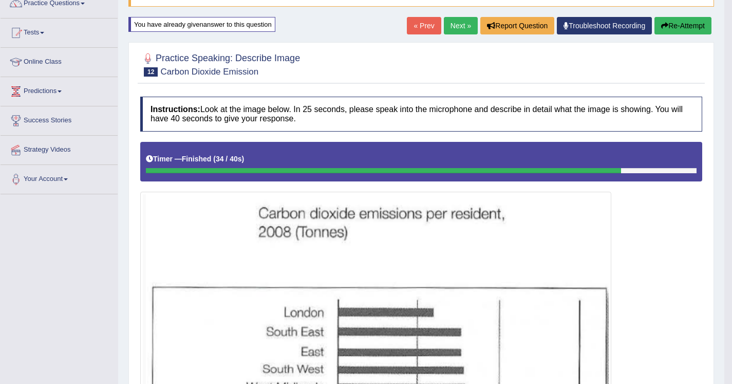
scroll to position [88, 0]
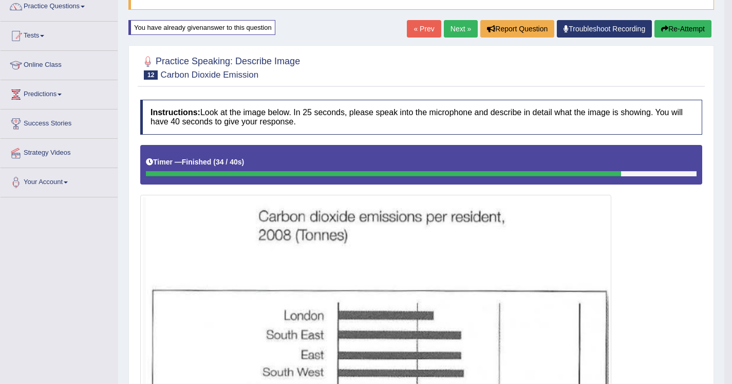
click at [448, 27] on link "Next »" at bounding box center [461, 28] width 34 height 17
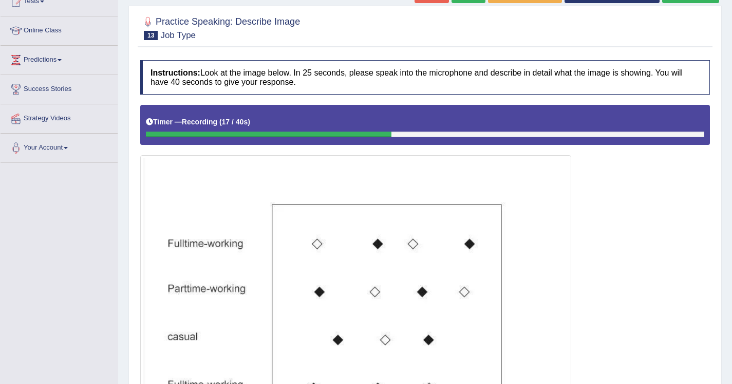
scroll to position [117, 0]
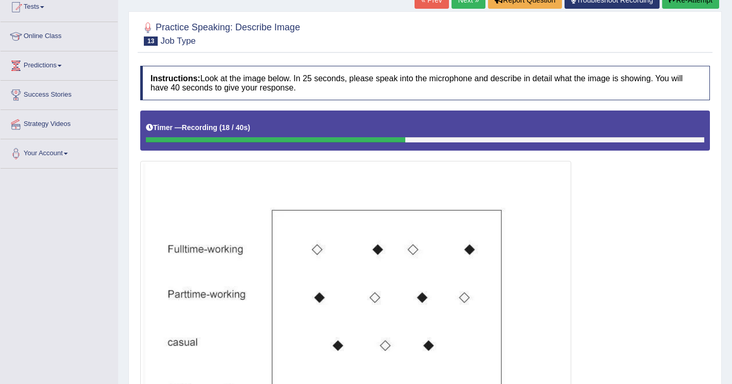
click at [673, 1] on button "Re-Attempt" at bounding box center [690, -1] width 57 height 17
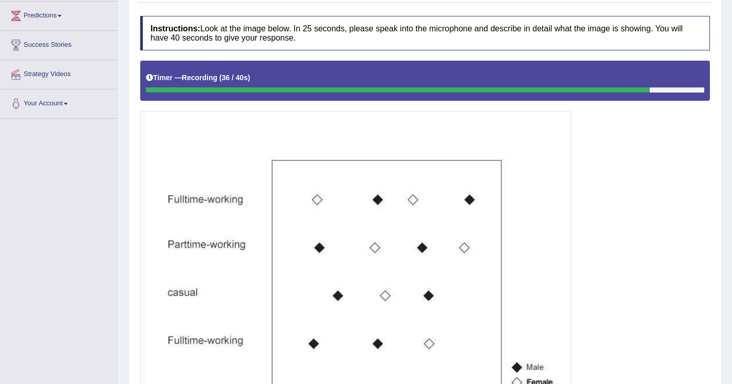
scroll to position [276, 0]
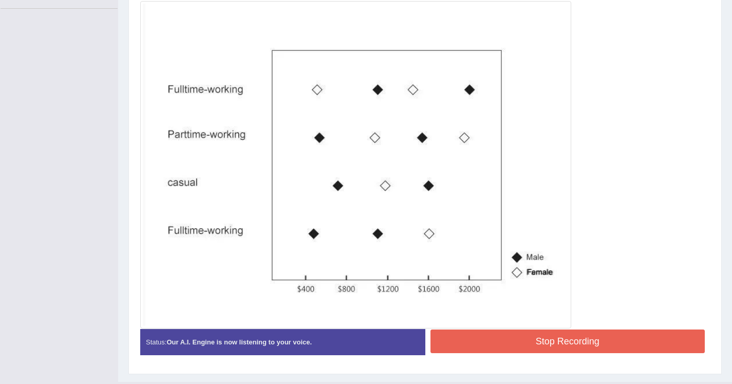
click at [524, 341] on button "Stop Recording" at bounding box center [567, 341] width 275 height 24
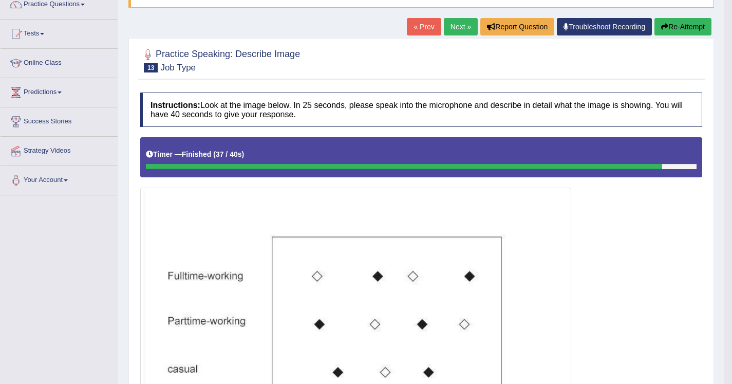
scroll to position [76, 0]
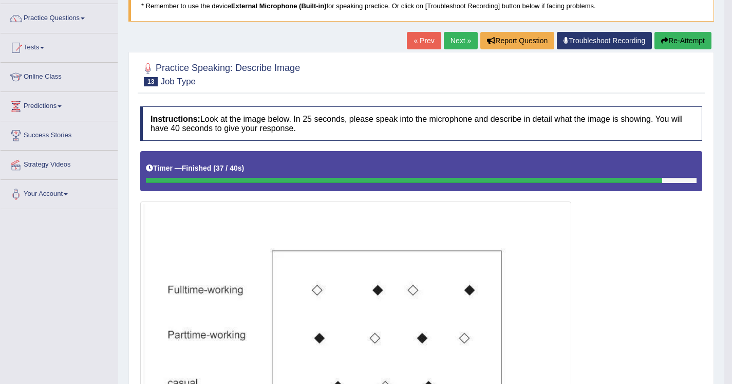
click at [674, 46] on button "Re-Attempt" at bounding box center [682, 40] width 57 height 17
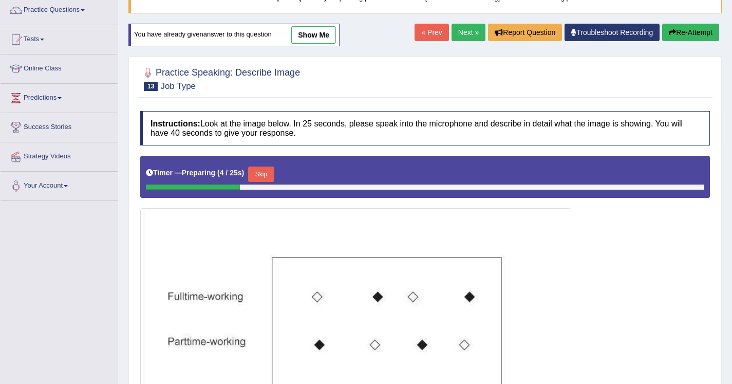
scroll to position [111, 0]
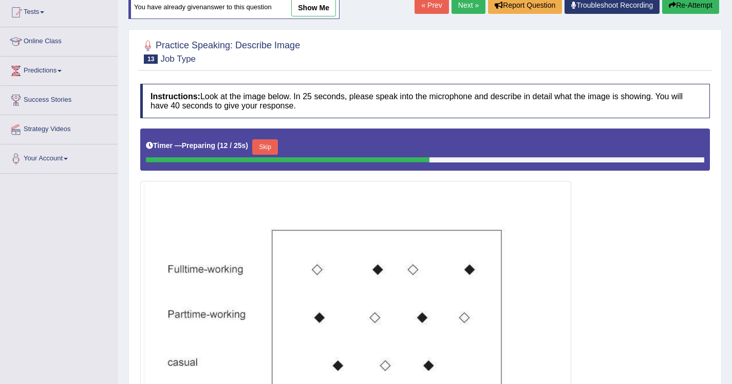
click at [265, 147] on button "Skip" at bounding box center [265, 146] width 26 height 15
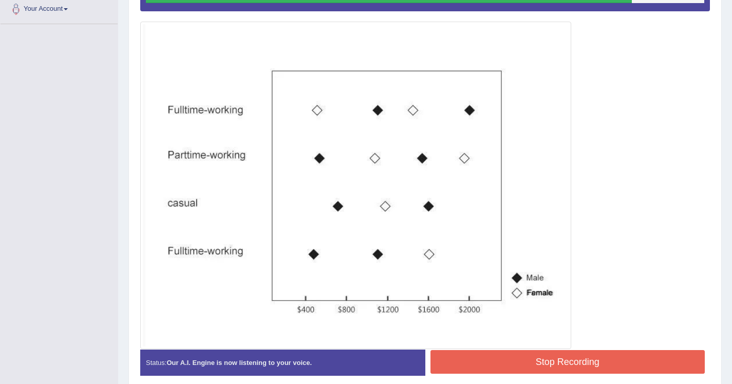
scroll to position [271, 0]
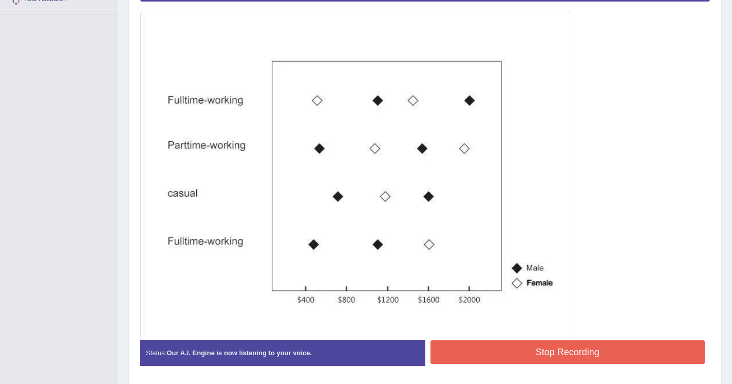
click at [523, 342] on button "Stop Recording" at bounding box center [567, 352] width 275 height 24
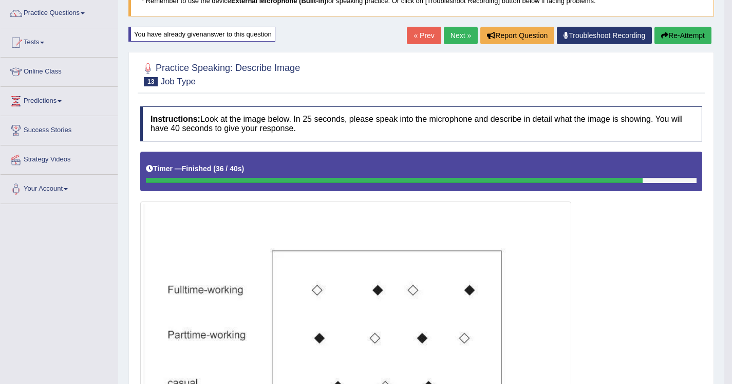
scroll to position [79, 0]
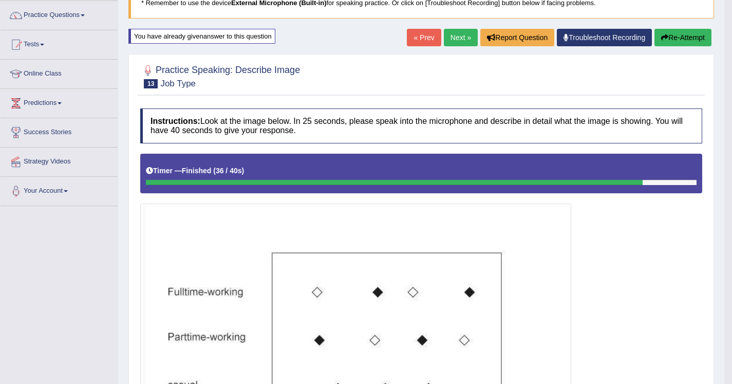
click at [456, 40] on link "Next »" at bounding box center [461, 37] width 34 height 17
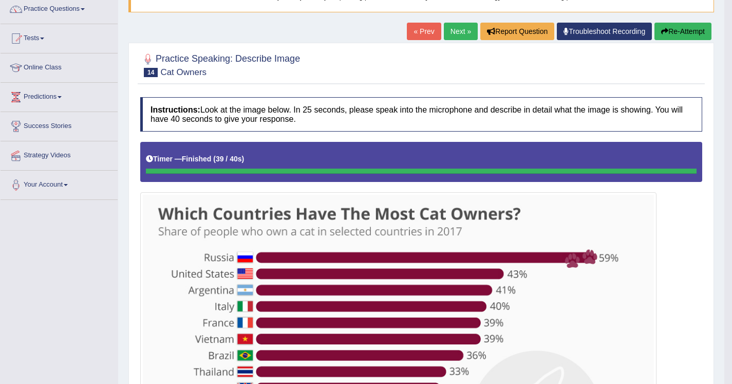
scroll to position [73, 0]
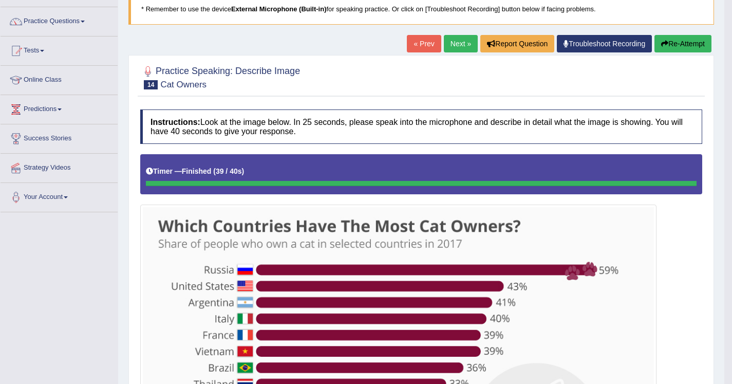
click at [682, 39] on button "Re-Attempt" at bounding box center [682, 43] width 57 height 17
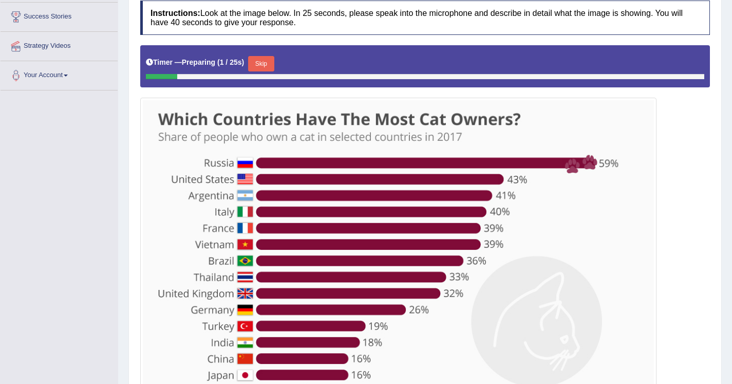
scroll to position [196, 0]
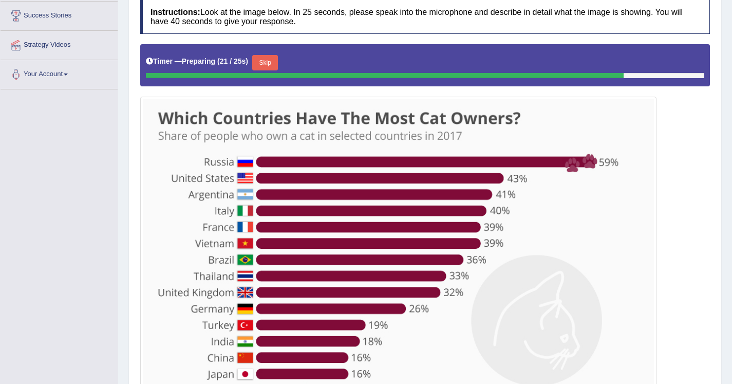
click at [265, 68] on button "Skip" at bounding box center [265, 62] width 26 height 15
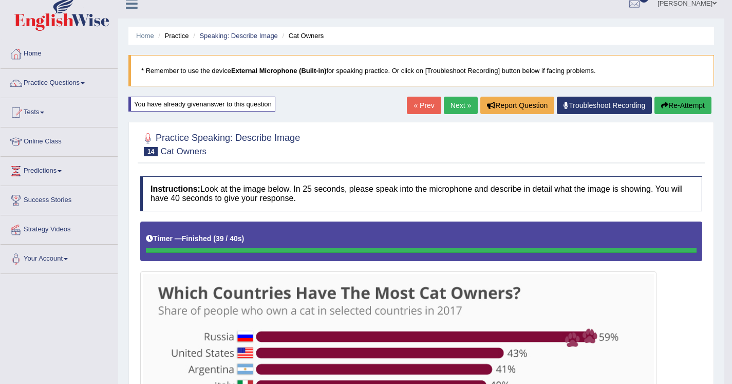
scroll to position [0, 0]
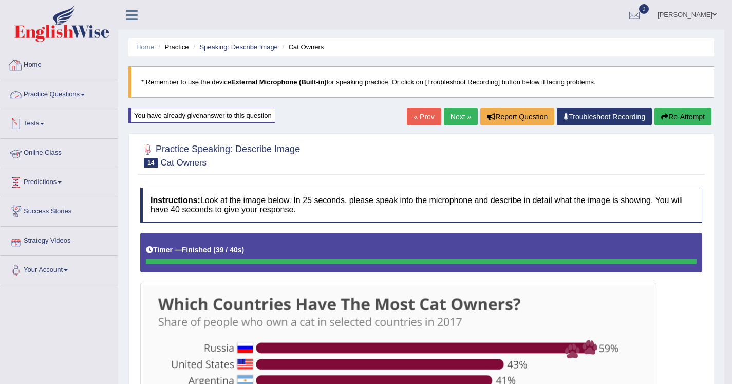
click at [44, 66] on link "Home" at bounding box center [59, 64] width 117 height 26
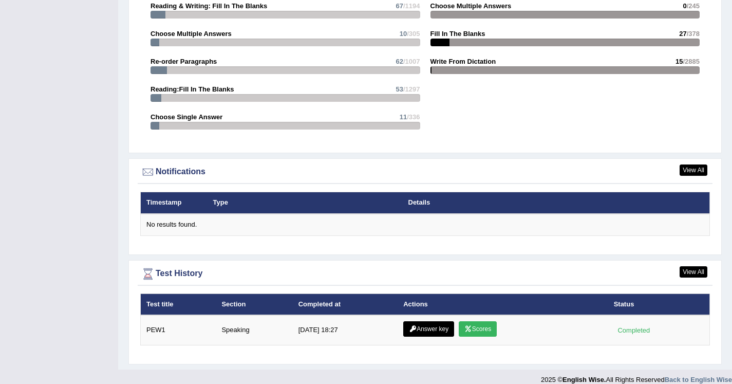
scroll to position [1098, 0]
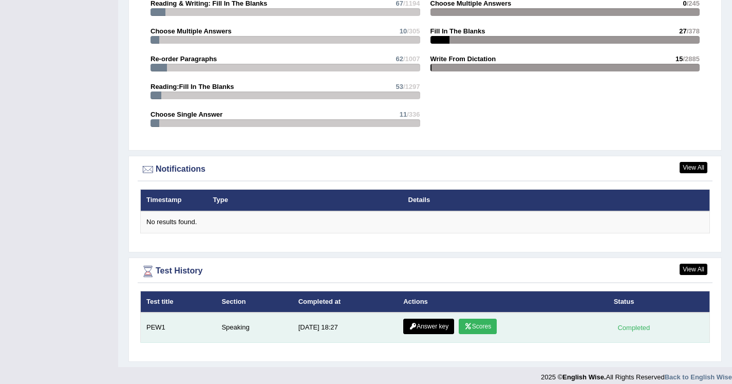
click at [428, 328] on link "Answer key" at bounding box center [428, 325] width 51 height 15
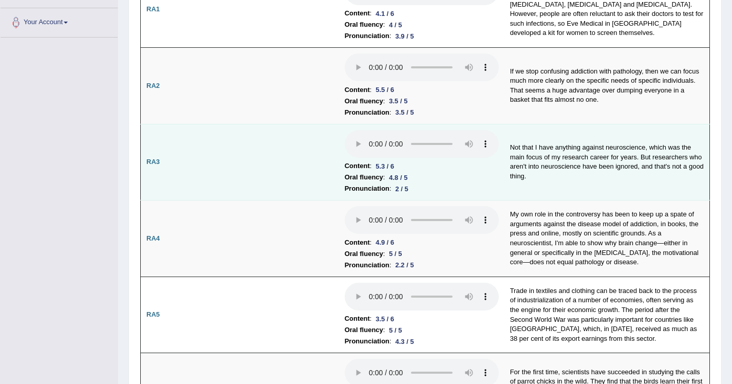
scroll to position [190, 0]
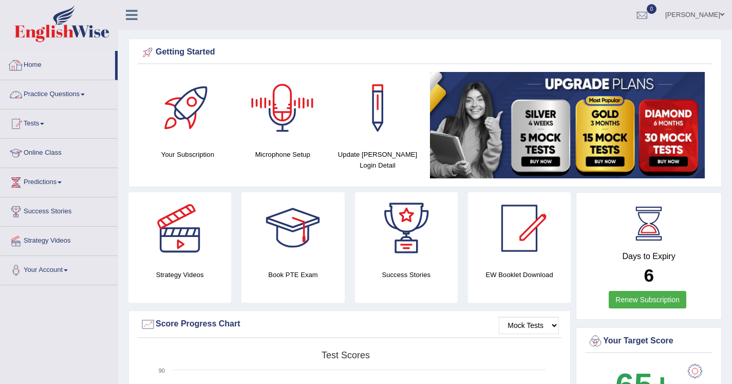
click at [63, 96] on link "Practice Questions" at bounding box center [59, 93] width 117 height 26
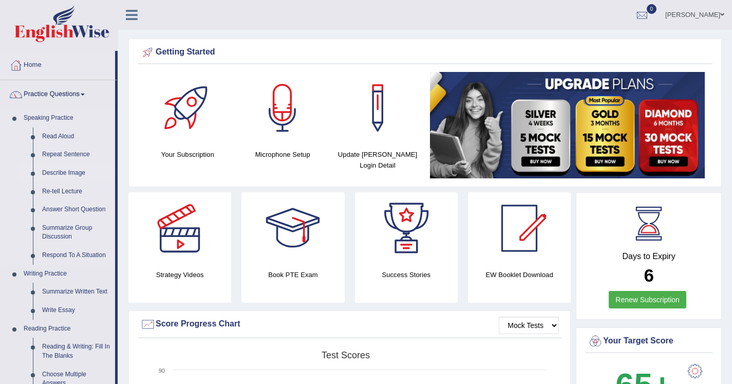
click at [78, 171] on link "Describe Image" at bounding box center [76, 173] width 78 height 18
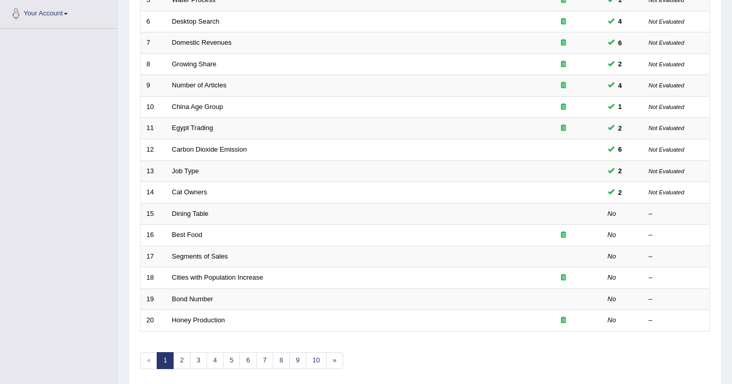
scroll to position [257, 0]
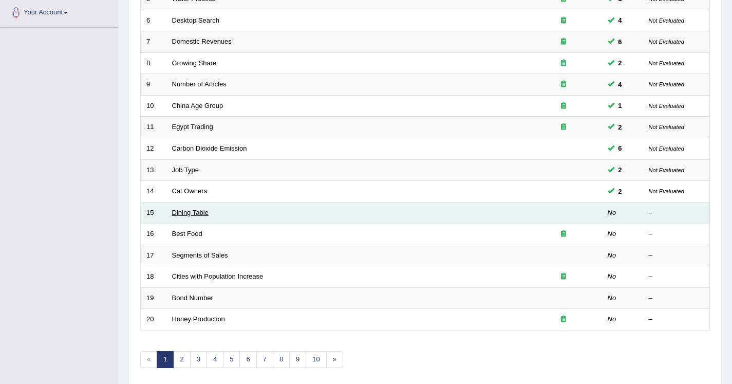
click at [190, 213] on link "Dining Table" at bounding box center [190, 213] width 36 height 8
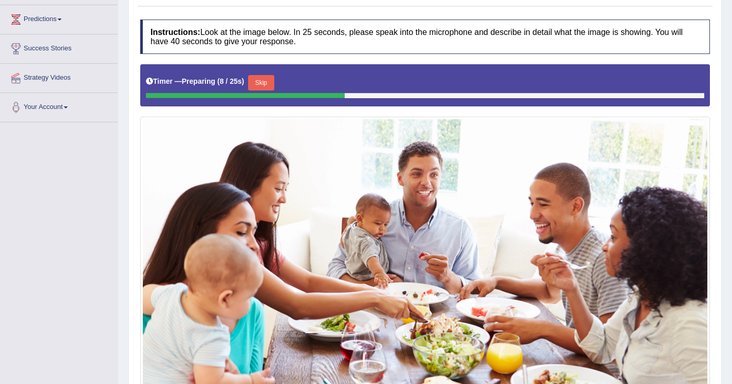
scroll to position [161, 0]
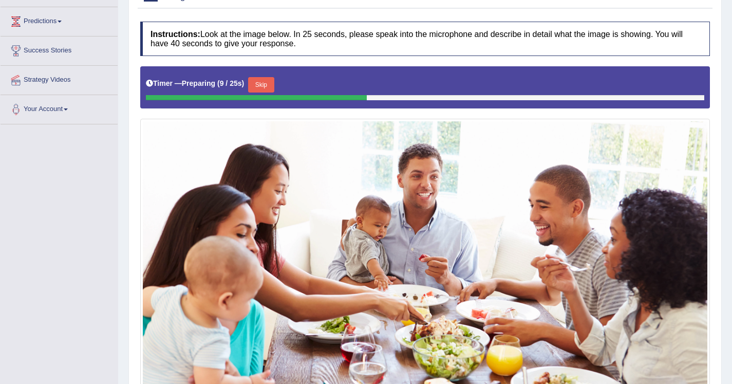
click at [265, 85] on button "Skip" at bounding box center [261, 84] width 26 height 15
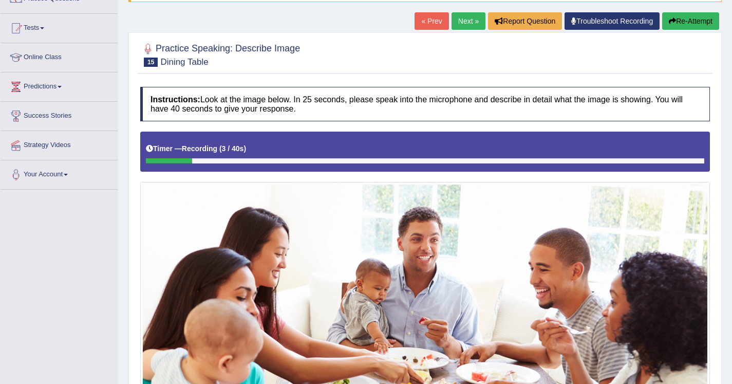
scroll to position [75, 0]
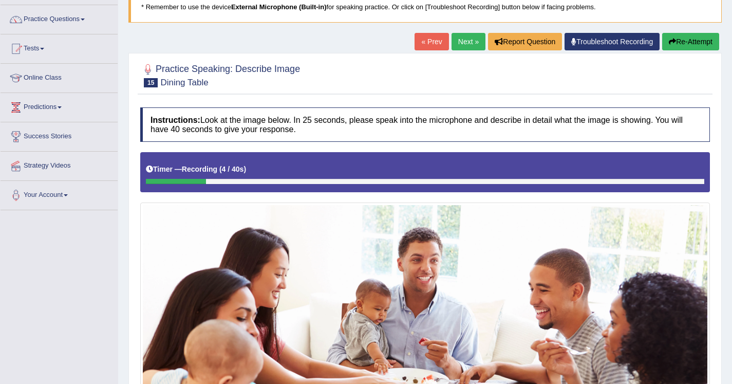
click at [682, 49] on button "Re-Attempt" at bounding box center [690, 41] width 57 height 17
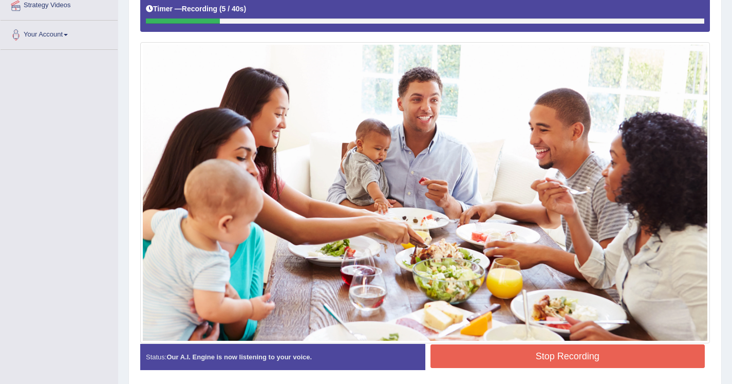
scroll to position [240, 0]
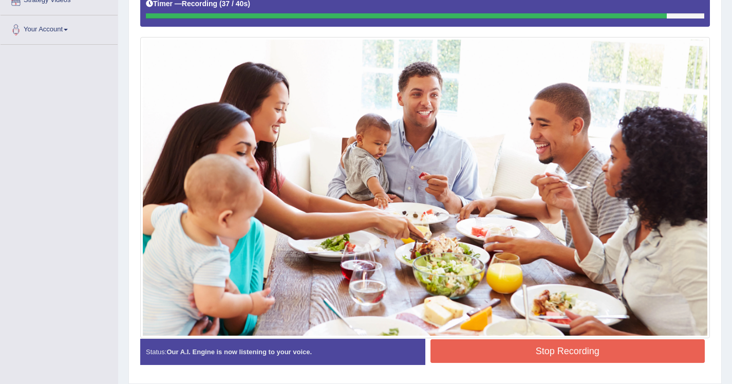
click at [505, 345] on button "Stop Recording" at bounding box center [567, 351] width 275 height 24
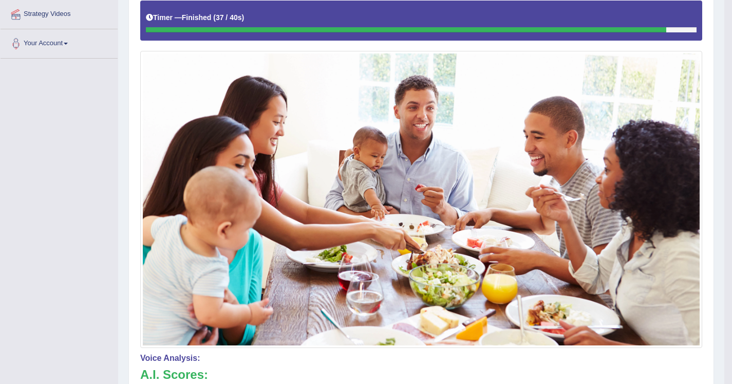
scroll to position [0, 0]
